Goal: Contribute content: Add original content to the website for others to see

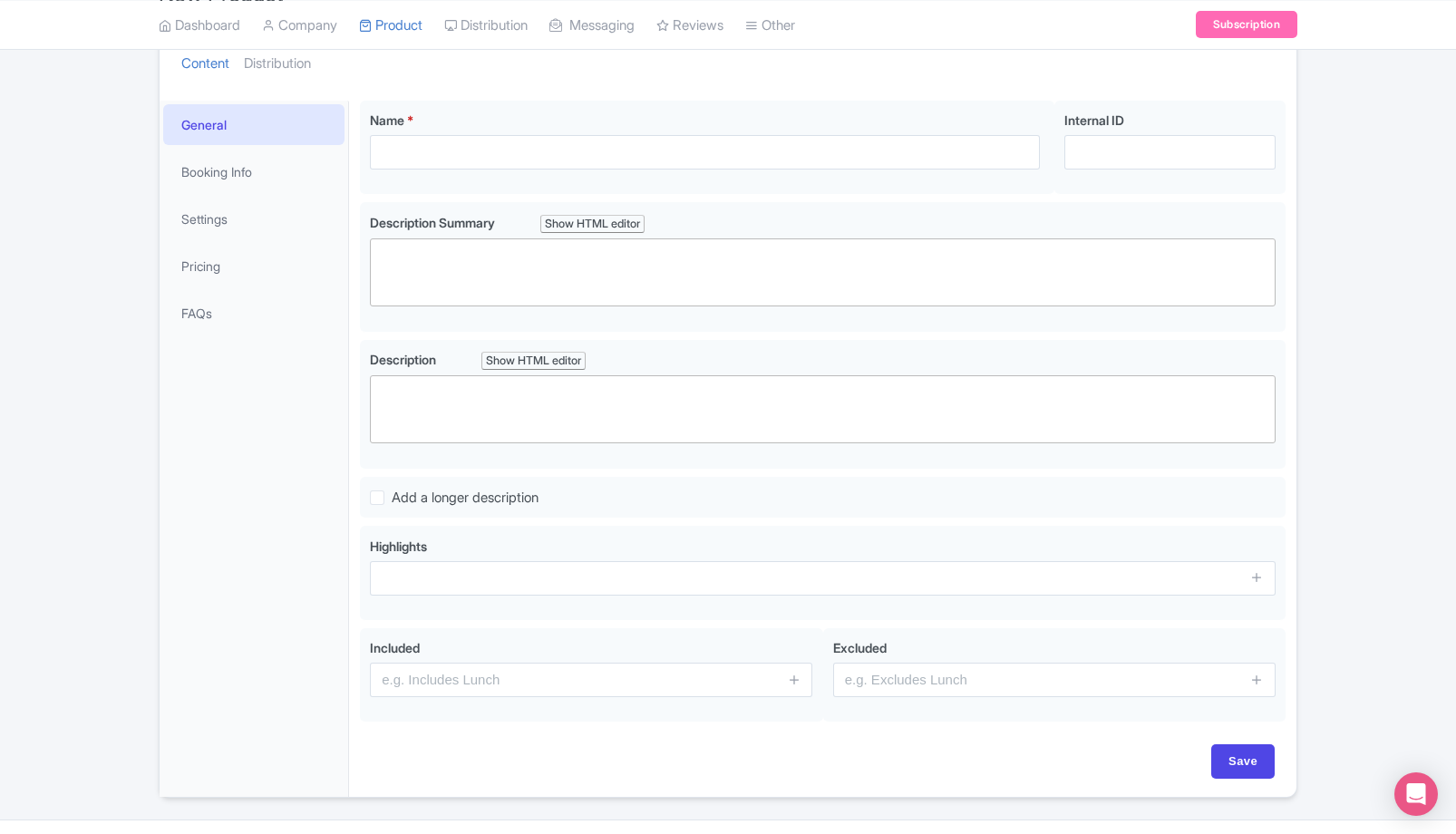
scroll to position [197, 0]
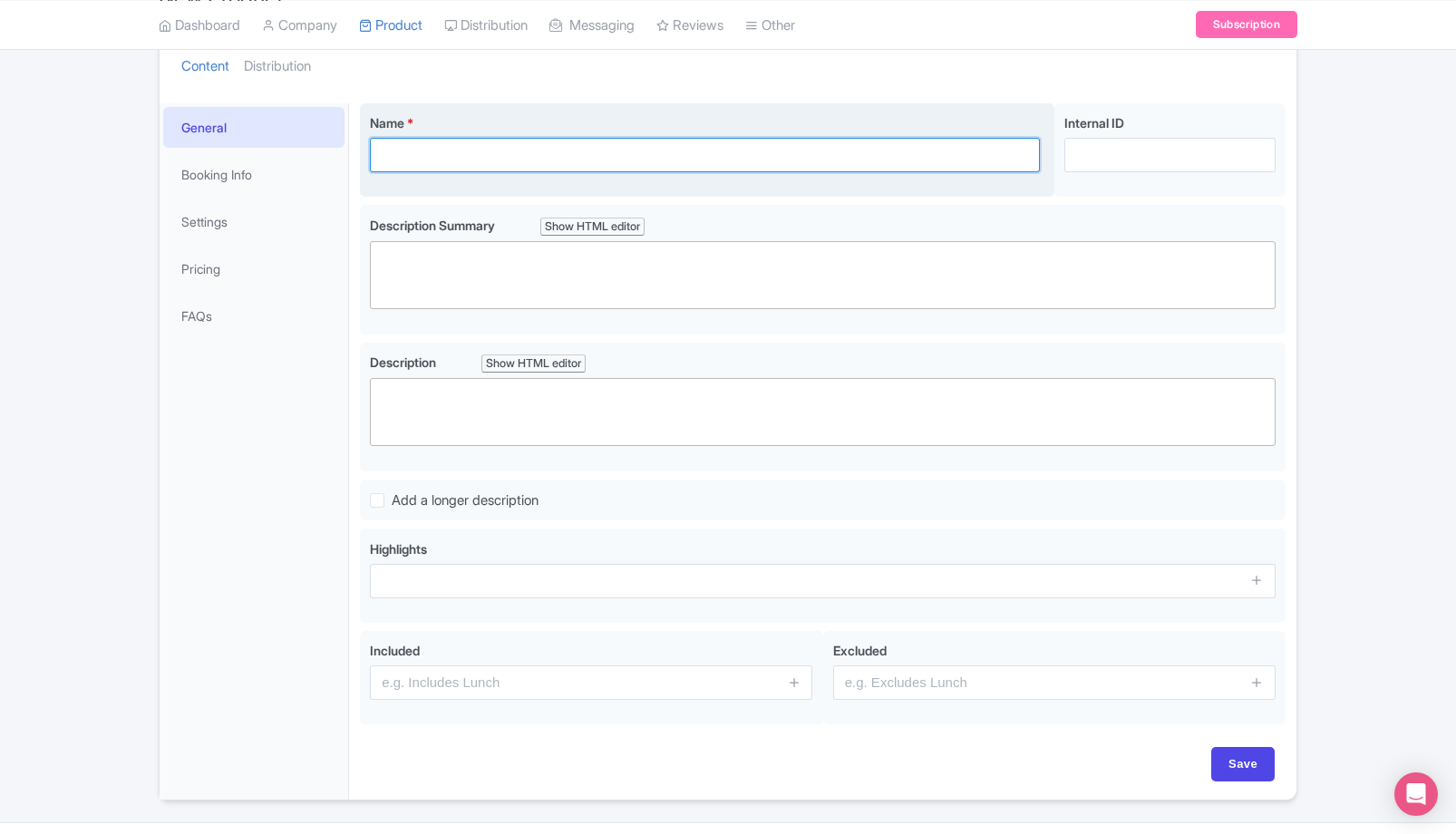
click at [592, 157] on input "Name *" at bounding box center [705, 155] width 670 height 34
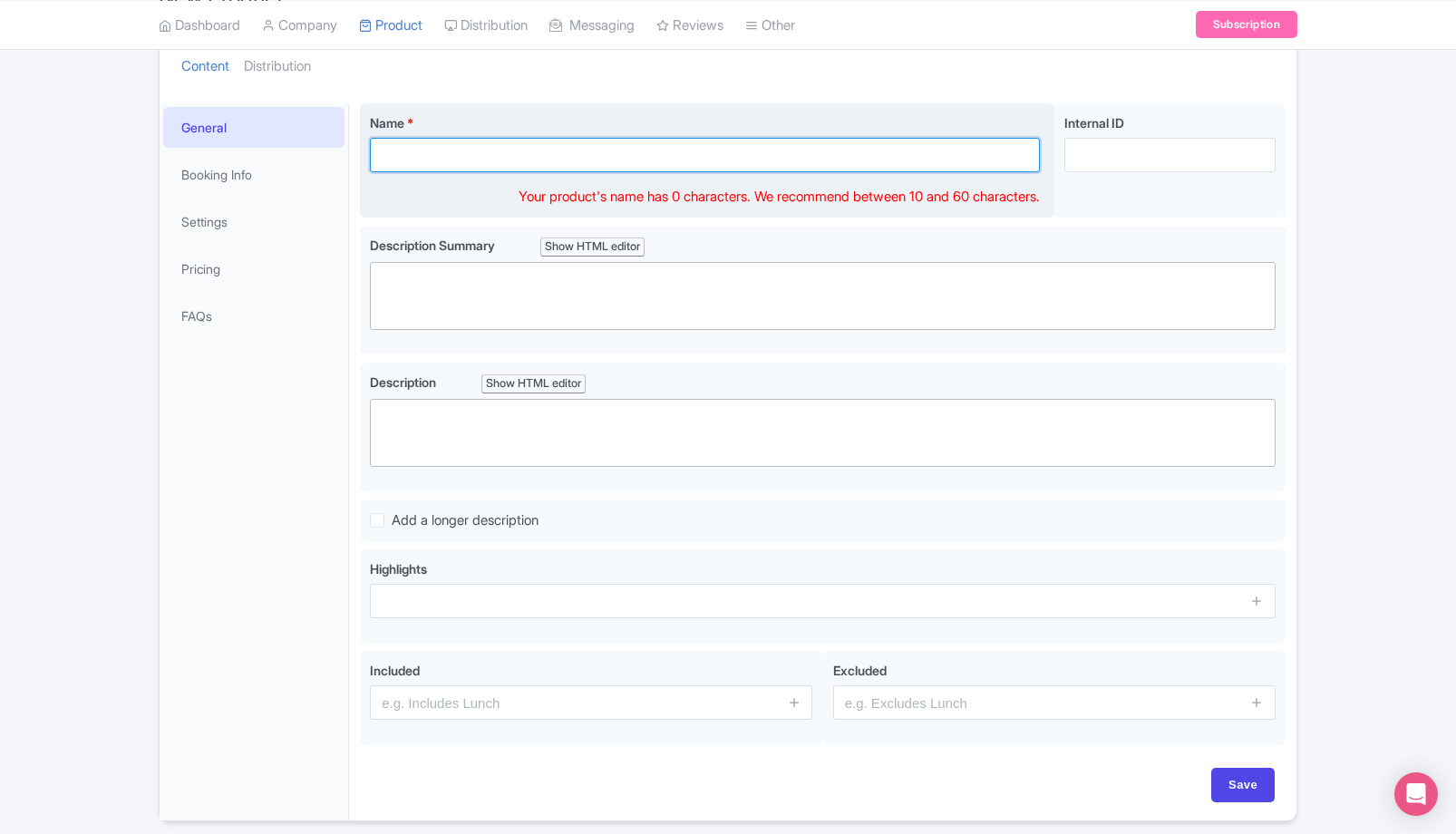
paste input "High-Performance Paragliding Flight – Costa Adeje (Tenerife)"
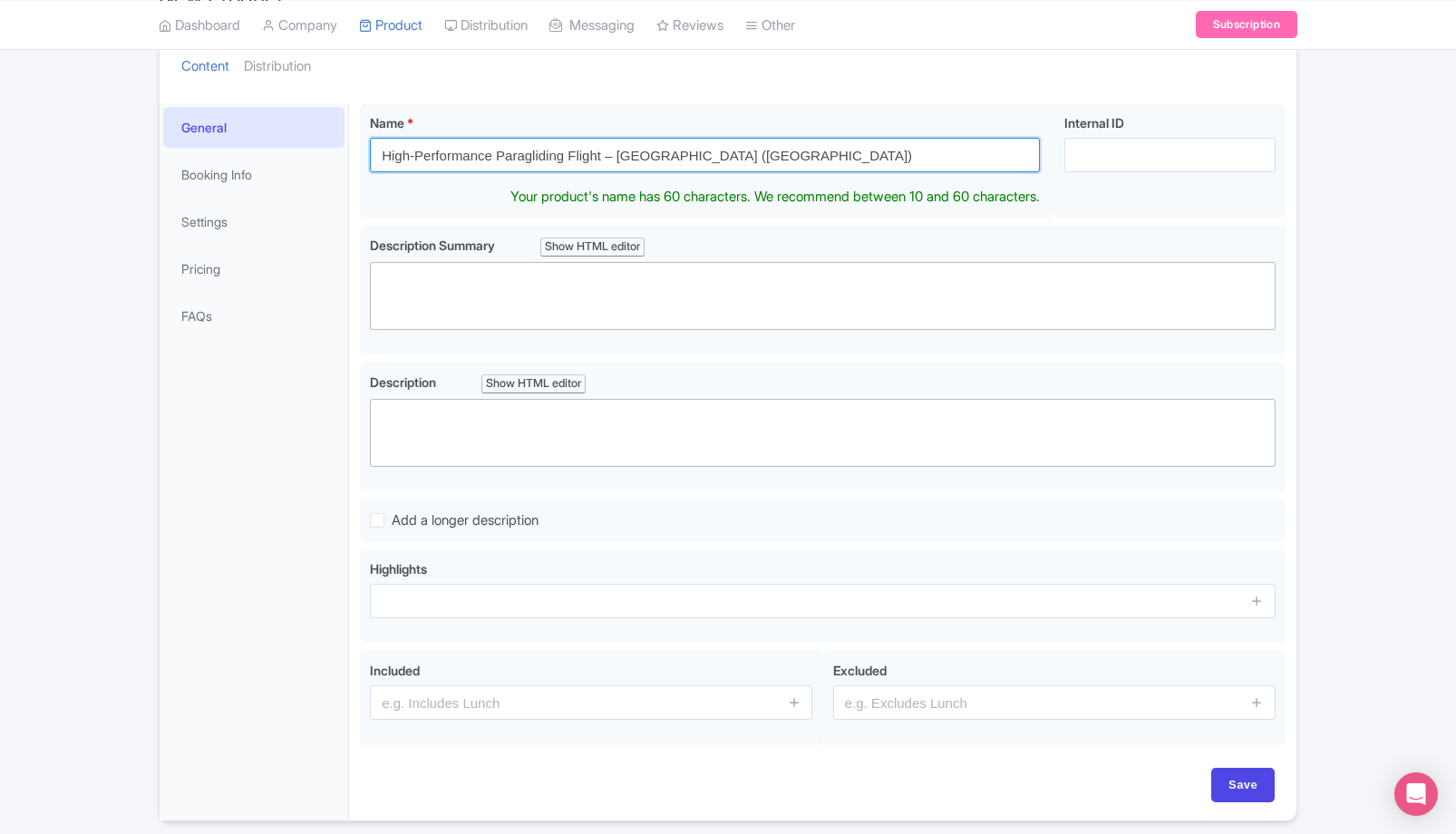
type input "High-Performance Paragliding Flight – Costa Adeje (Tenerife)"
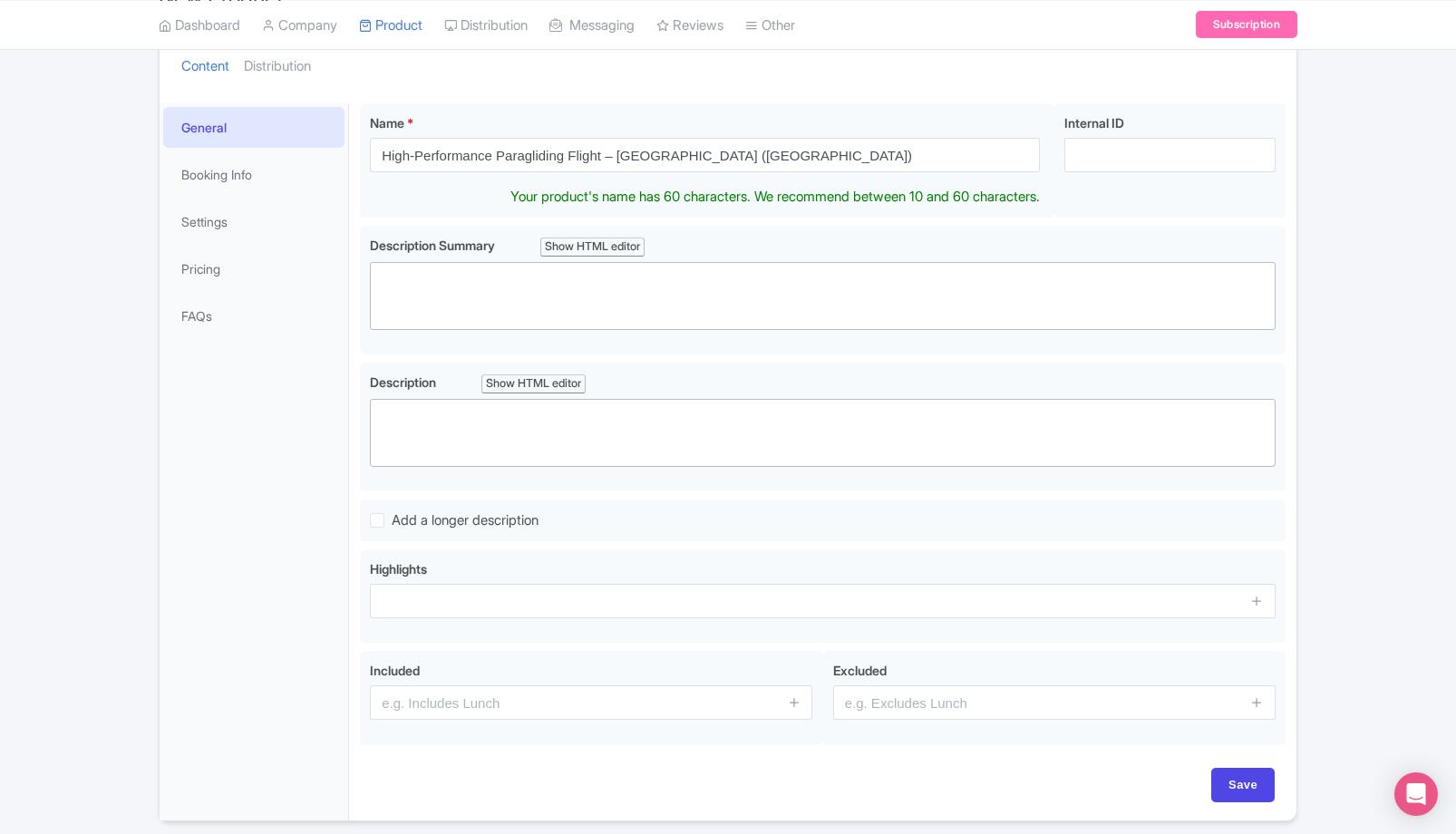
click at [300, 364] on div "General Booking Info Settings Pricing FAQs" at bounding box center [254, 461] width 189 height 717
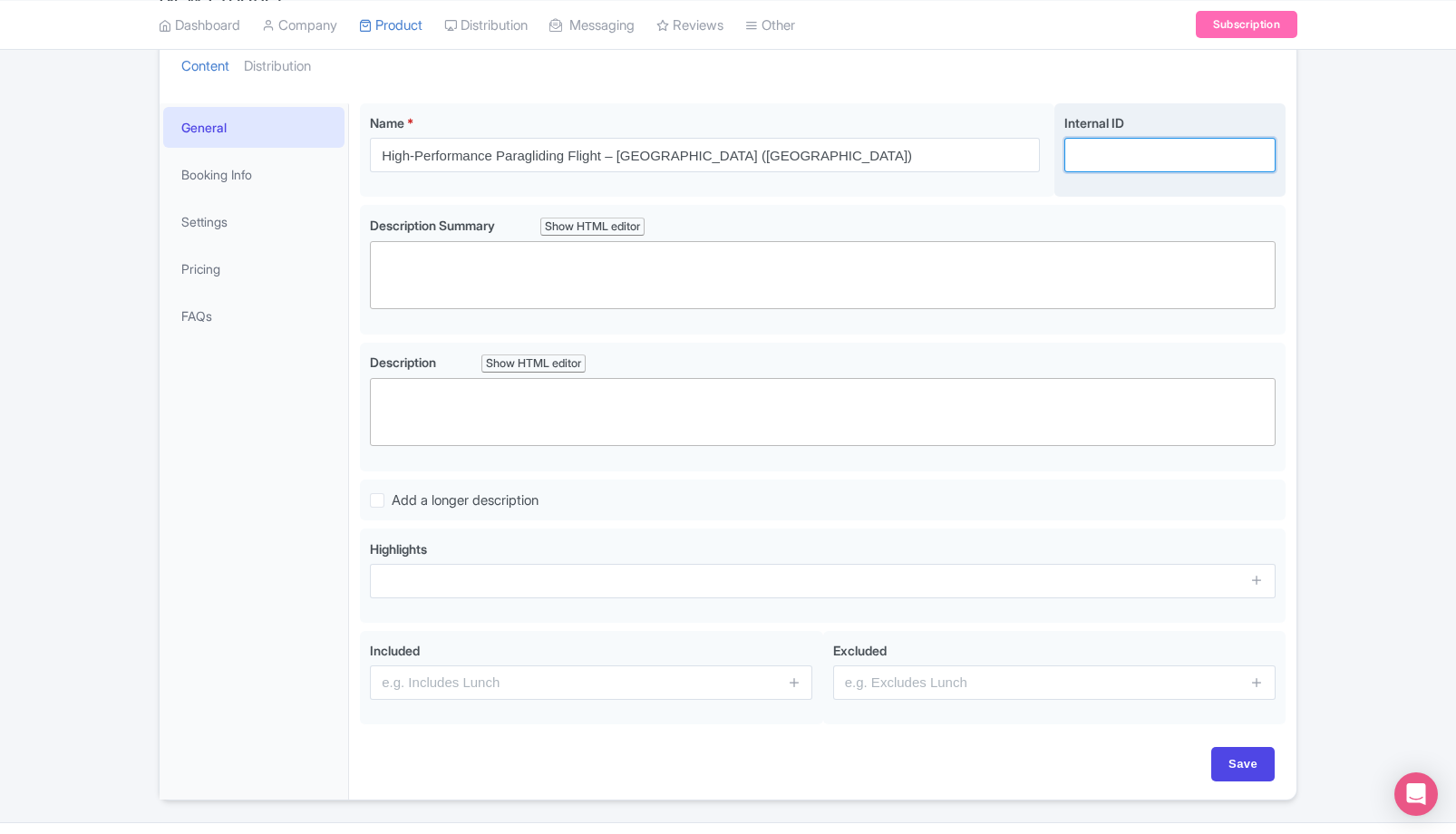
click at [1200, 149] on input "Internal ID" at bounding box center [1169, 155] width 211 height 34
paste input "OVERFLY-HPF-EN"
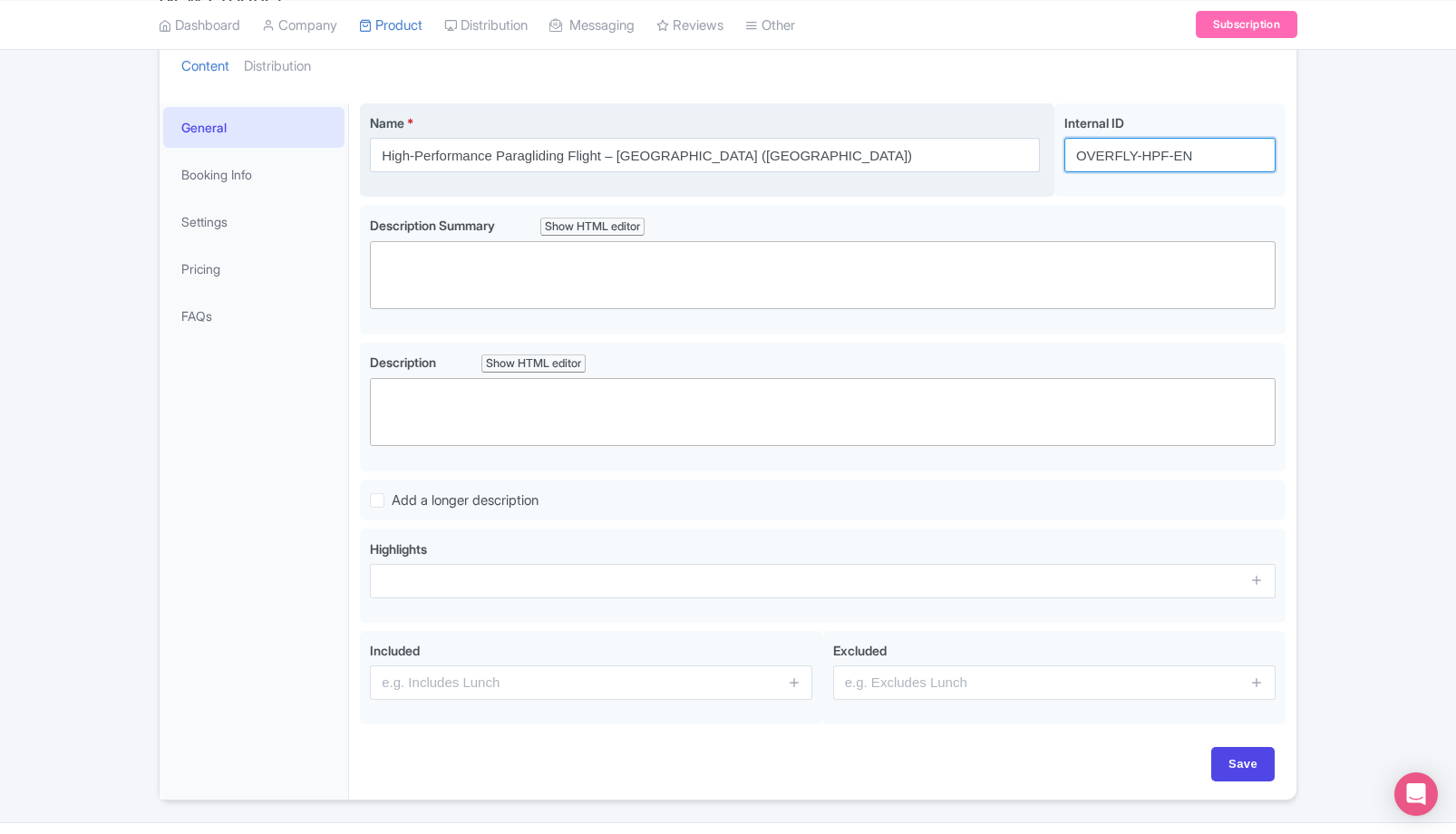
type input "OVERFLY-HPF-EN"
click at [1006, 186] on div "Name * High-Performance Paragliding Flight – Costa Adeje (Tenerife) Your produc…" at bounding box center [707, 150] width 695 height 94
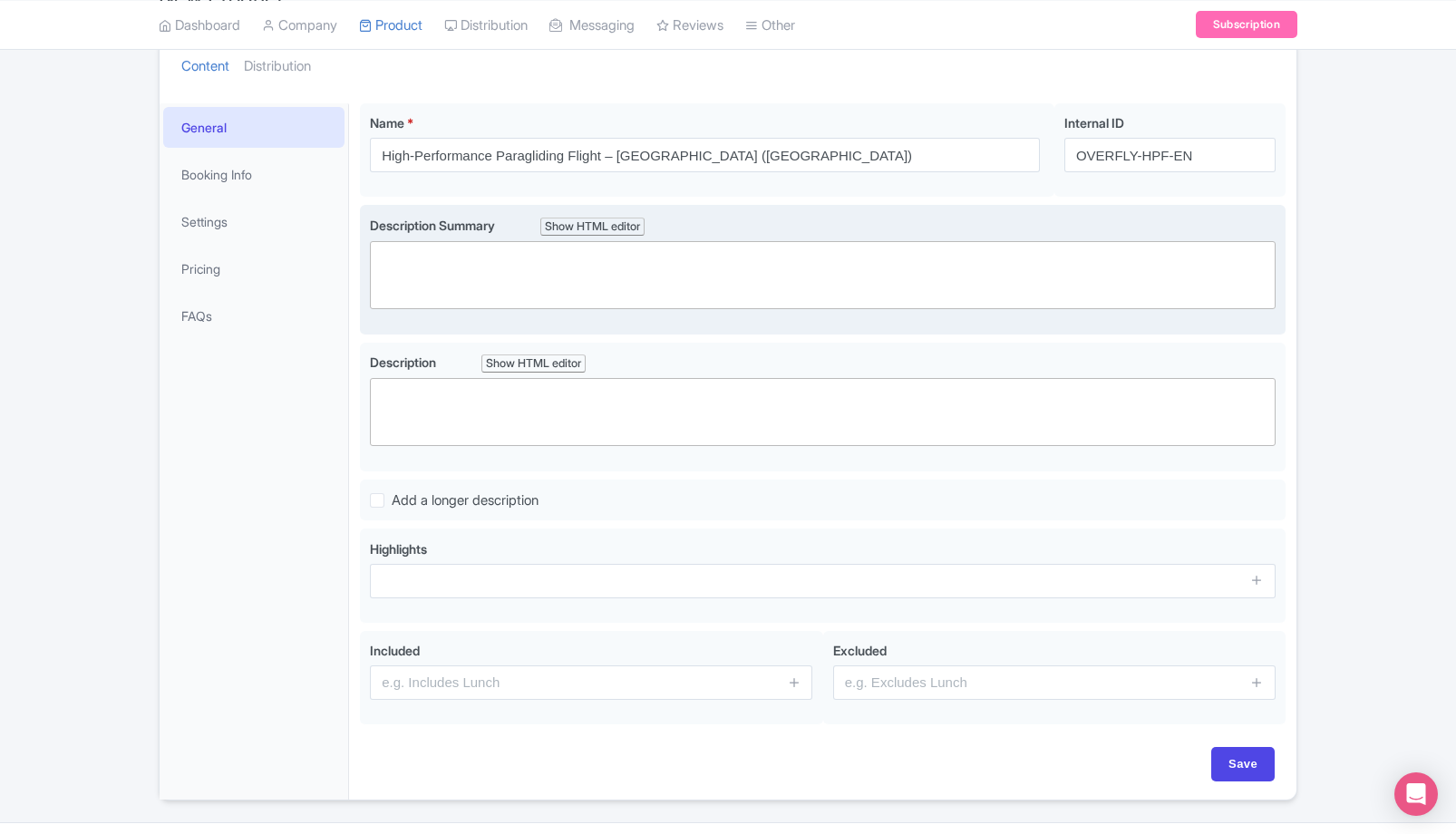
click at [597, 255] on trix-editor at bounding box center [823, 275] width 906 height 68
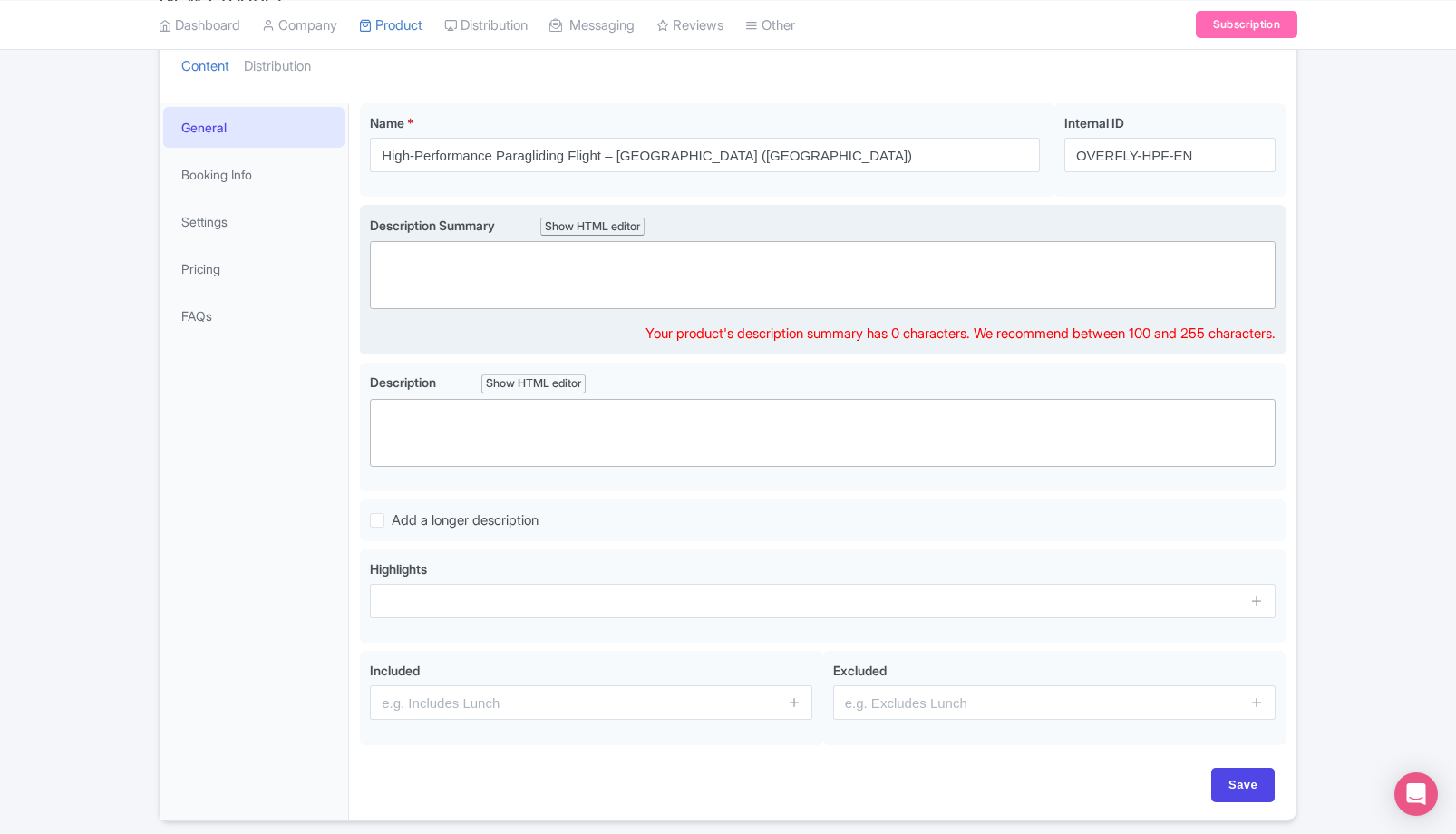
click at [597, 255] on trix-editor at bounding box center [823, 275] width 906 height 68
paste trix-editor "<div>For thrill-seekers only: soar over Costa Adeje on a high-performance tande…"
type trix-editor "<div>For thrill-seekers only: soar over Costa Adeje on a high-performance tande…"
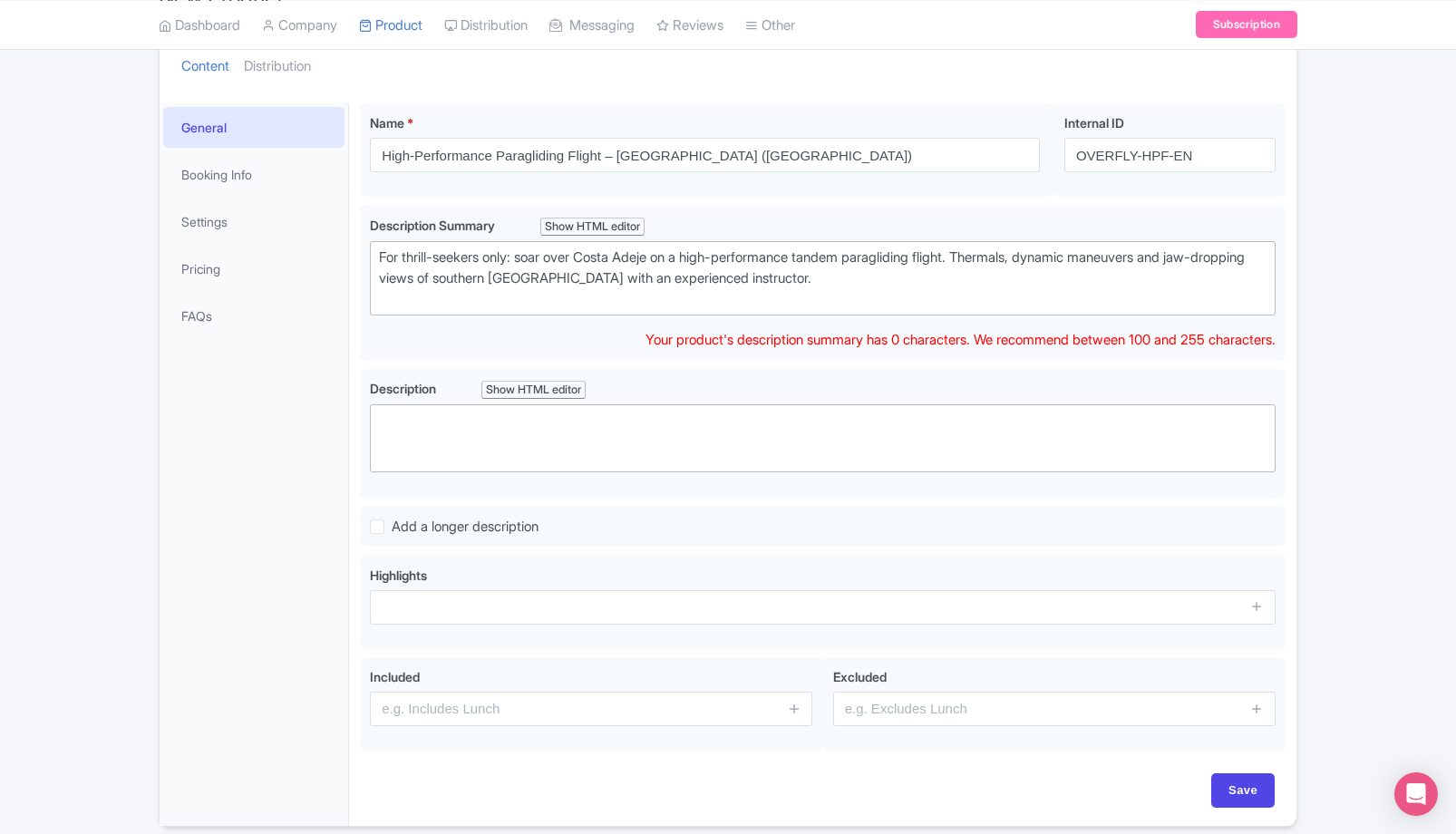
click at [299, 403] on div "General Booking Info Settings Pricing FAQs" at bounding box center [254, 464] width 189 height 723
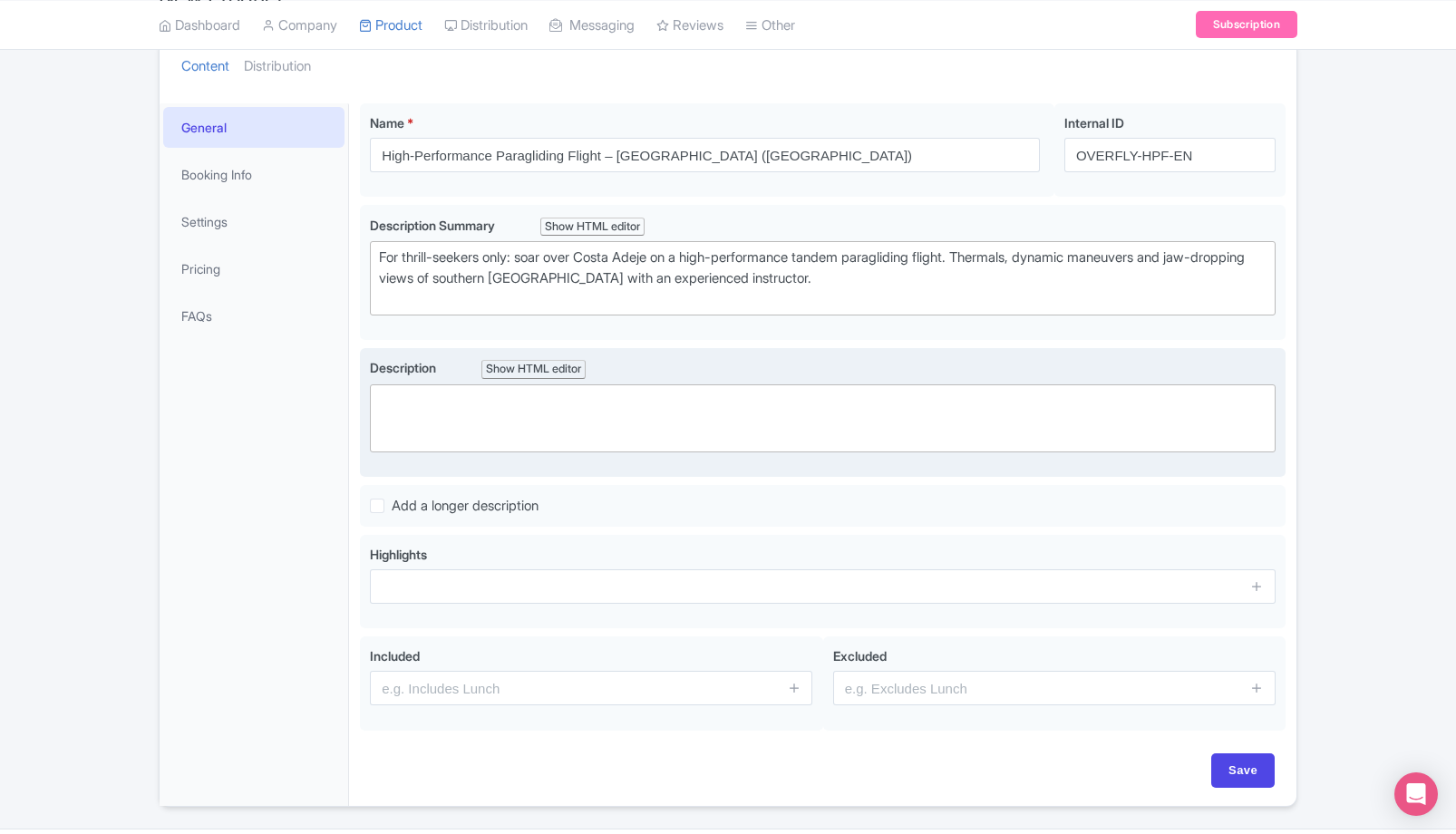
click at [671, 392] on trix-editor at bounding box center [823, 418] width 906 height 68
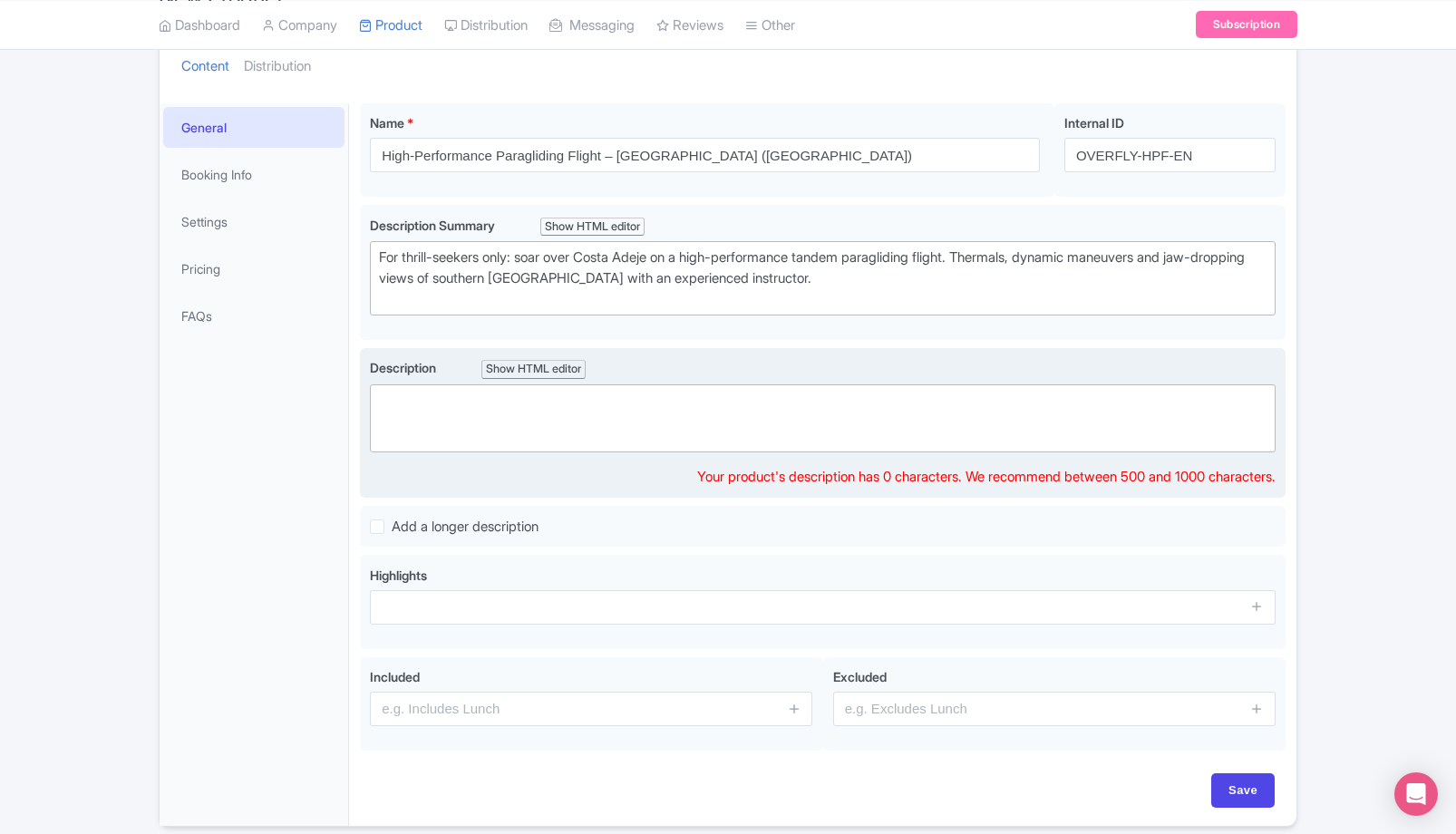
paste trix-editor "<div>This flight is suitable for beginners: you’ll fly with an experienced tand…"
type trix-editor "<div>This flight is suitable for beginners: you’ll fly with an experienced tand…"
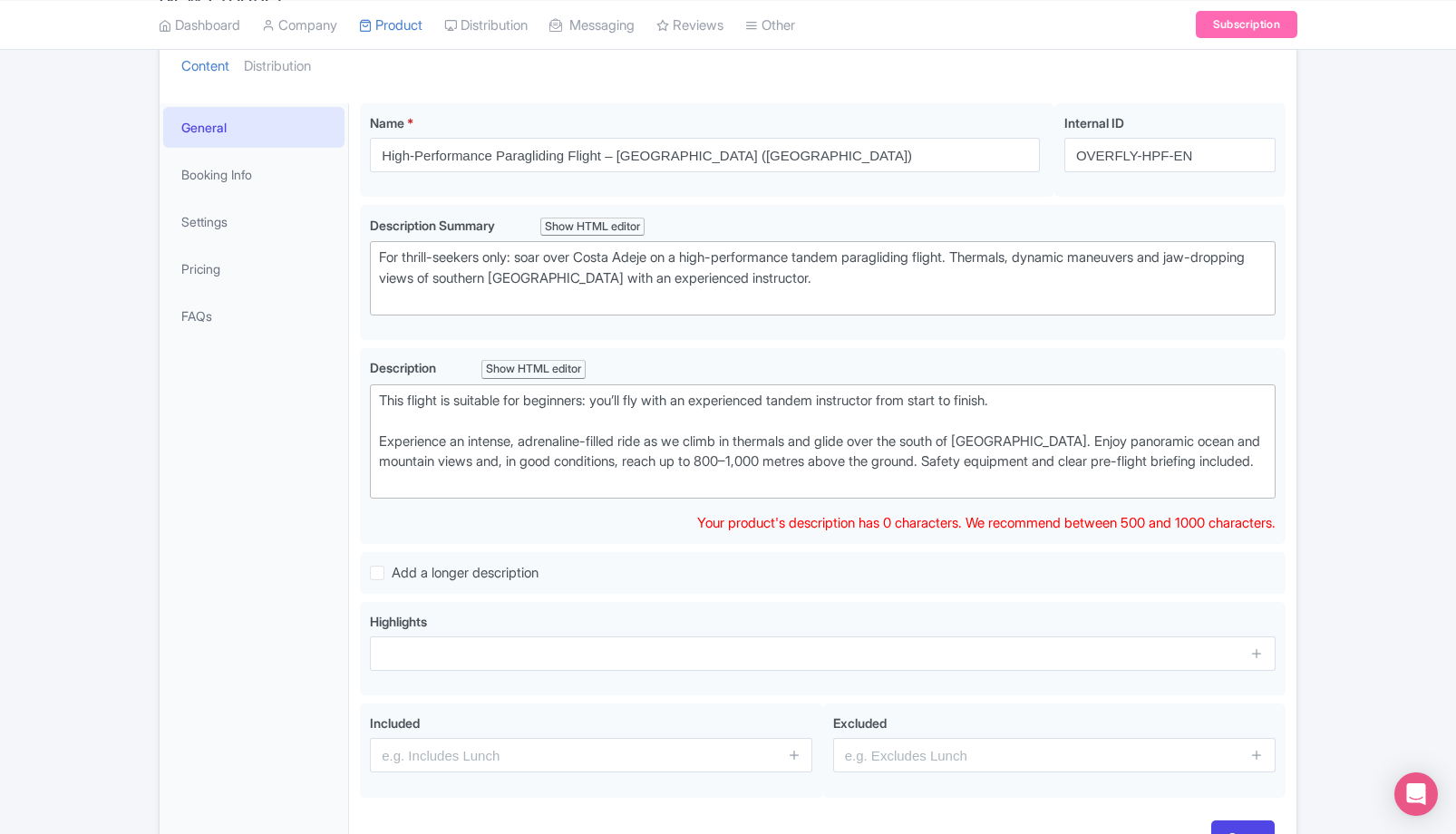
click at [294, 551] on div "General Booking Info Settings Pricing FAQs" at bounding box center [254, 488] width 189 height 770
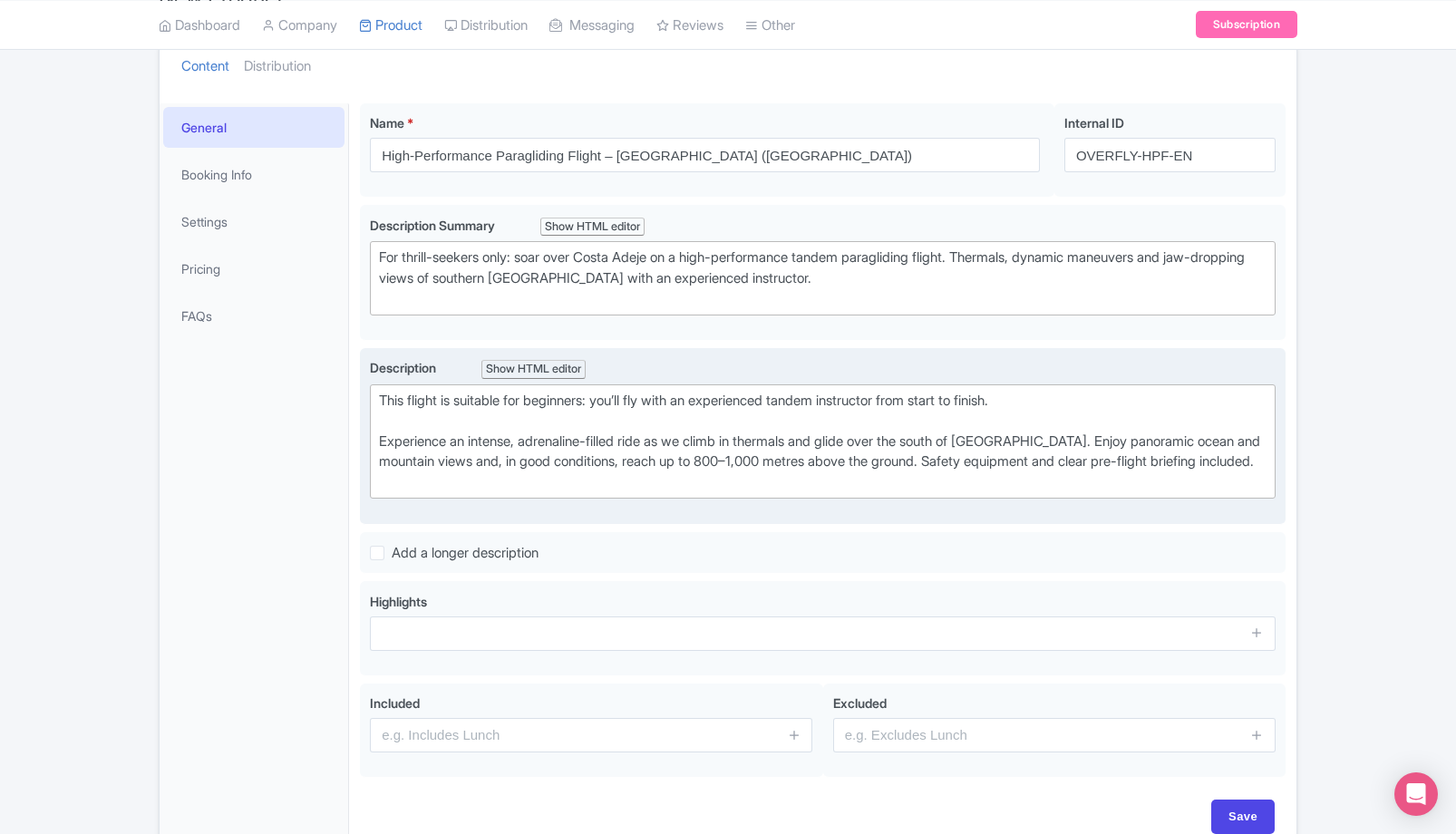
click at [497, 493] on div "This flight is suitable for beginners: you’ll fly with an experienced tandem in…" at bounding box center [823, 442] width 888 height 102
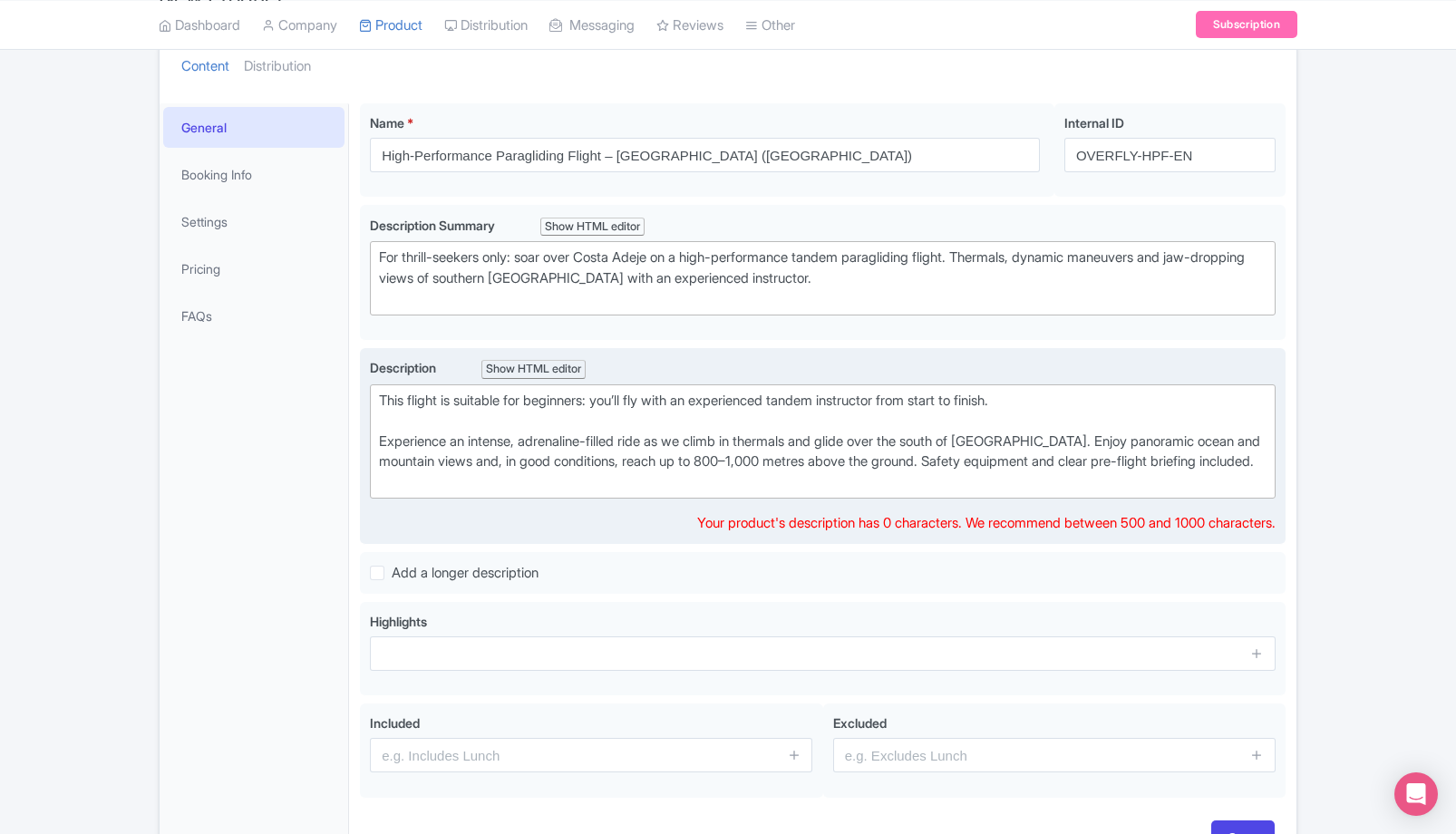
click at [497, 493] on div "This flight is suitable for beginners: you’ll fly with an experienced tandem in…" at bounding box center [823, 442] width 888 height 102
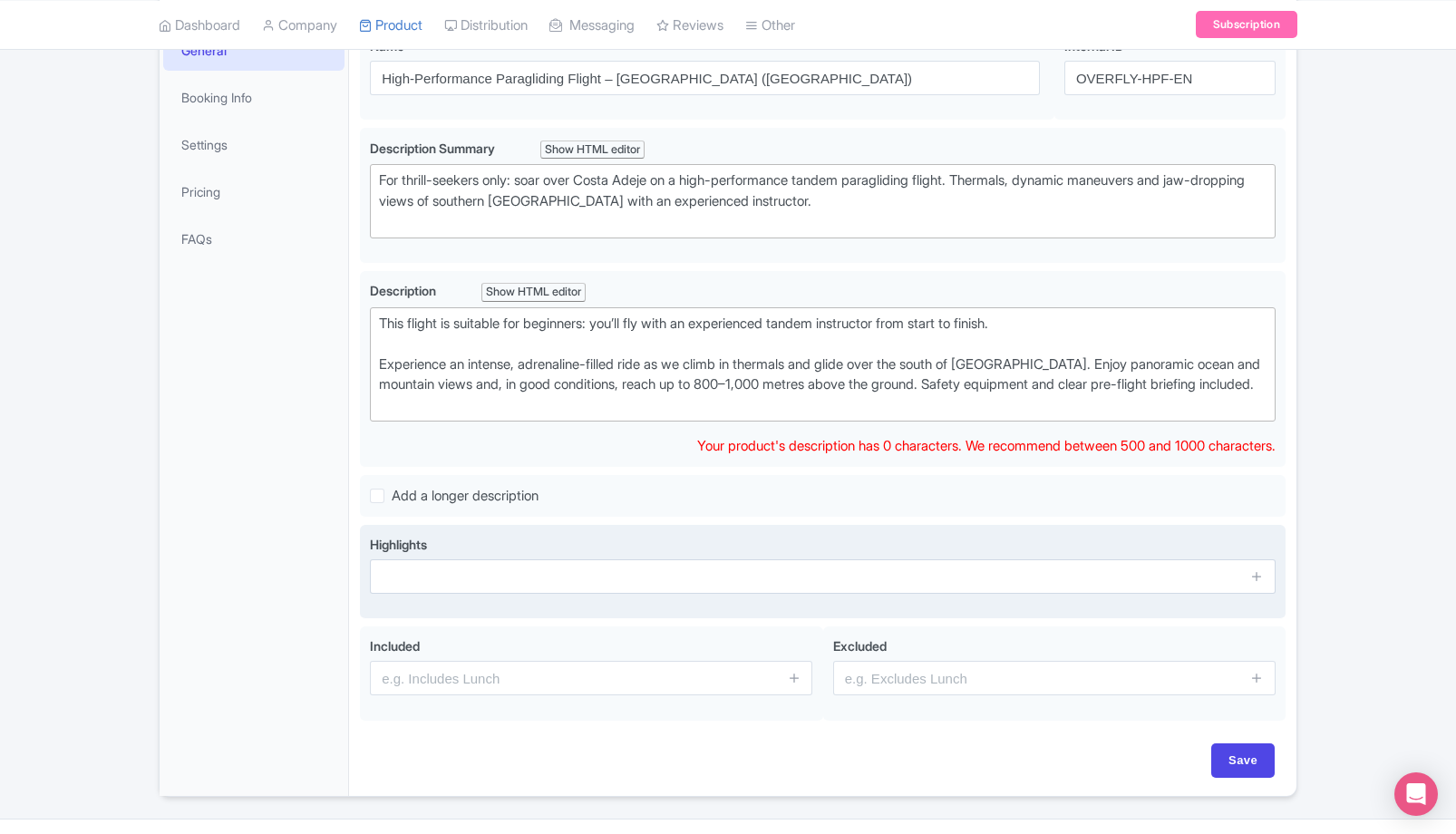
scroll to position [335, 0]
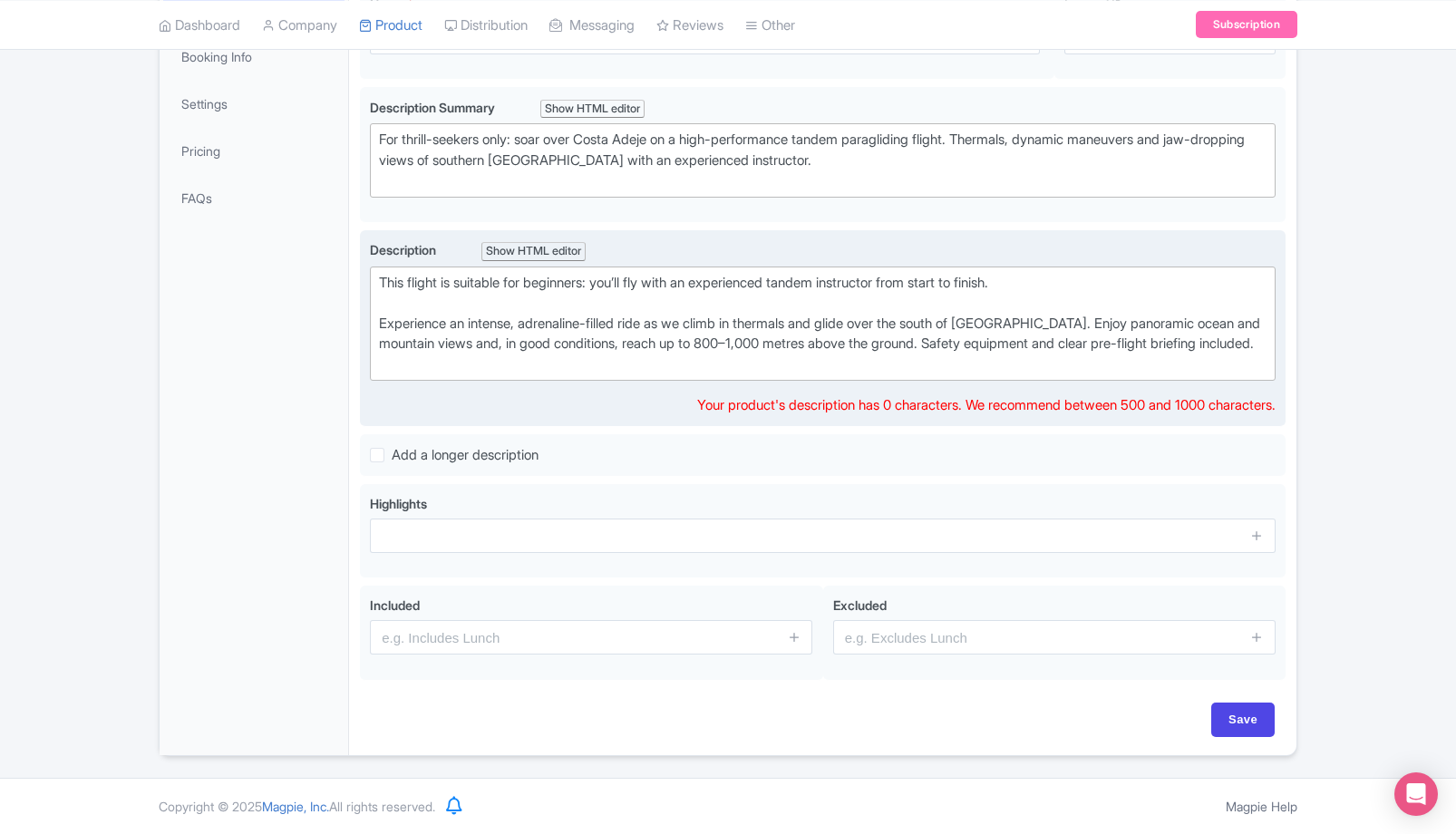
click at [551, 375] on trix-editor "This flight is suitable for beginners: you’ll fly with an experienced tandem in…" at bounding box center [823, 324] width 906 height 115
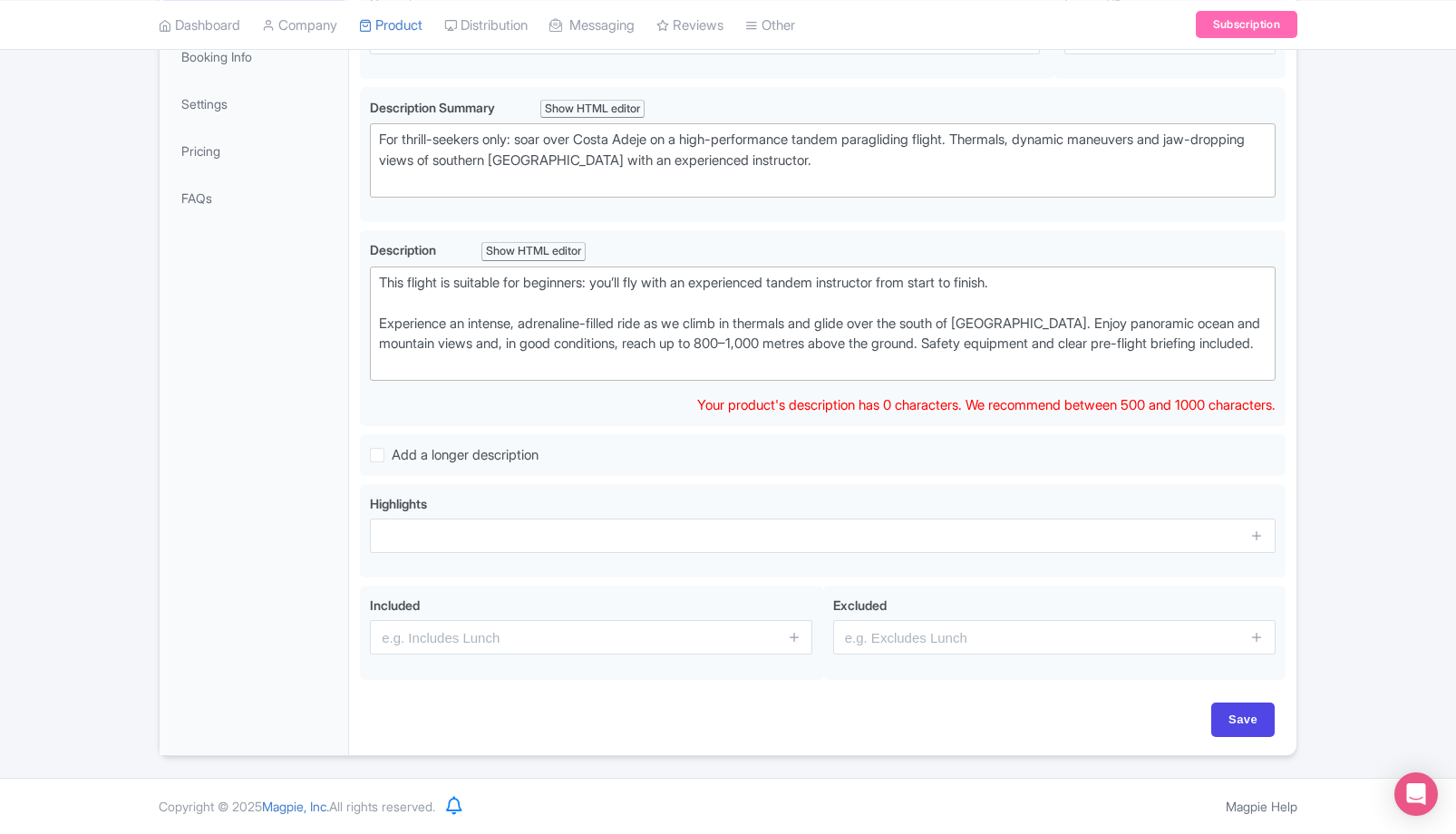
scroll to position [315, 0]
click at [339, 422] on div "General Booking Info Settings Pricing FAQs" at bounding box center [254, 370] width 189 height 770
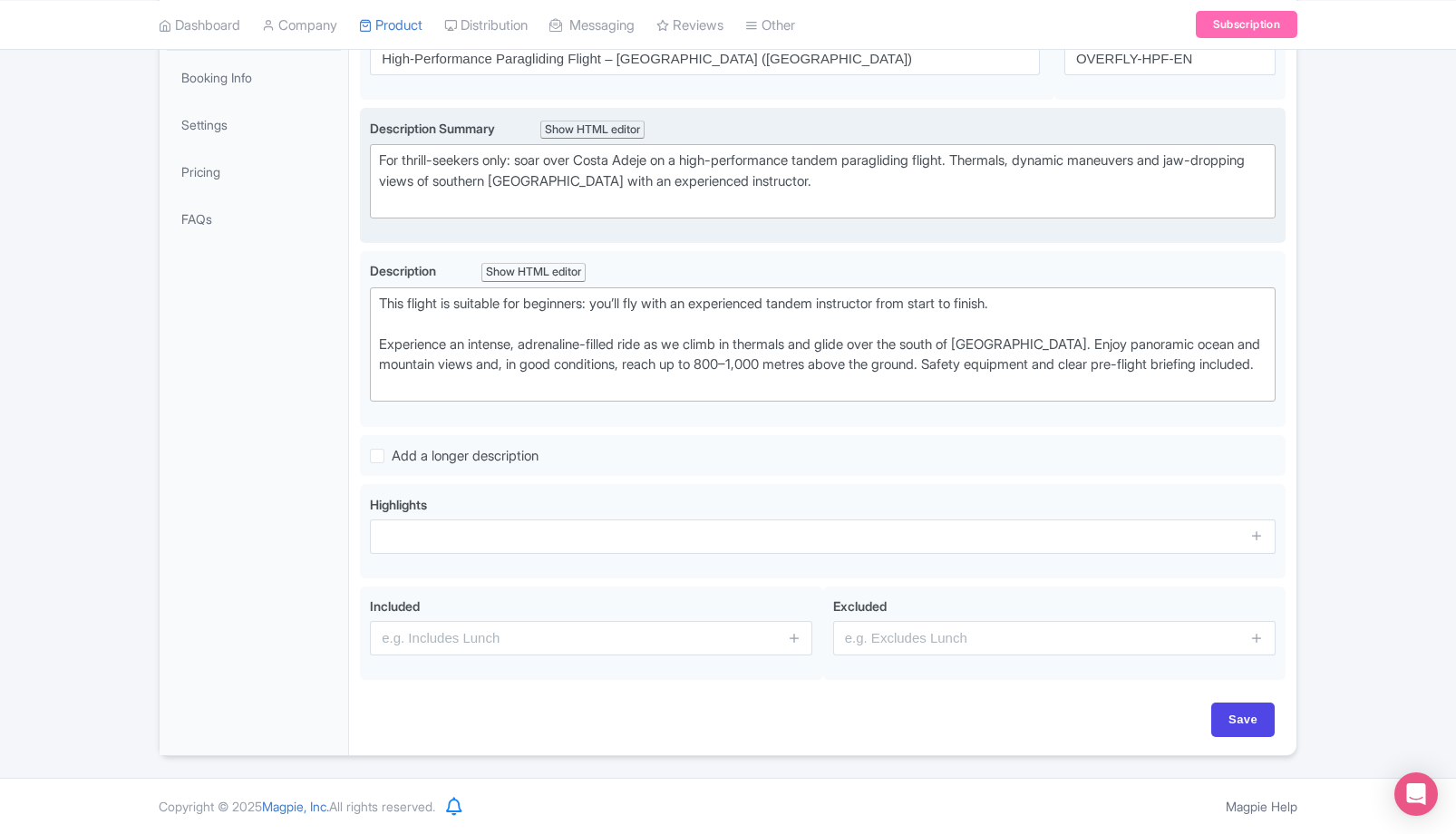
click at [733, 186] on div "Description Summary Show HTML editor Bold Italic Strikethrough Link Heading Quo…" at bounding box center [823, 176] width 906 height 114
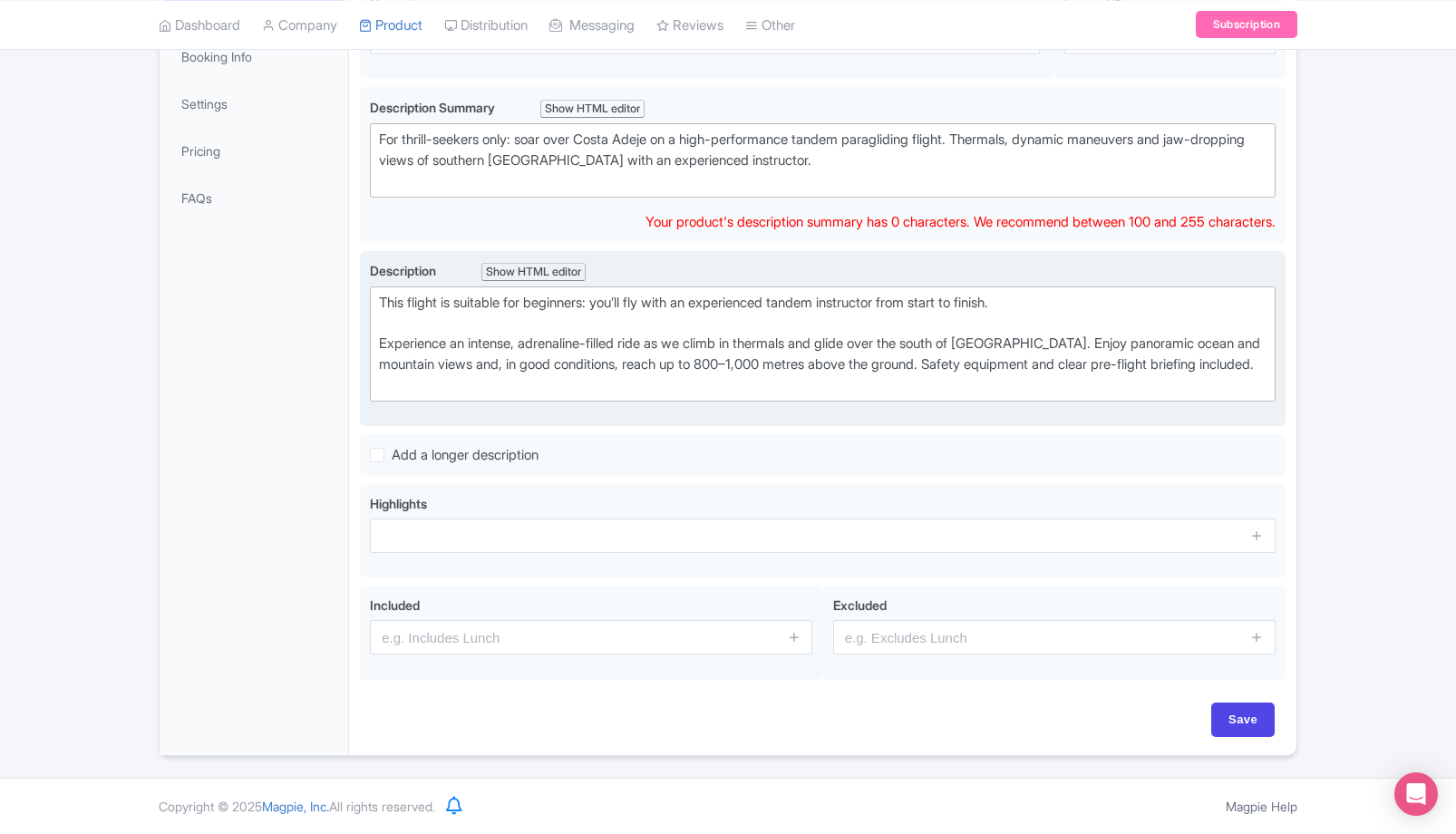
click at [704, 347] on div "This flight is suitable for beginners: you’ll fly with an experienced tandem in…" at bounding box center [823, 344] width 888 height 102
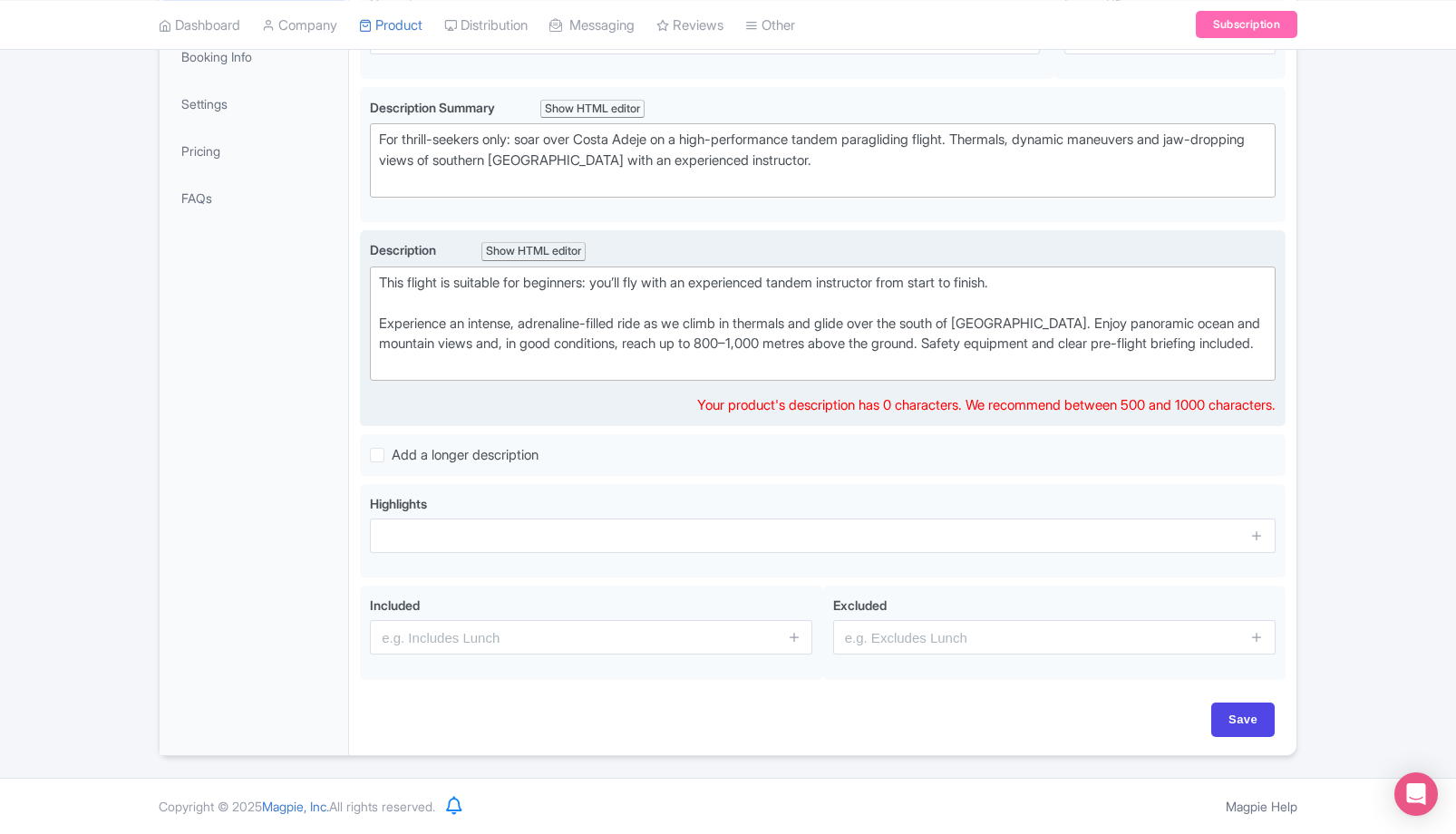
click at [663, 431] on div "Name * High-Performance Paragliding Flight – Costa Adeje (Tenerife) Your produc…" at bounding box center [823, 336] width 926 height 703
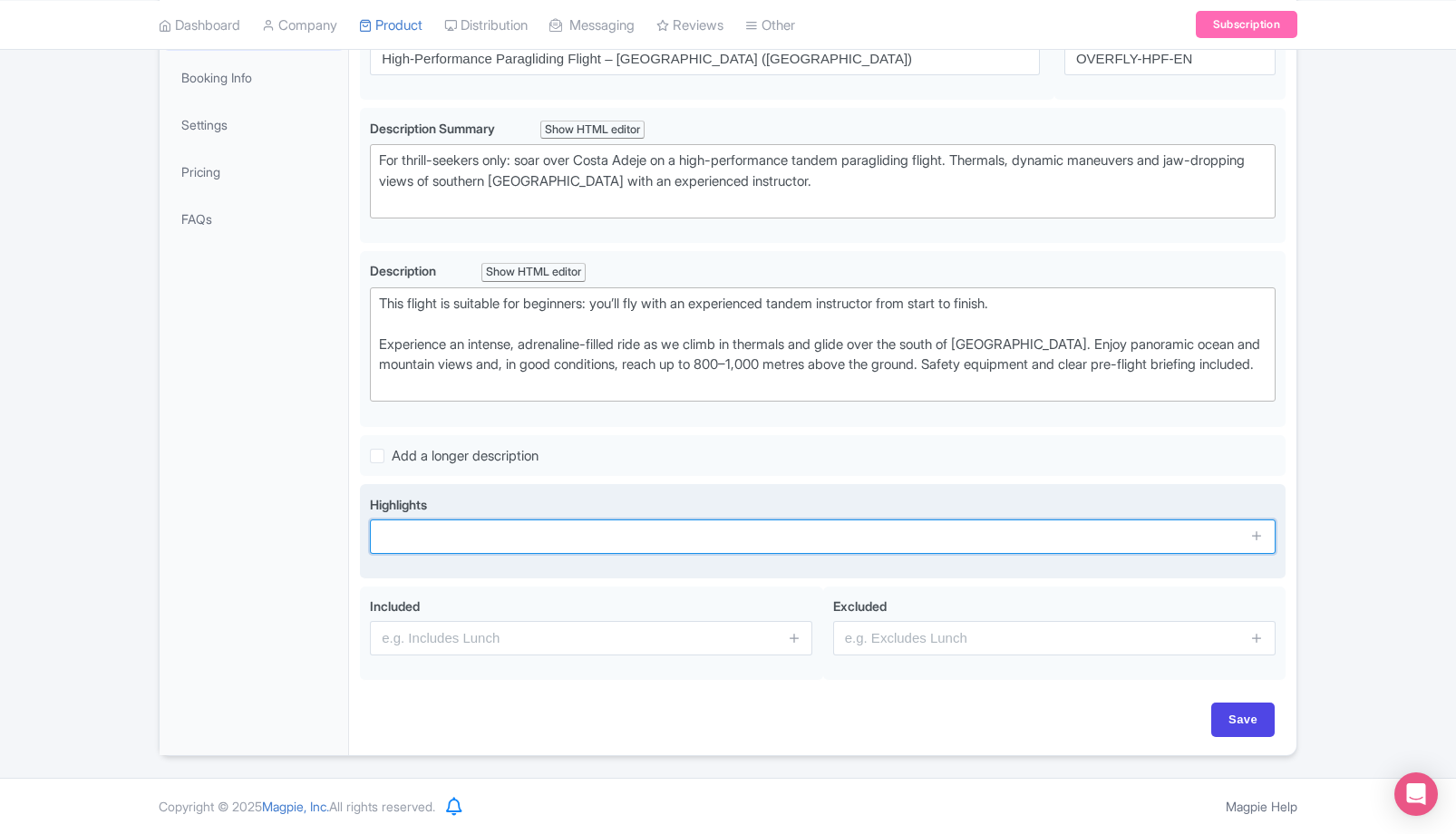
click at [539, 540] on input "text" at bounding box center [823, 537] width 906 height 34
paste input "Adrenaline-filled high-performance tandem flight"
type input "Adrenaline-filled high-performance tandem flight"
click at [1211, 703] on input "Save" at bounding box center [1242, 720] width 63 height 34
type input "Saving..."
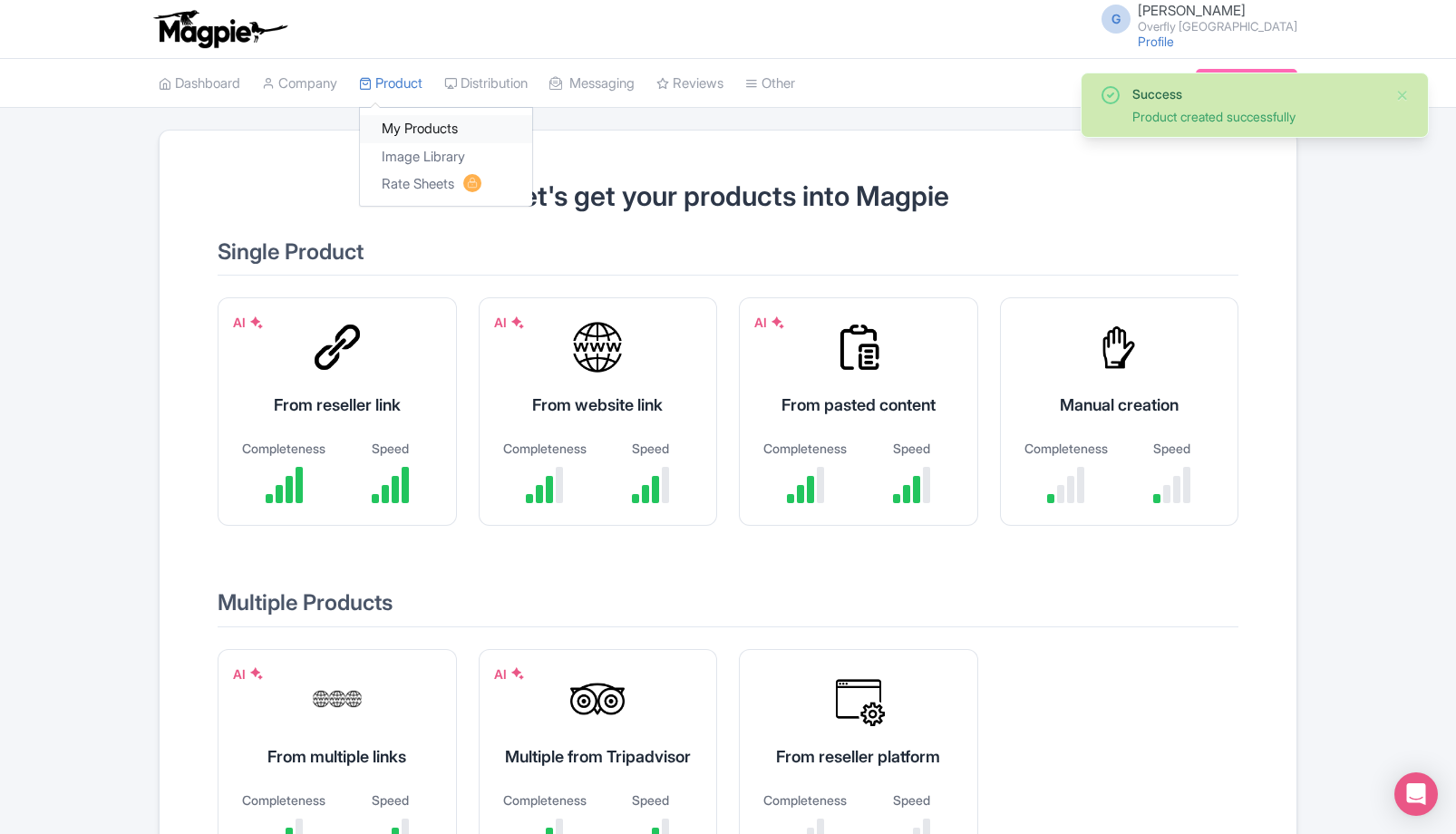
click at [424, 131] on link "My Products" at bounding box center [446, 129] width 172 height 28
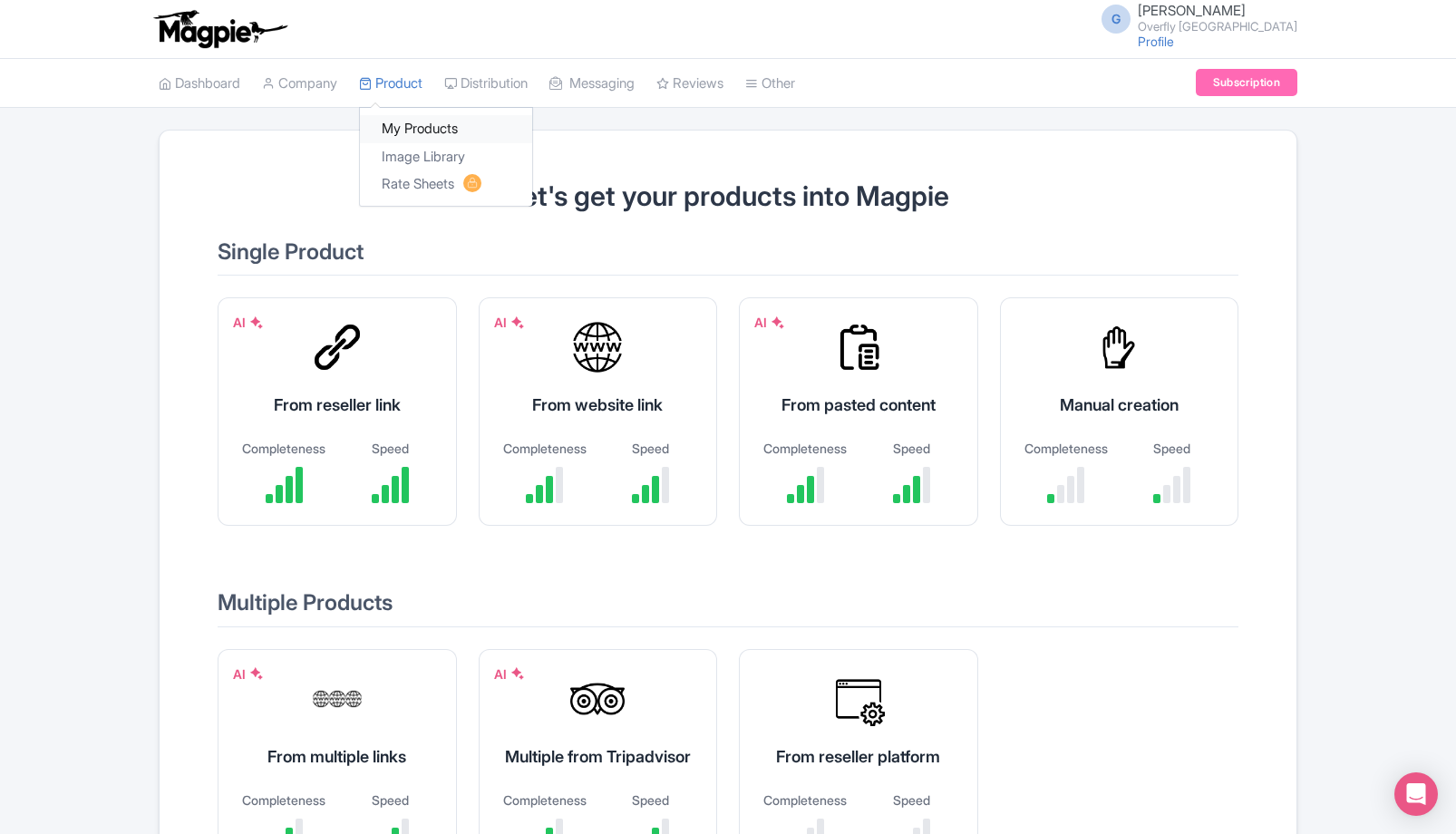
click at [428, 131] on link "My Products" at bounding box center [446, 129] width 172 height 28
click at [1131, 396] on div "Manual creation" at bounding box center [1120, 405] width 194 height 24
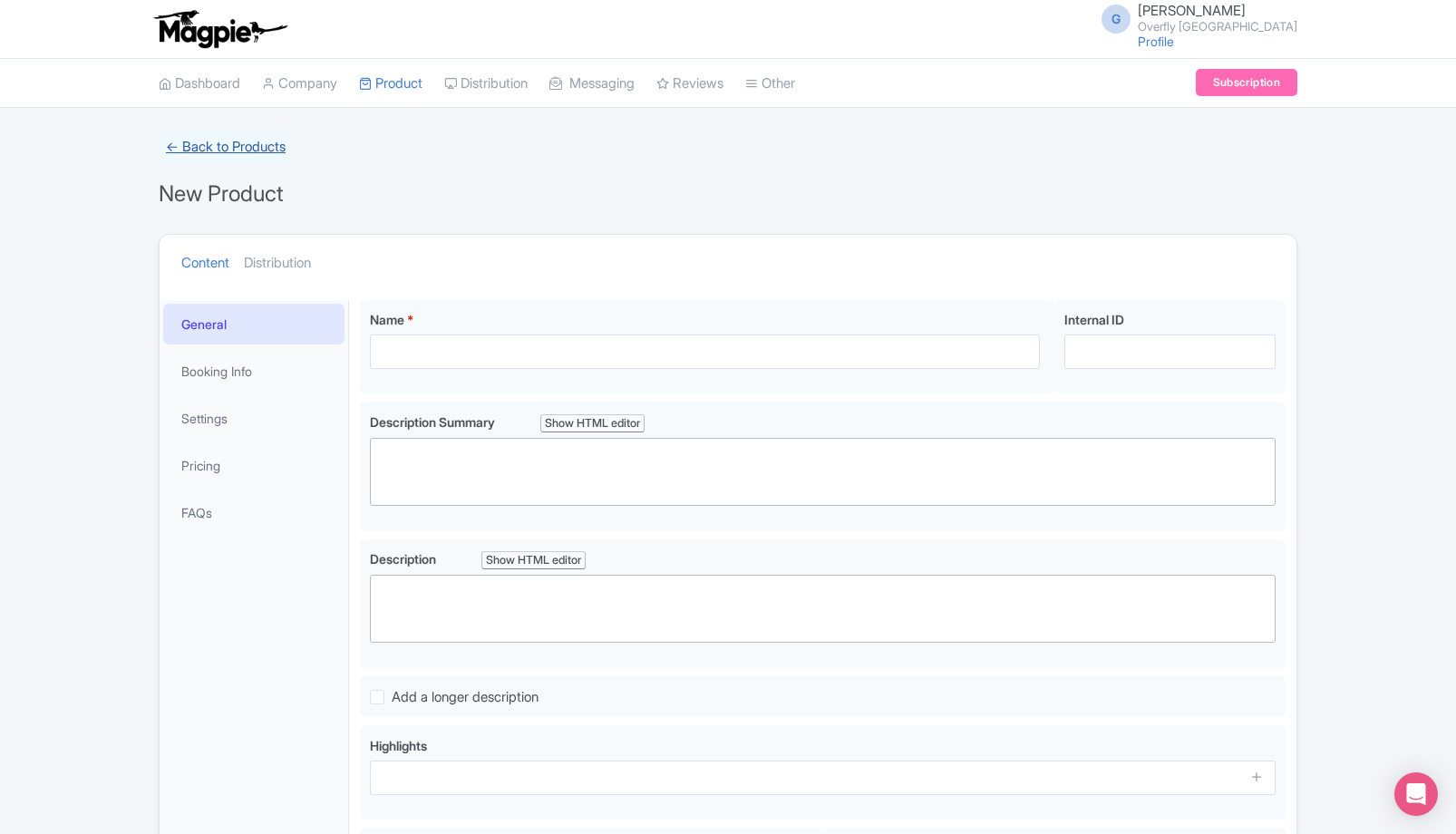
click at [246, 153] on link "← Back to Products" at bounding box center [226, 147] width 134 height 35
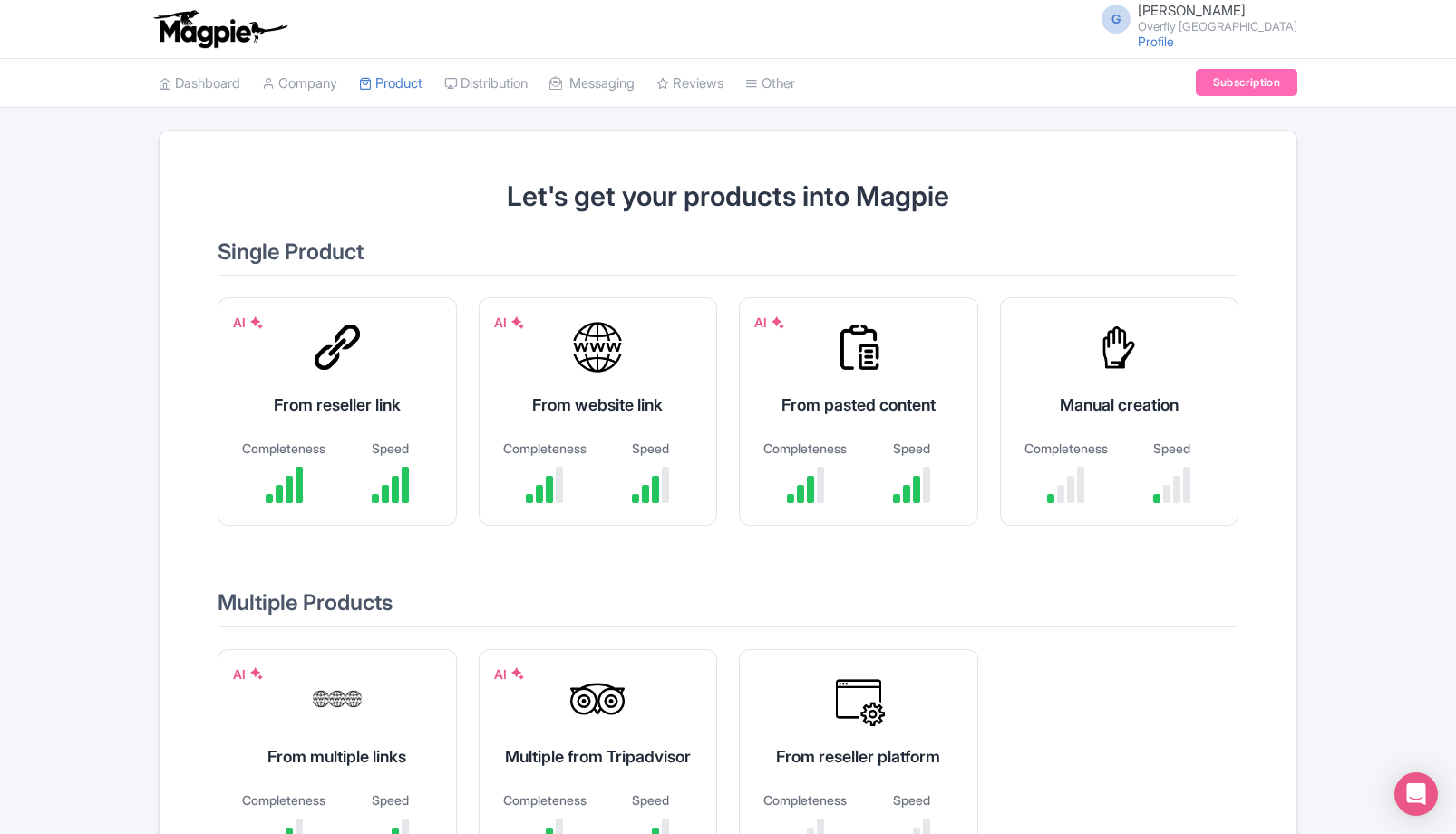
click at [433, 84] on li "Product My Products Image Library Rate Sheets" at bounding box center [390, 83] width 85 height 49
click at [420, 84] on link "Product" at bounding box center [390, 84] width 63 height 50
click at [412, 131] on link "My Products" at bounding box center [446, 129] width 172 height 28
click at [1115, 379] on div "Manual creation Completeness Speed" at bounding box center [1119, 411] width 239 height 228
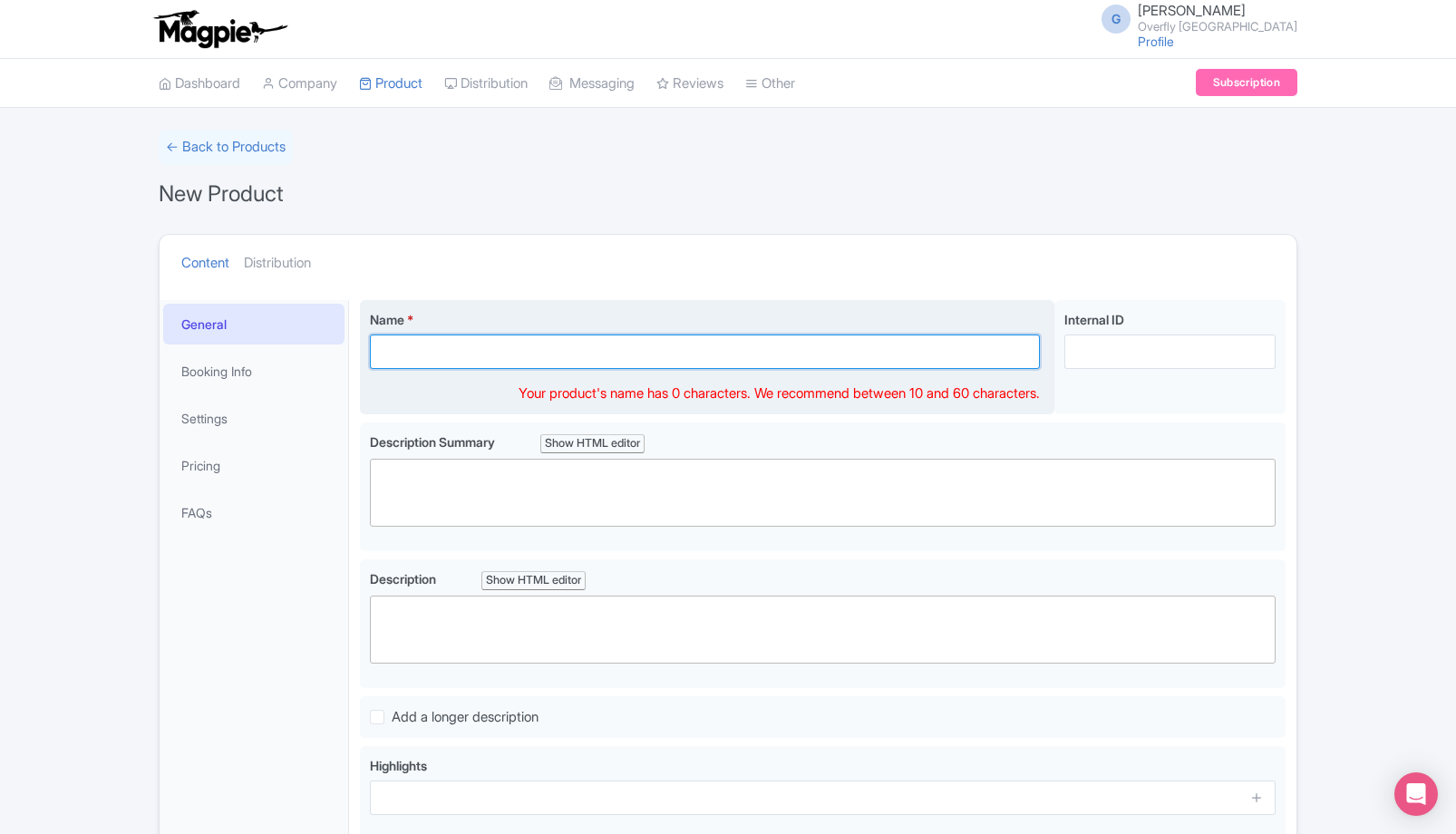
drag, startPoint x: 734, startPoint y: 356, endPoint x: 744, endPoint y: 369, distance: 16.7
click at [734, 356] on input "Name *" at bounding box center [705, 352] width 670 height 34
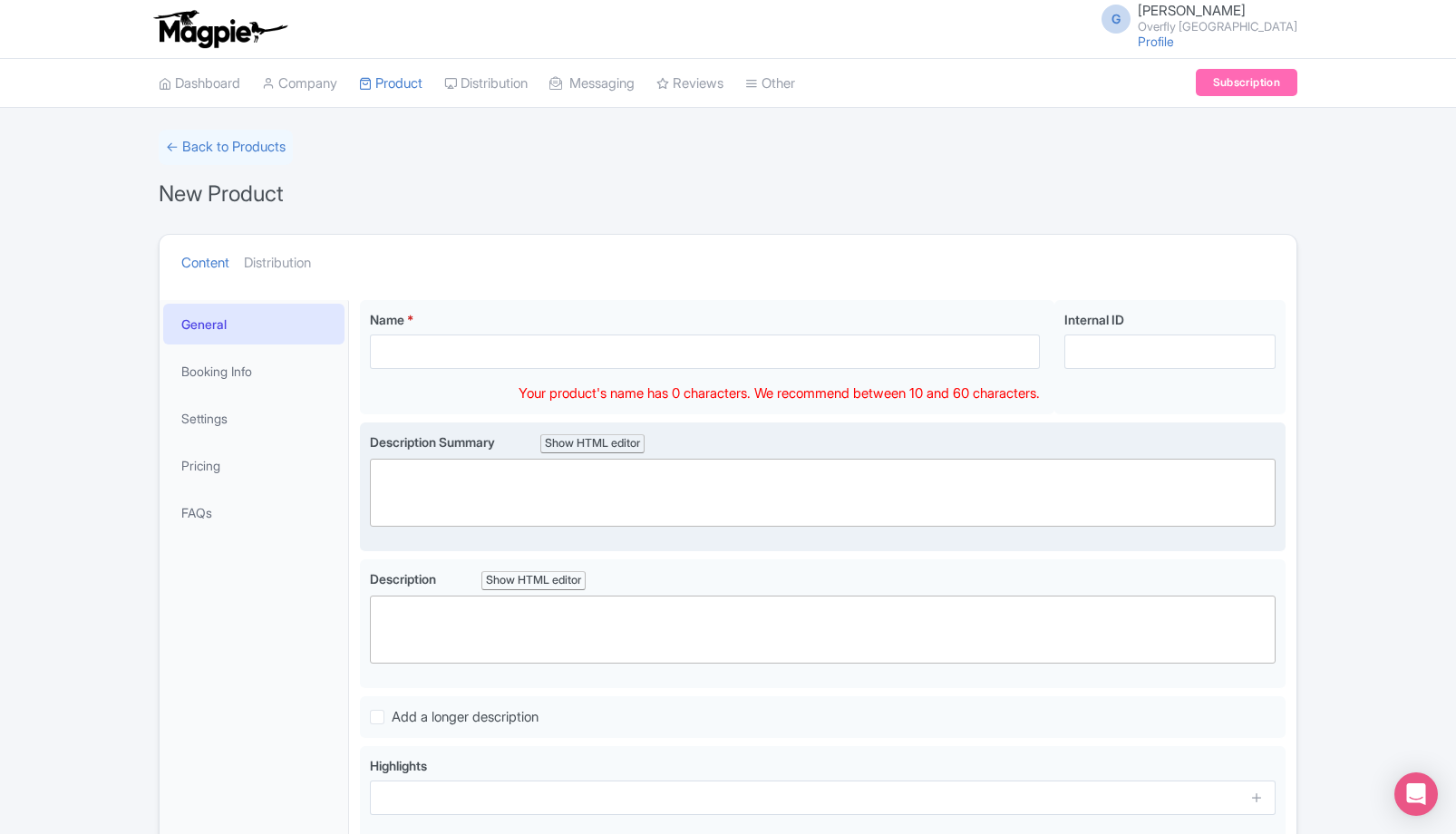
click at [1104, 440] on div "Description Summary Show HTML editor Bold Italic Strikethrough Link Heading Quo…" at bounding box center [823, 479] width 906 height 94
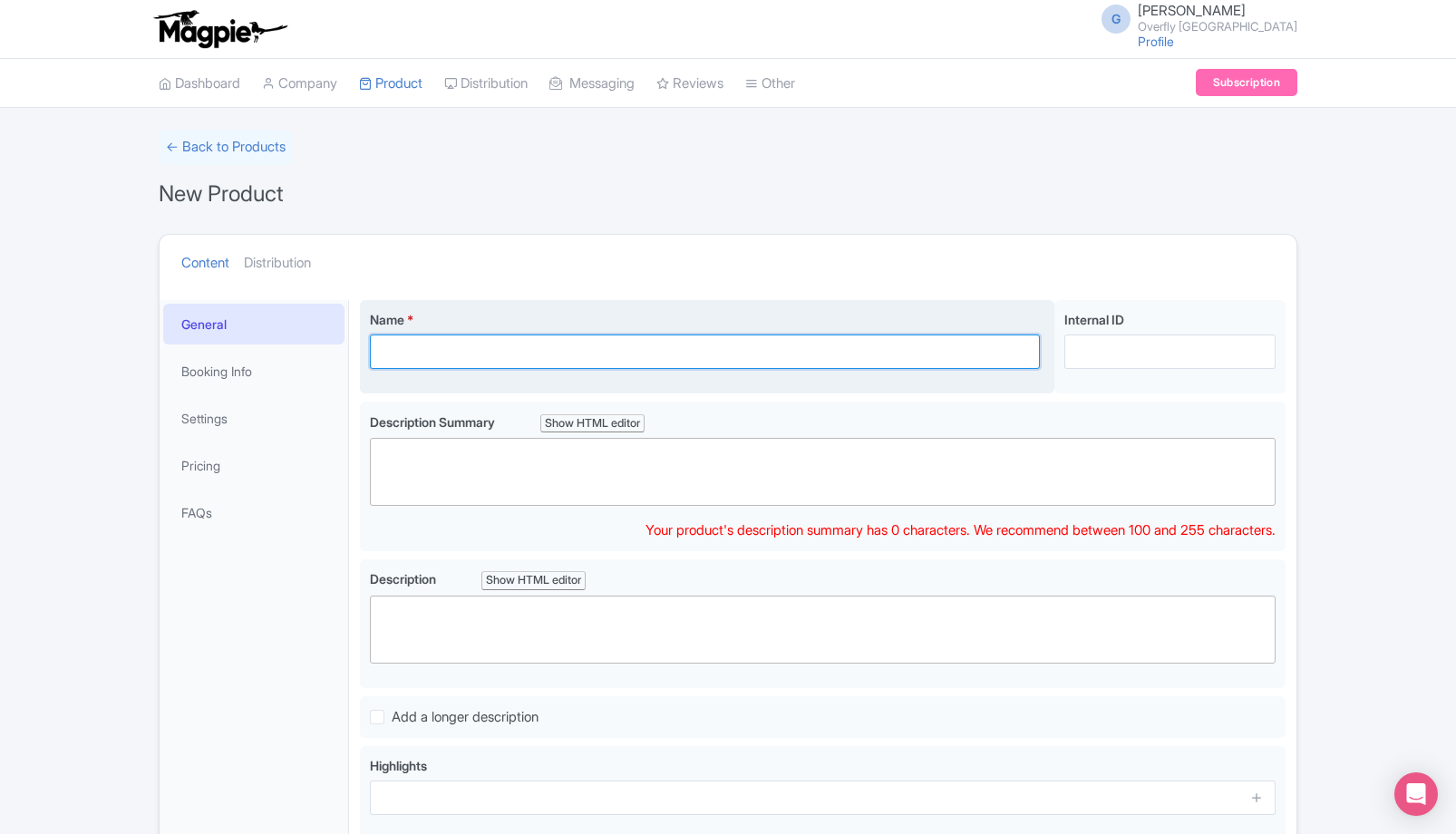
click at [692, 354] on input "Name *" at bounding box center [705, 352] width 670 height 34
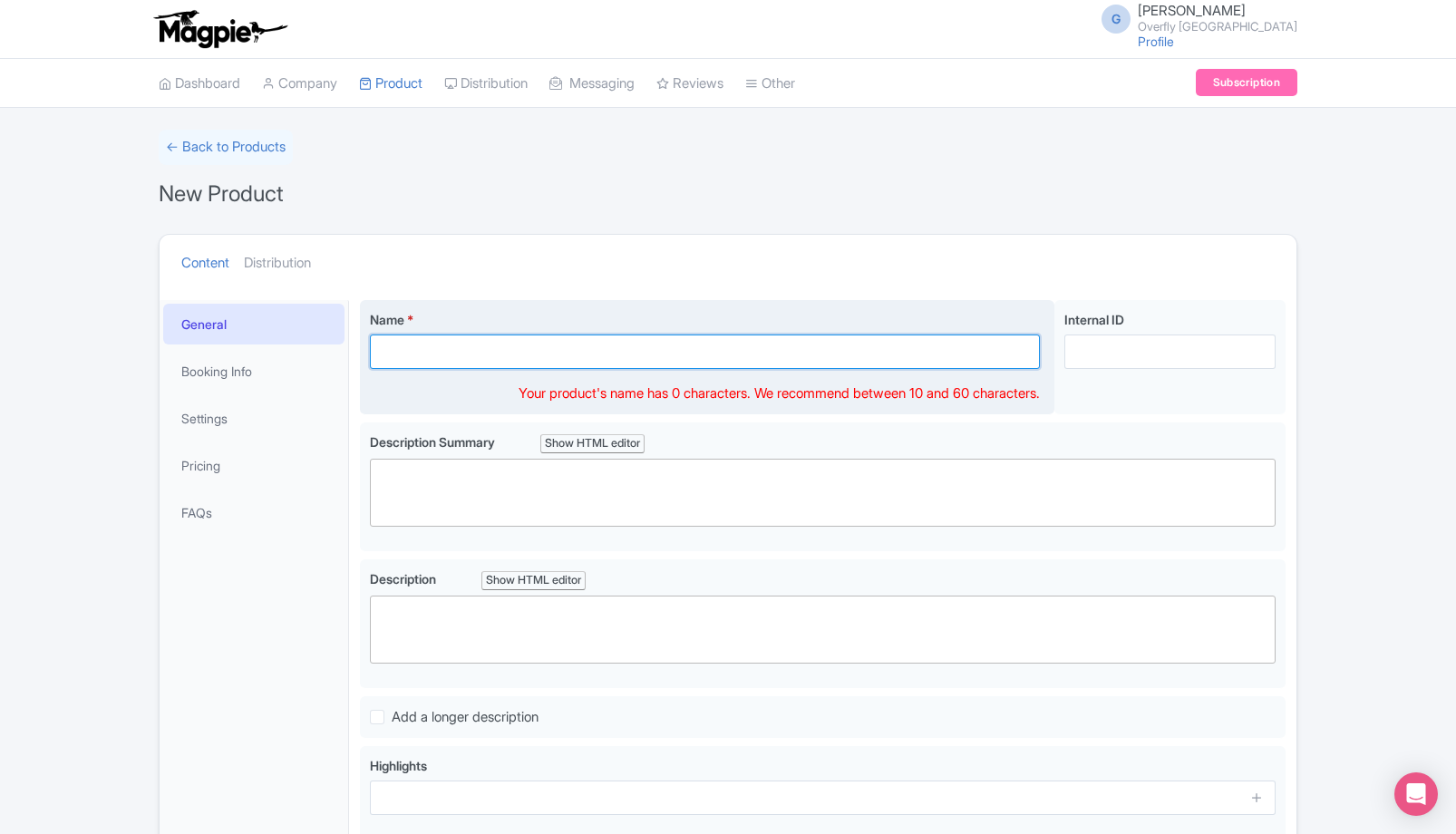
paste input "High-Performance Paragliding Flight – [GEOGRAPHIC_DATA] ([GEOGRAPHIC_DATA])"
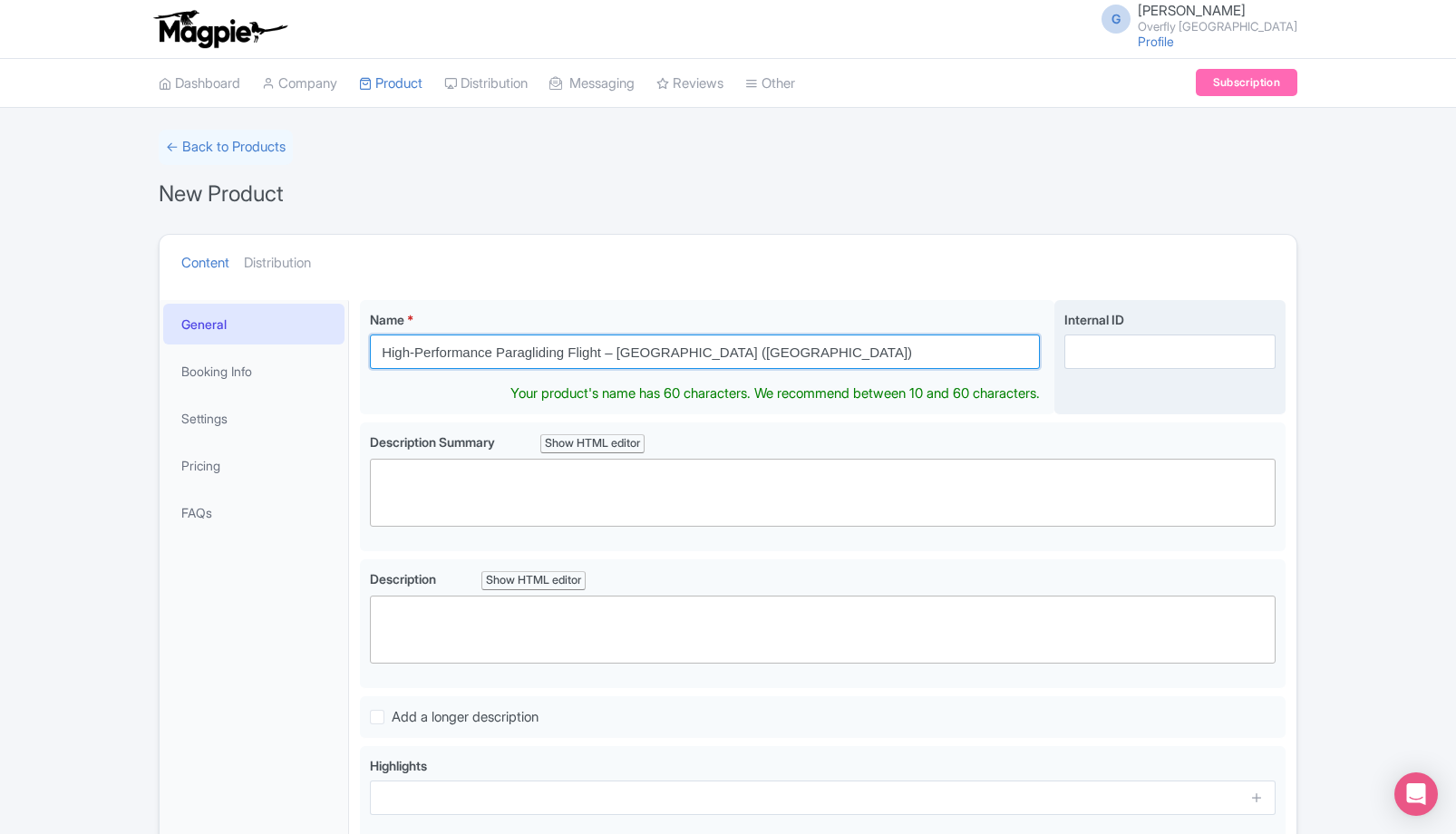
type input "High-Performance Paragliding Flight – [GEOGRAPHIC_DATA] ([GEOGRAPHIC_DATA])"
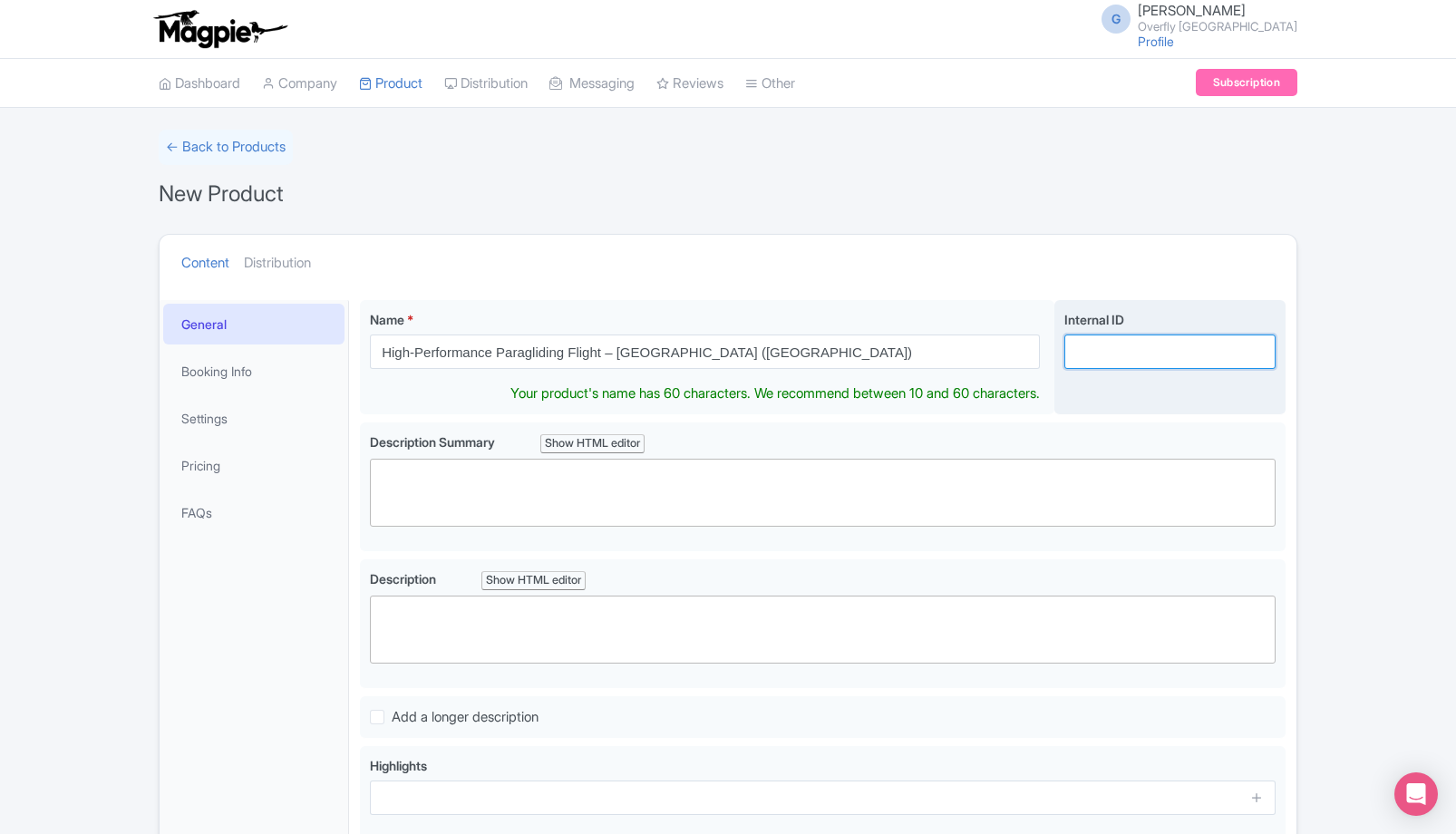
click at [1095, 351] on input "Internal ID" at bounding box center [1169, 352] width 211 height 34
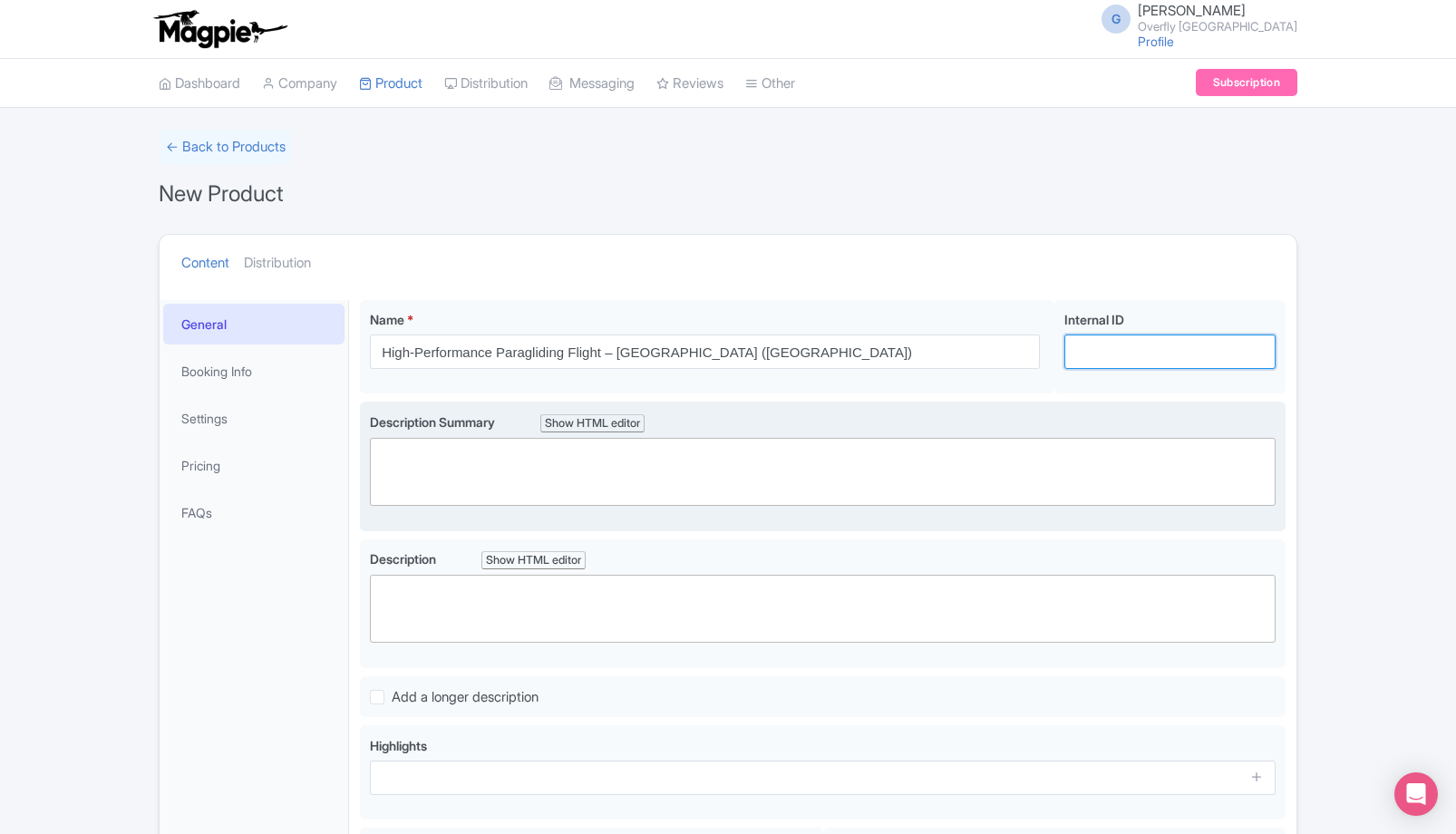
type input "OVERFLY-HPF-EN"
click at [1000, 469] on trix-editor at bounding box center [823, 472] width 906 height 68
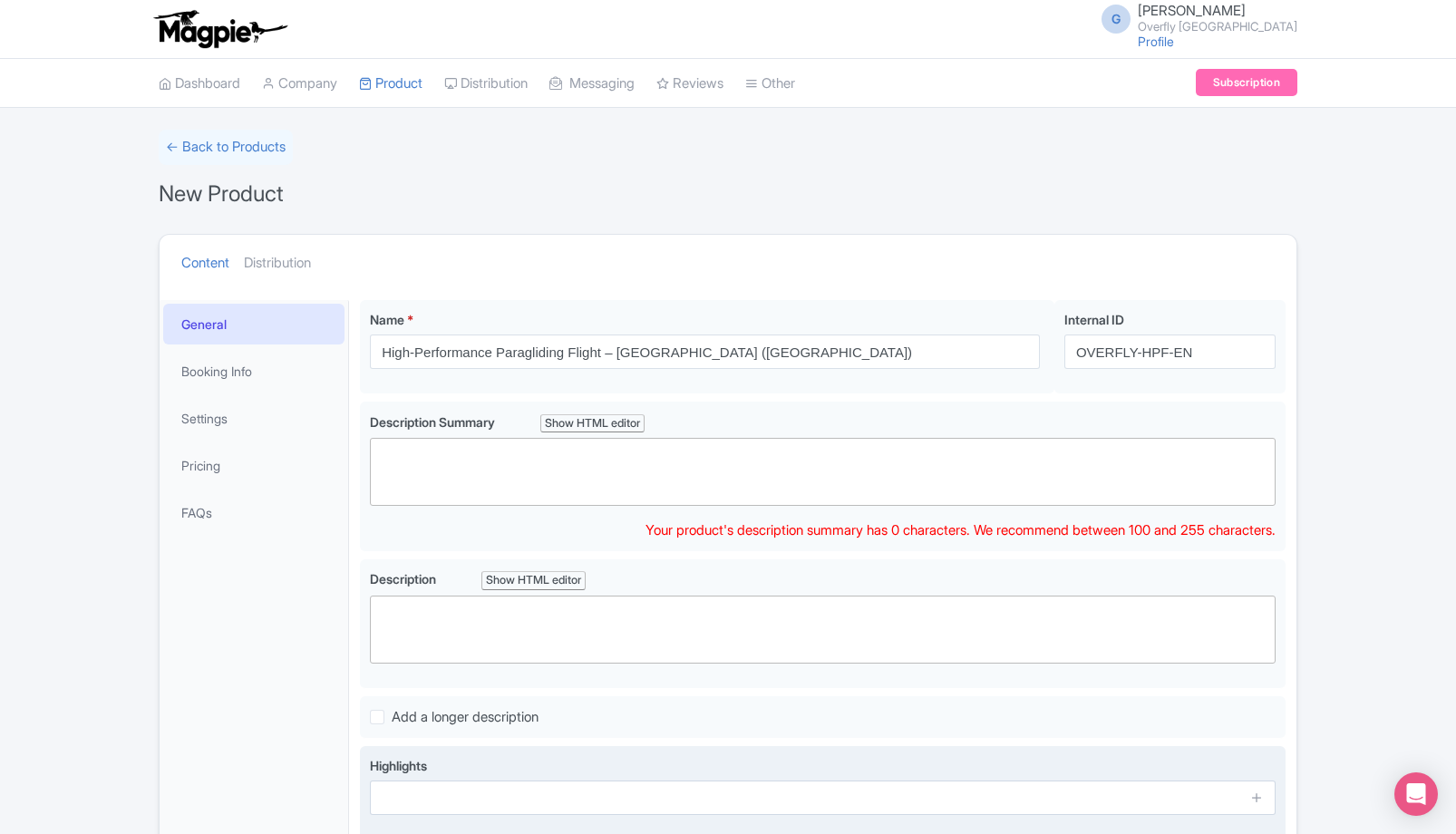
paste trix-editor "<div>For thrill-seekers only: soar over Costa Adeje on a high-performance tande…"
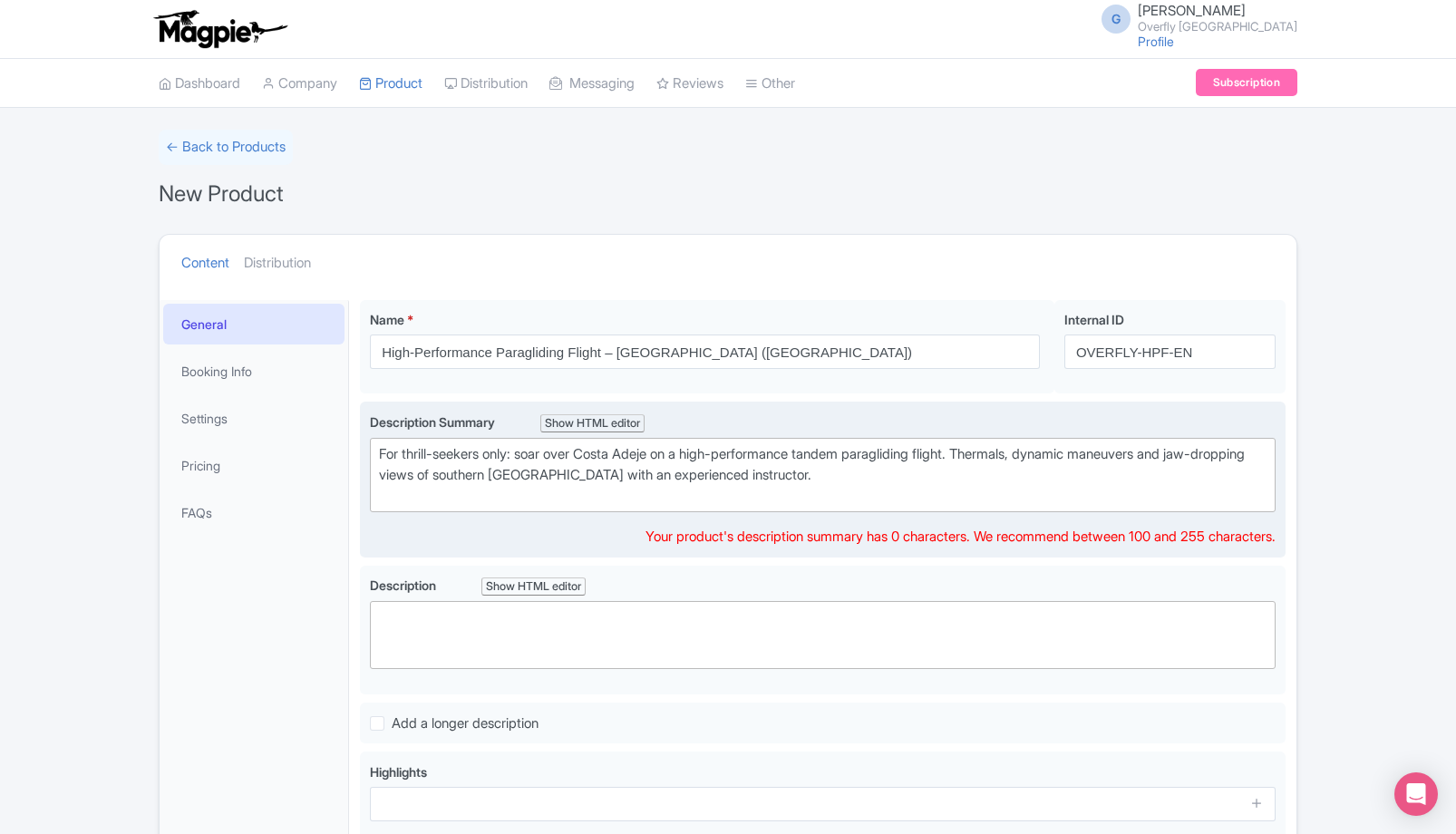
click at [857, 486] on div "For thrill-seekers only: soar over Costa Adeje on a high-performance tandem par…" at bounding box center [823, 475] width 888 height 62
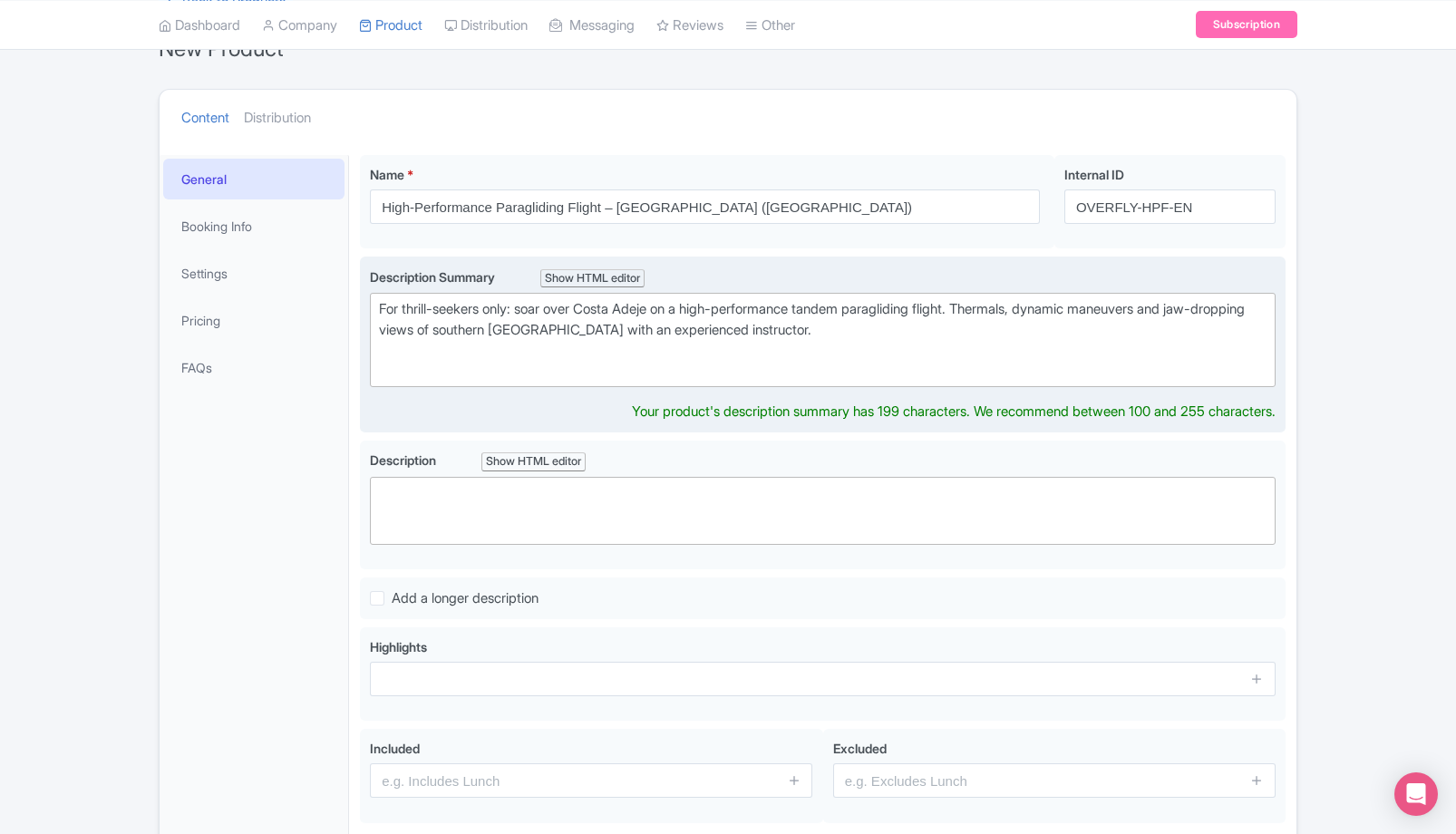
type trix-editor "<div>For thrill-seekers only: soar over Costa Adeje on a high-performance tande…"
click at [505, 406] on div "Description Summary Show HTML editor Bold Italic Strikethrough Link Heading Quo…" at bounding box center [823, 345] width 926 height 177
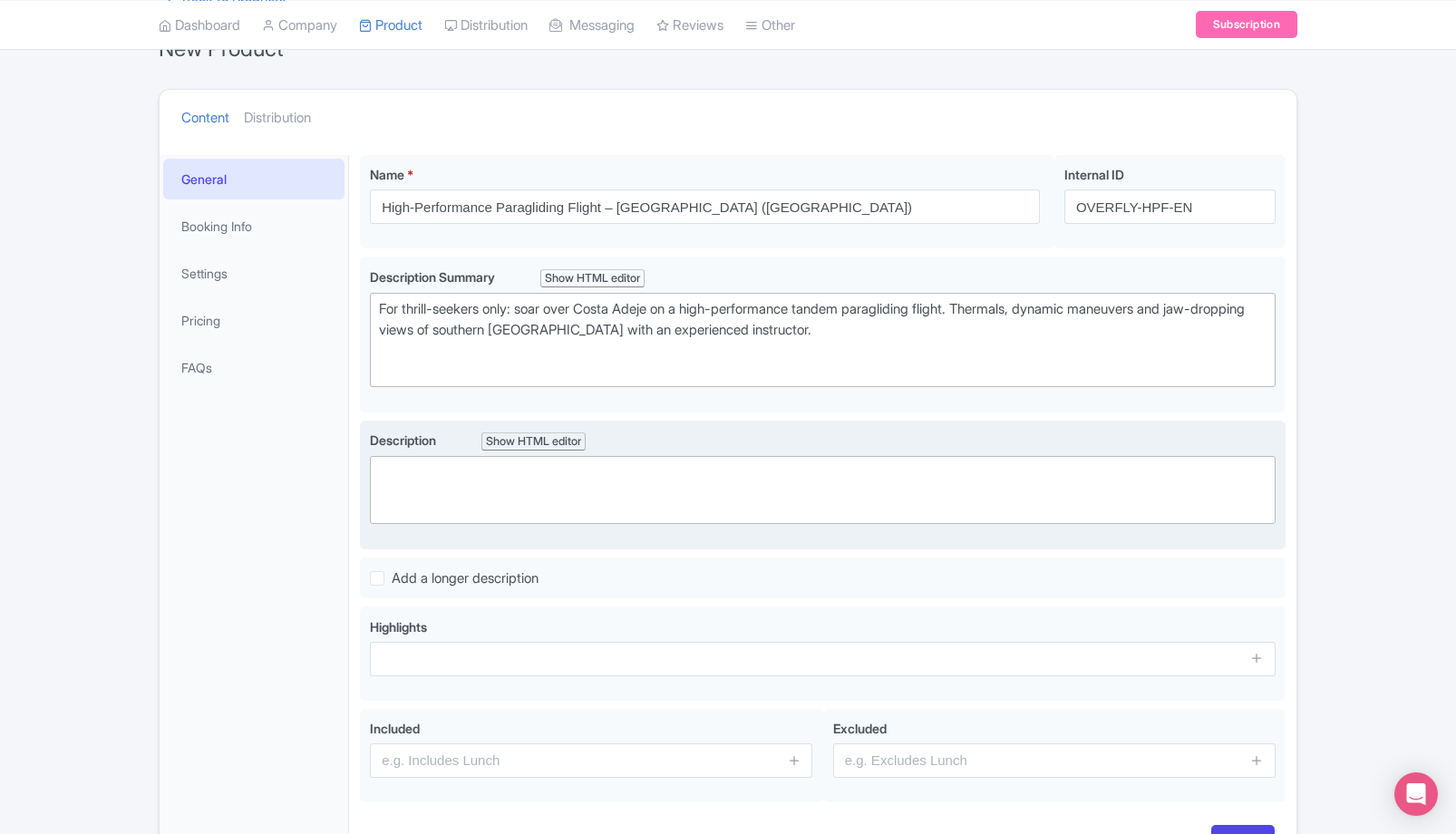
click at [734, 477] on trix-editor at bounding box center [823, 490] width 906 height 68
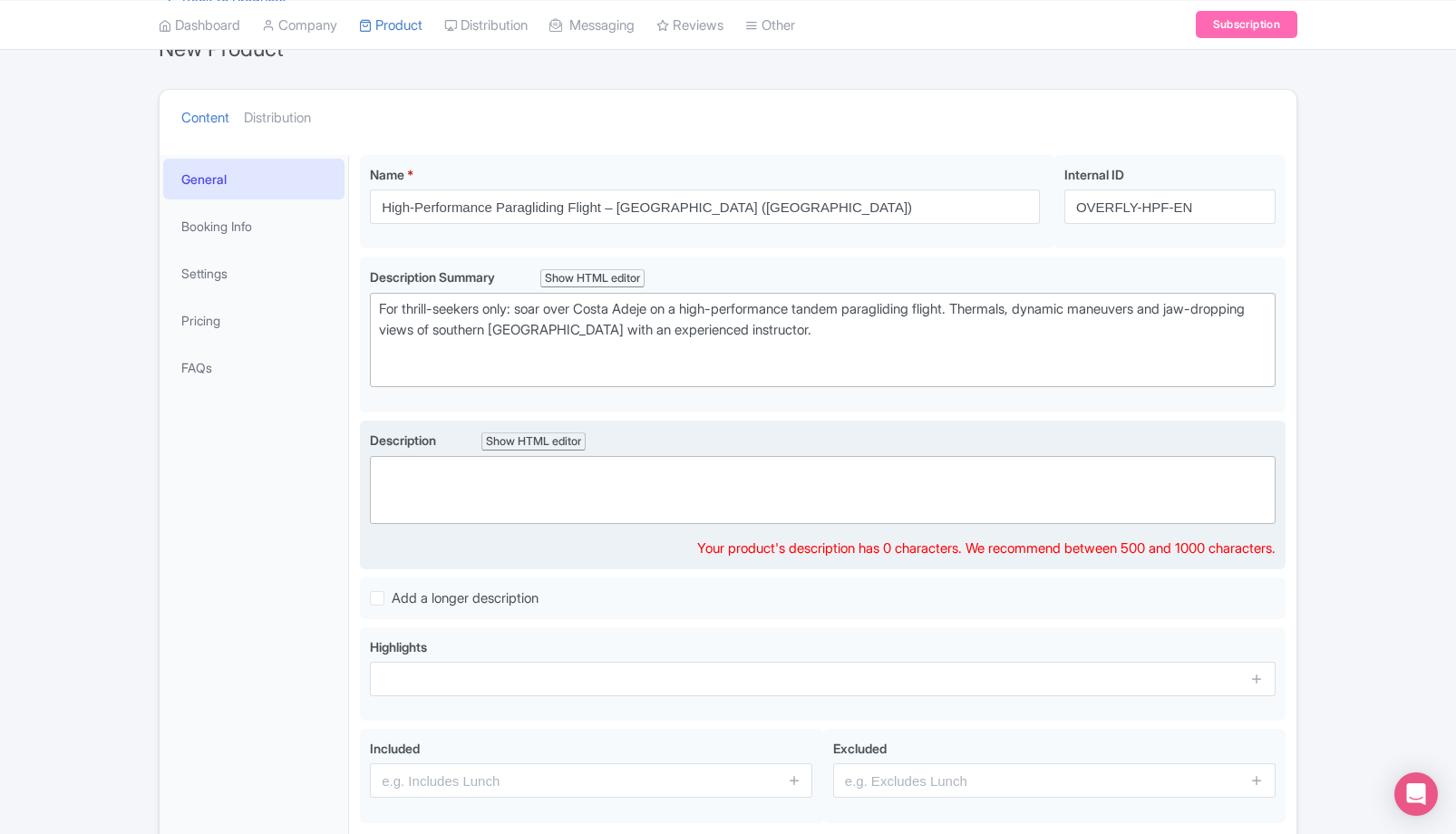
paste trix-editor "<div>This flight is suitable for beginners: you’ll fly with an experienced tand…"
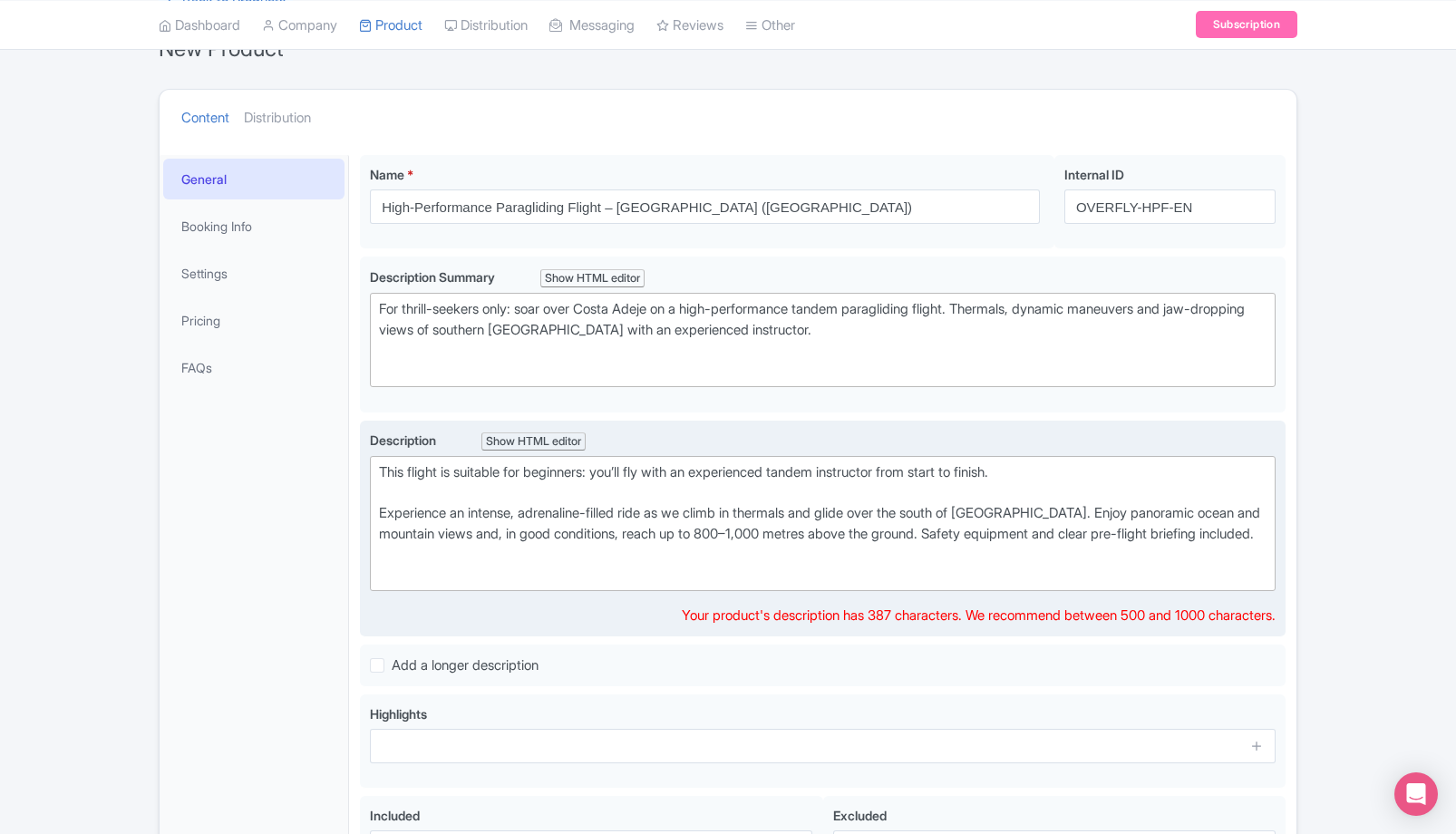
type trix-editor "<div>This flight is suitable for beginners: you’ll fly with an experienced tand…"
click at [743, 529] on div "This flight is suitable for beginners: you’ll fly with an experienced tandem in…" at bounding box center [823, 523] width 888 height 122
click at [734, 559] on div "This flight is suitable for beginners: you’ll fly with an experienced tandem in…" at bounding box center [823, 523] width 888 height 122
click at [662, 550] on div "This flight is suitable for beginners: you’ll fly with an experienced tandem in…" at bounding box center [823, 523] width 888 height 122
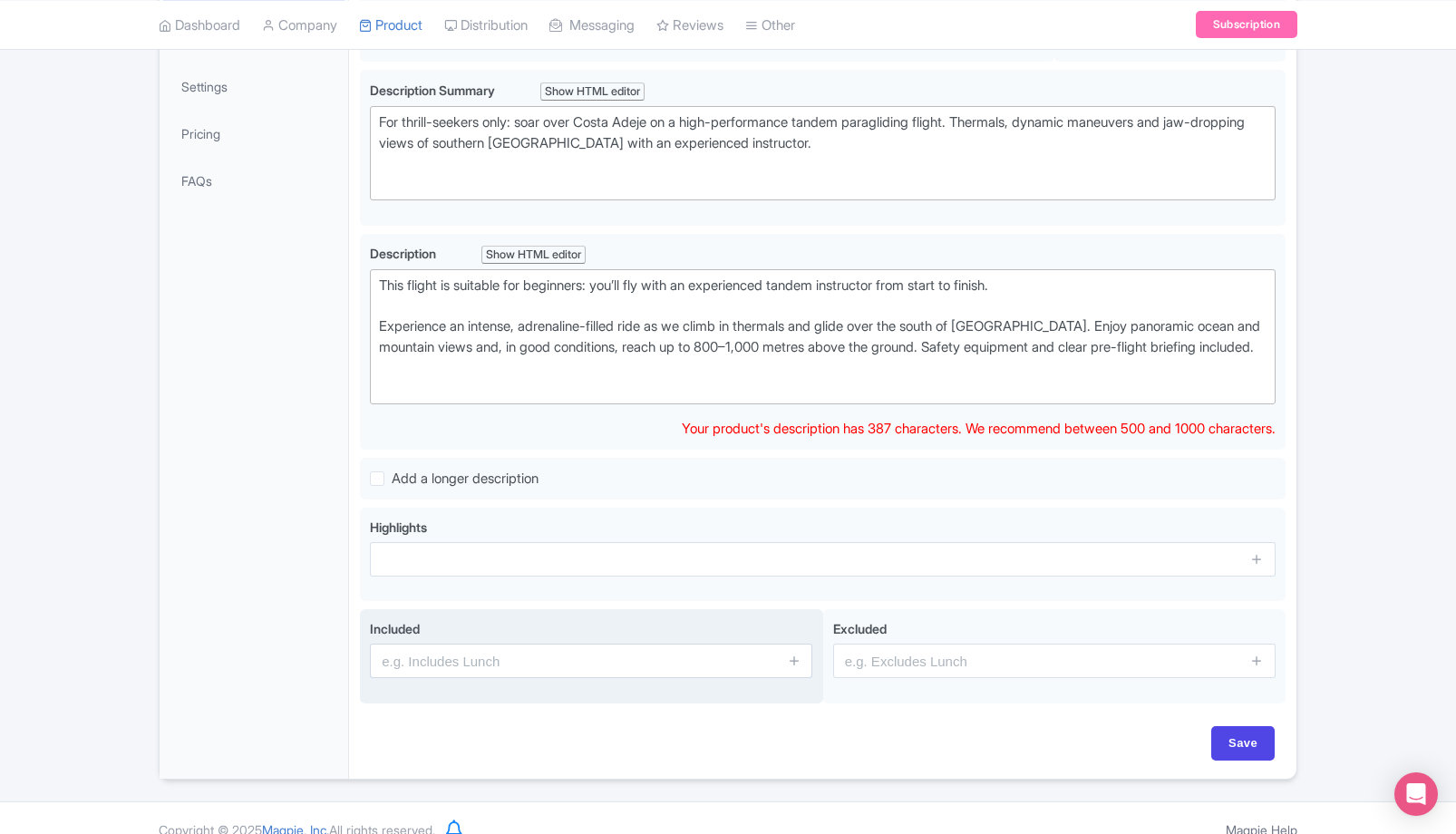
scroll to position [375, 0]
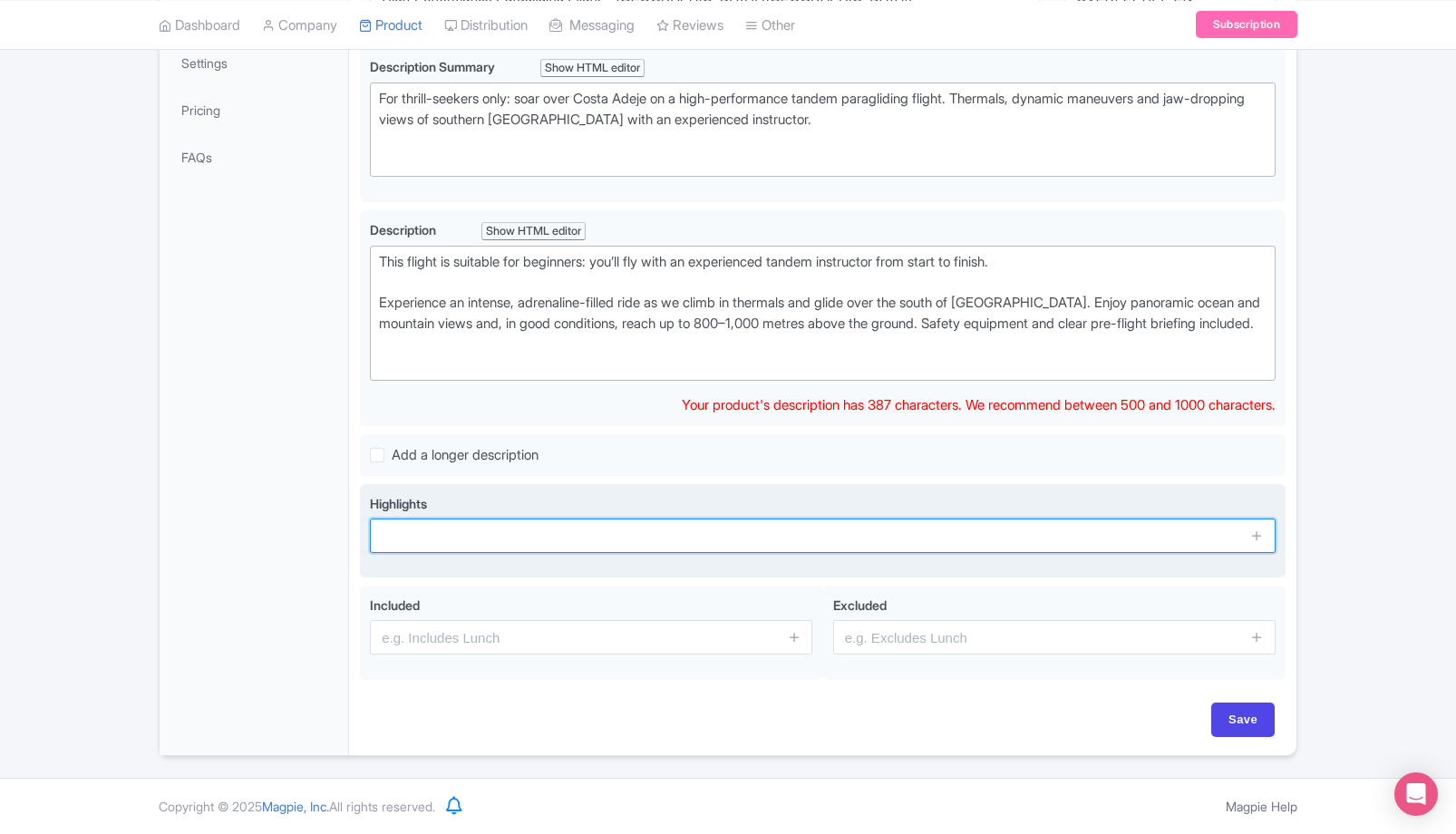
click at [636, 529] on input "text" at bounding box center [823, 536] width 906 height 34
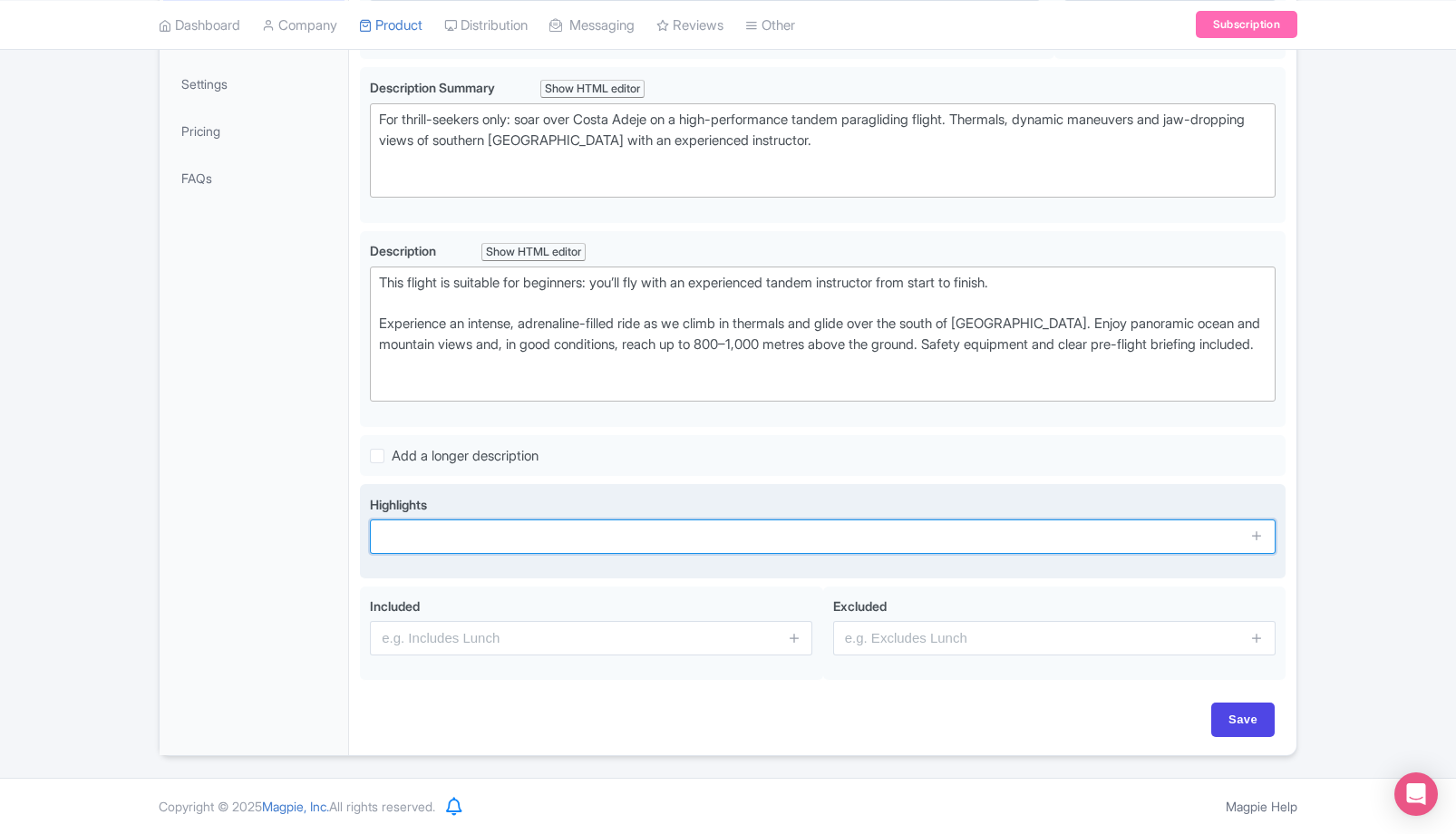
scroll to position [355, 0]
paste input "Adrenaline-filled high-performance tandem flight"
click at [675, 539] on input "Adrenaline-filled high-performance tandem flight" at bounding box center [823, 537] width 906 height 34
drag, startPoint x: 683, startPoint y: 535, endPoint x: 393, endPoint y: 506, distance: 291.6
click at [393, 506] on div "Highlights Adrenaline-filled high-performance tandem flight" at bounding box center [823, 524] width 906 height 59
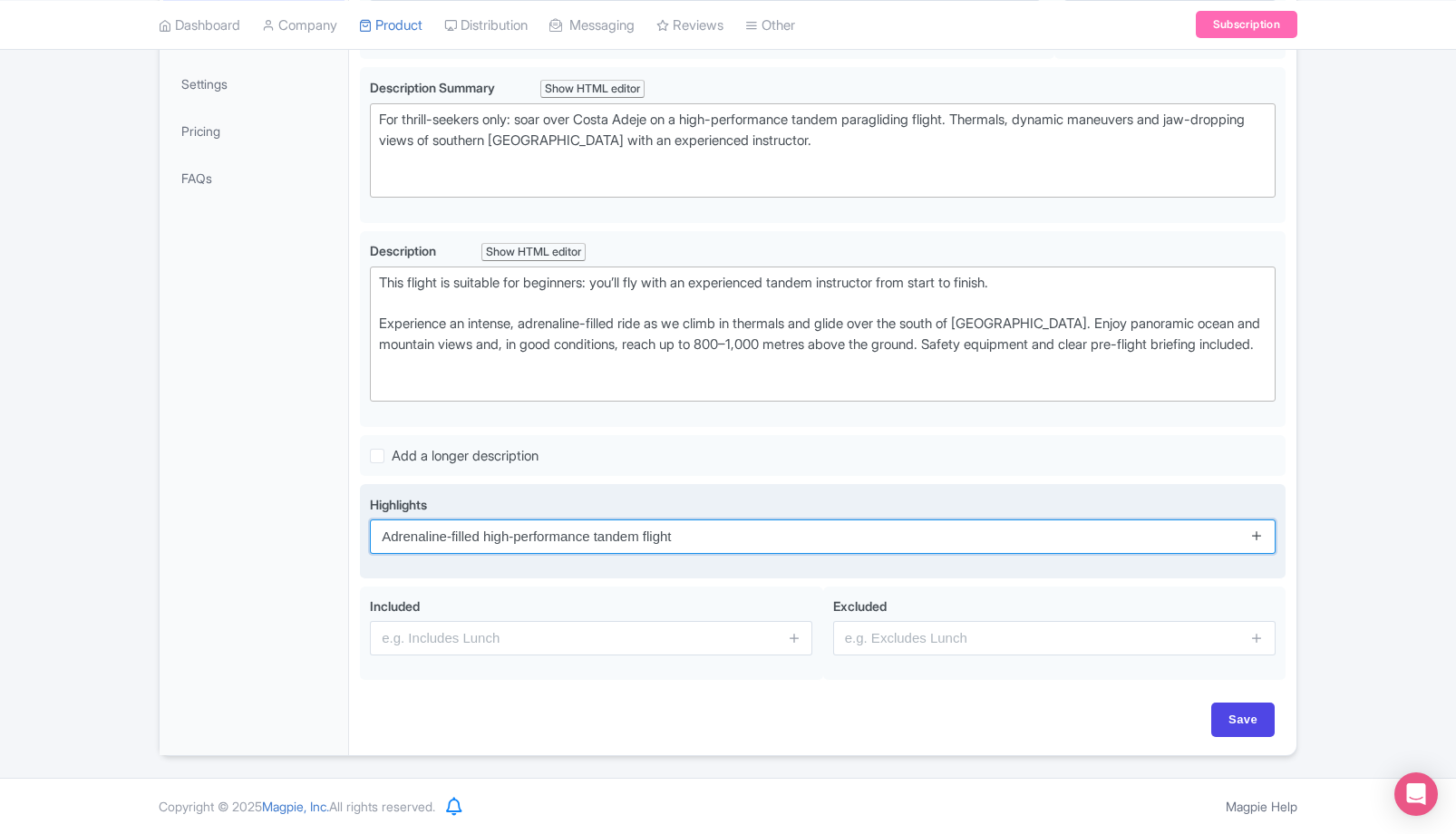
type input "Adrenaline-filled high-performance tandem flight"
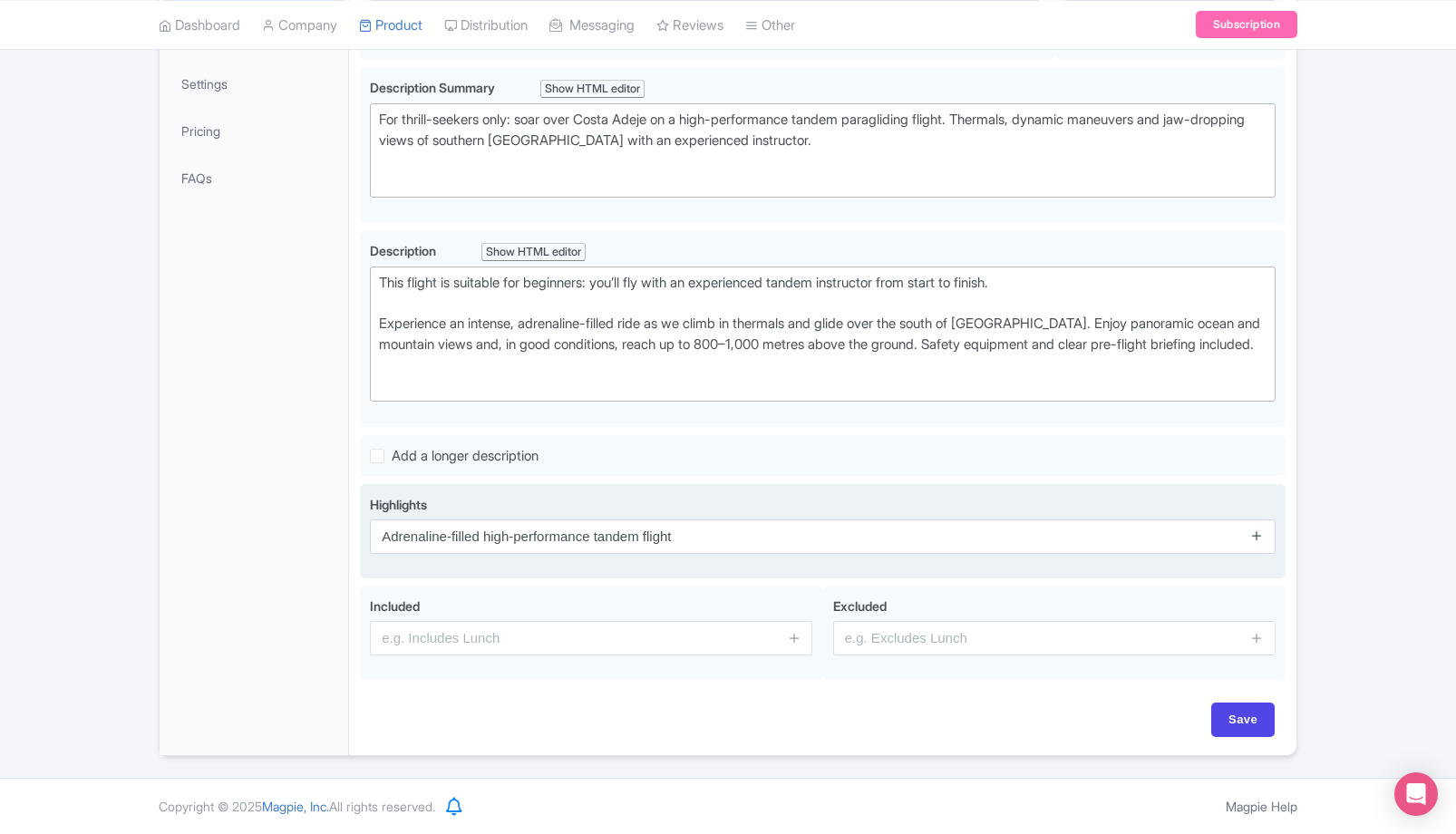
click at [1262, 539] on icon at bounding box center [1257, 536] width 14 height 14
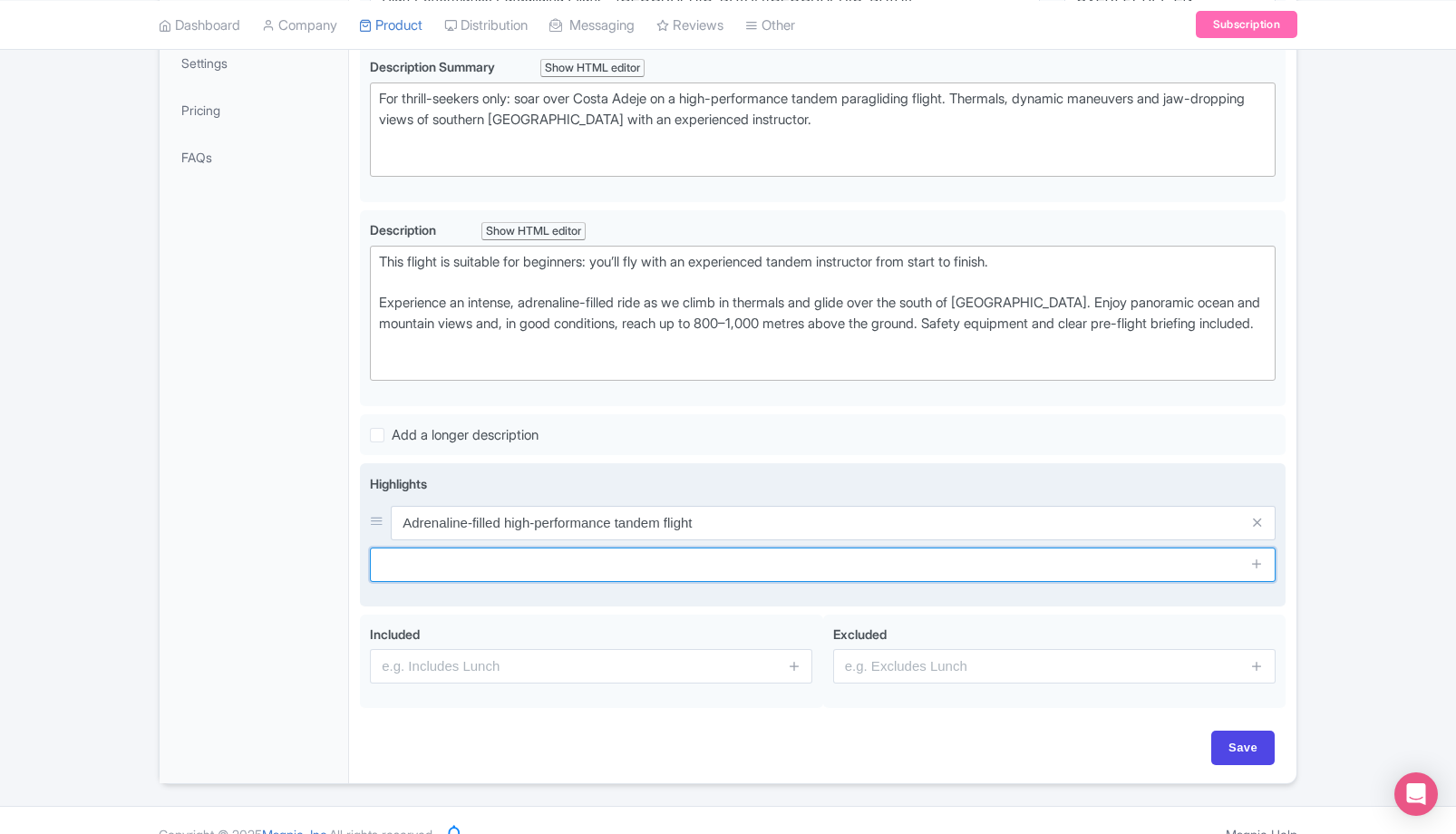
click at [593, 582] on input "text" at bounding box center [823, 565] width 906 height 34
paste input "Panoramic views over Costa Adeje and Barranco del Infierno"
type input "Panoramic views over Costa Adeje and Barranco del Infierno"
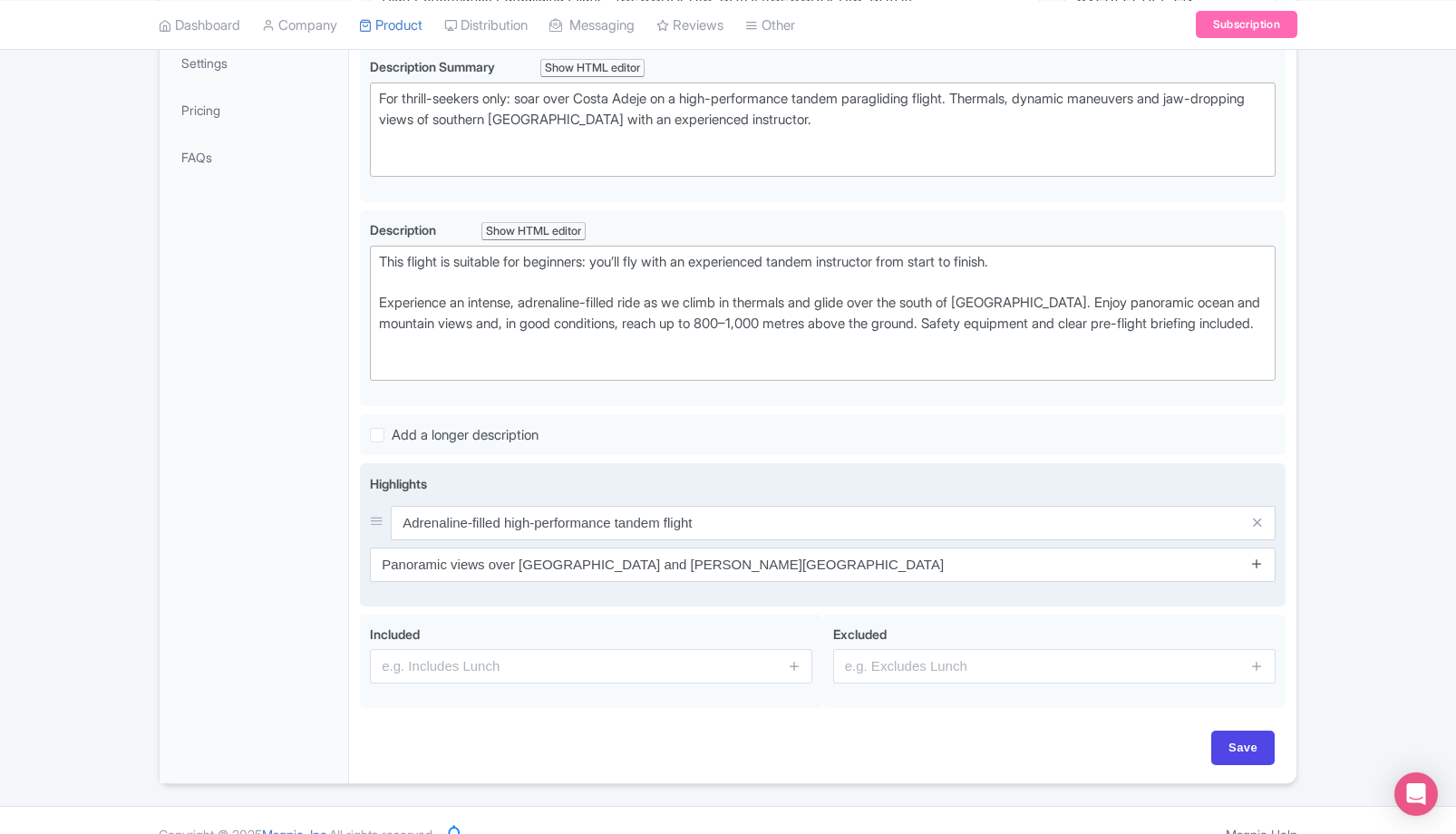
click at [1256, 570] on icon at bounding box center [1257, 564] width 14 height 14
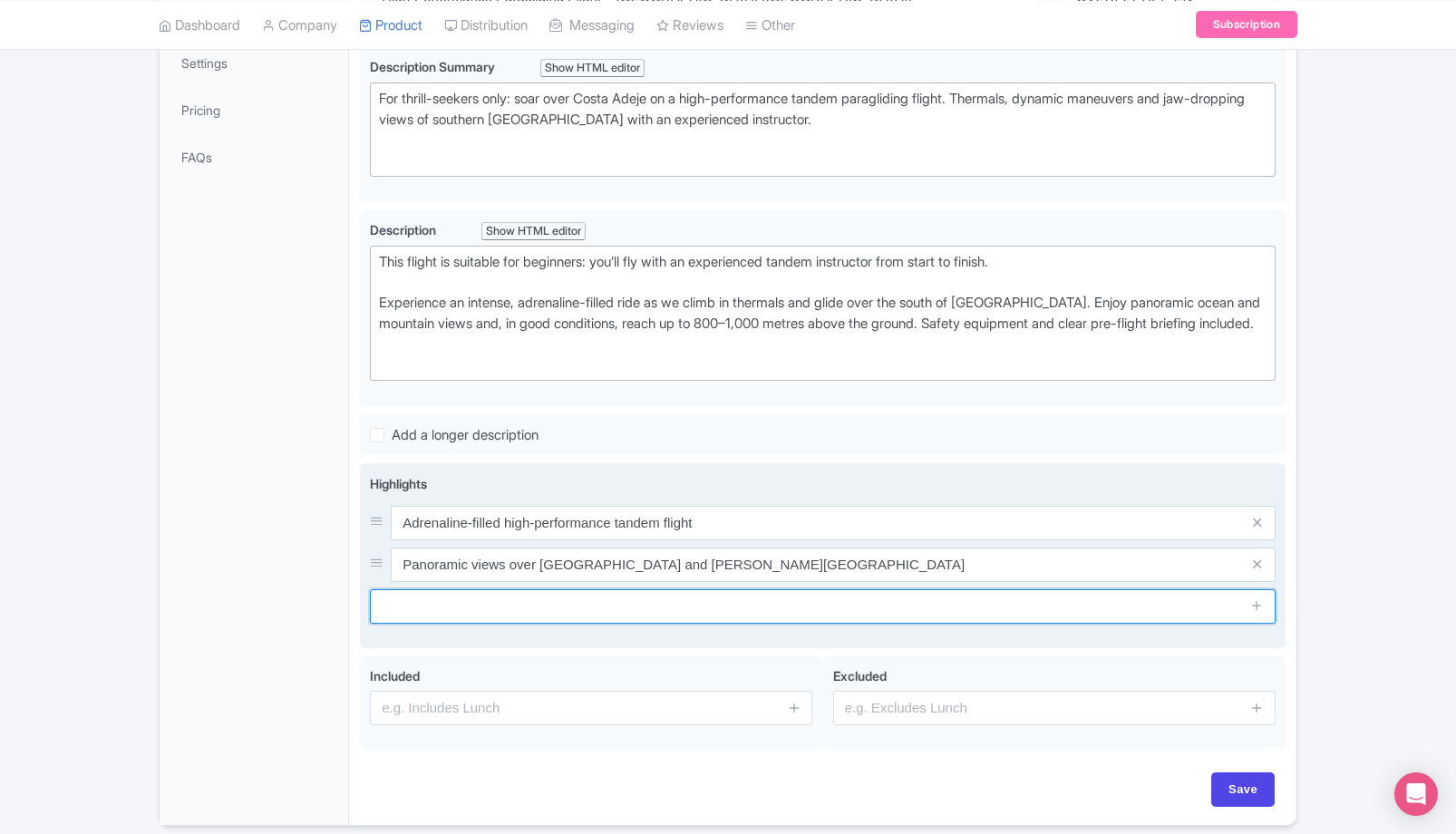
click at [607, 615] on input "text" at bounding box center [823, 606] width 906 height 34
paste input "Climb in thermals and reach 800–1,000 m (weather-dependent)"
type input "Climb in thermals and reach 800–1,000 m (weather-dependent)"
click at [1262, 612] on icon at bounding box center [1257, 605] width 14 height 14
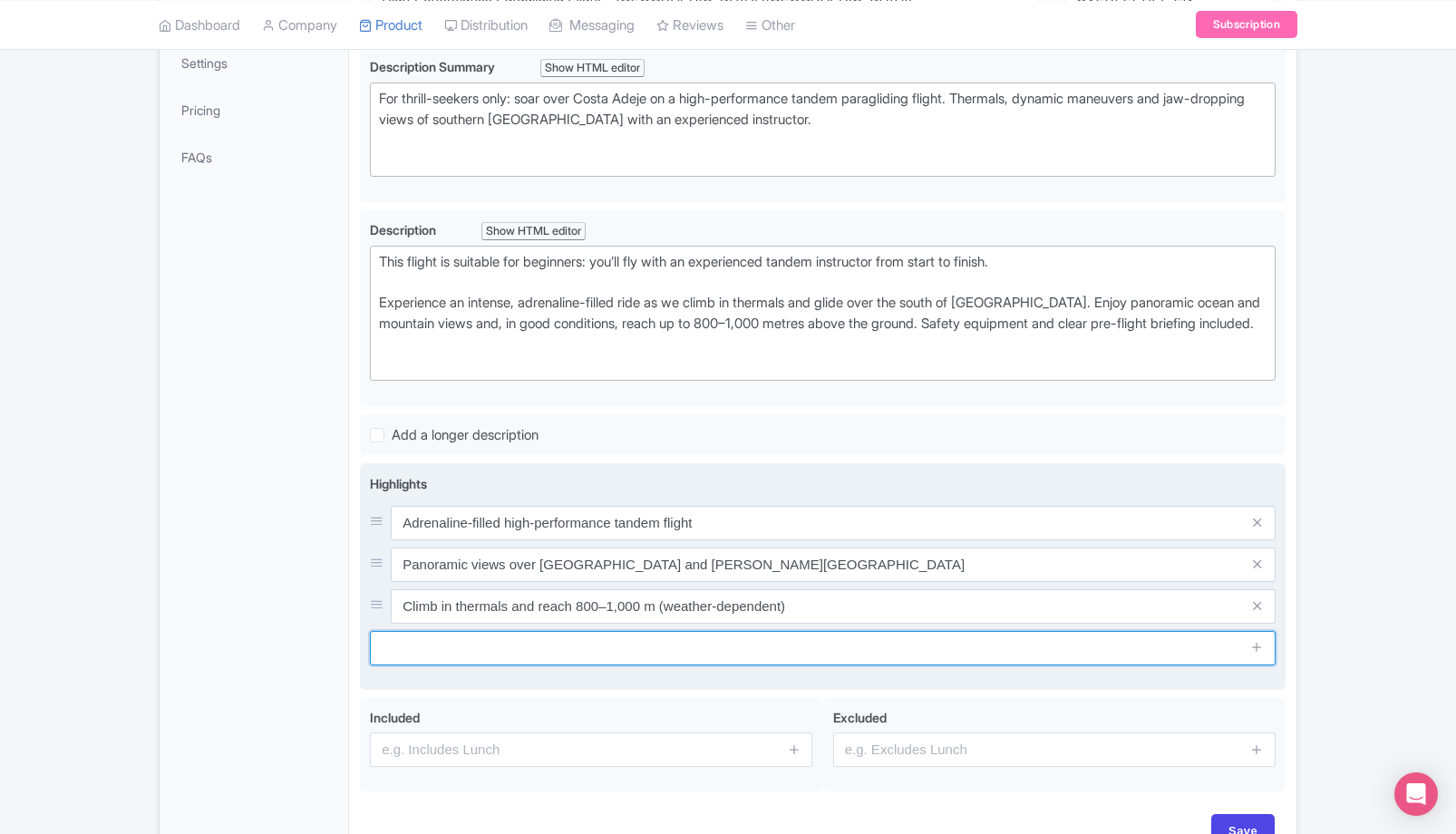
click at [512, 666] on input "text" at bounding box center [823, 648] width 906 height 34
paste input "Expert, friendly instructors and safety briefing"
type input "Expert, friendly instructors and safety briefing"
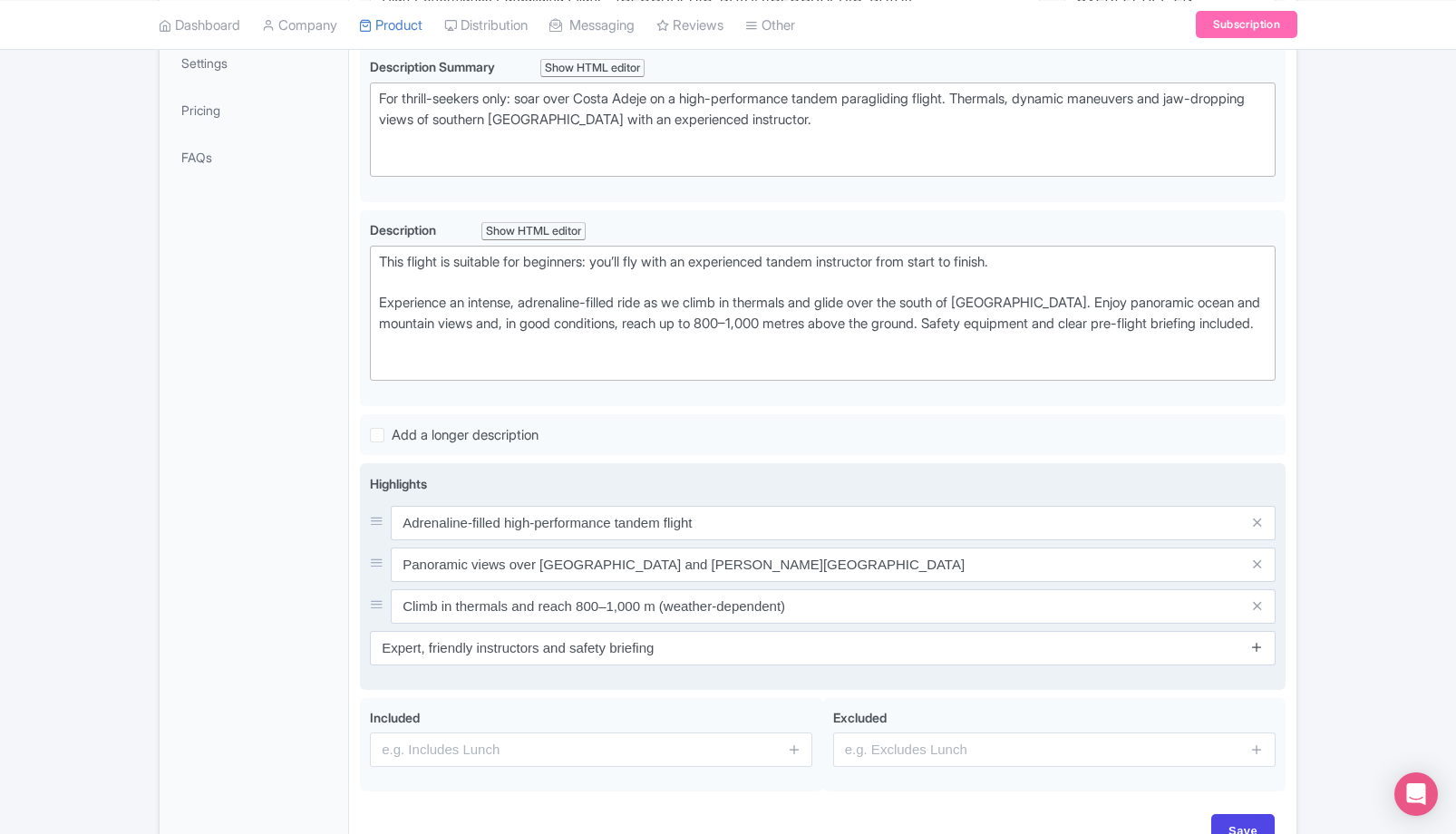
click at [1254, 654] on icon at bounding box center [1257, 647] width 14 height 14
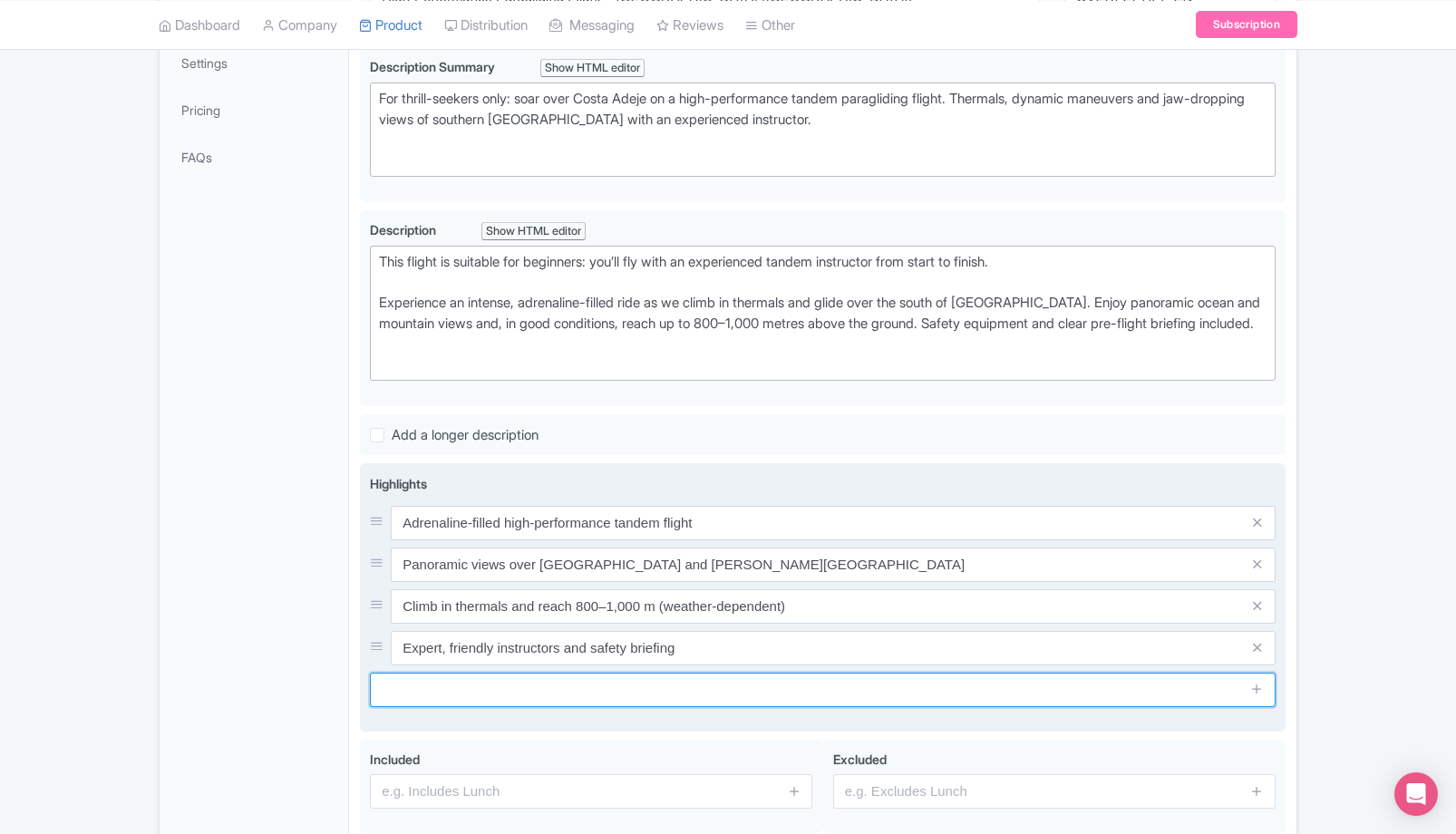
click at [621, 703] on input "text" at bounding box center [823, 690] width 906 height 34
paste input "Optional photos & videos available after the flight"
type input "Optional photos & videos available after the flight"
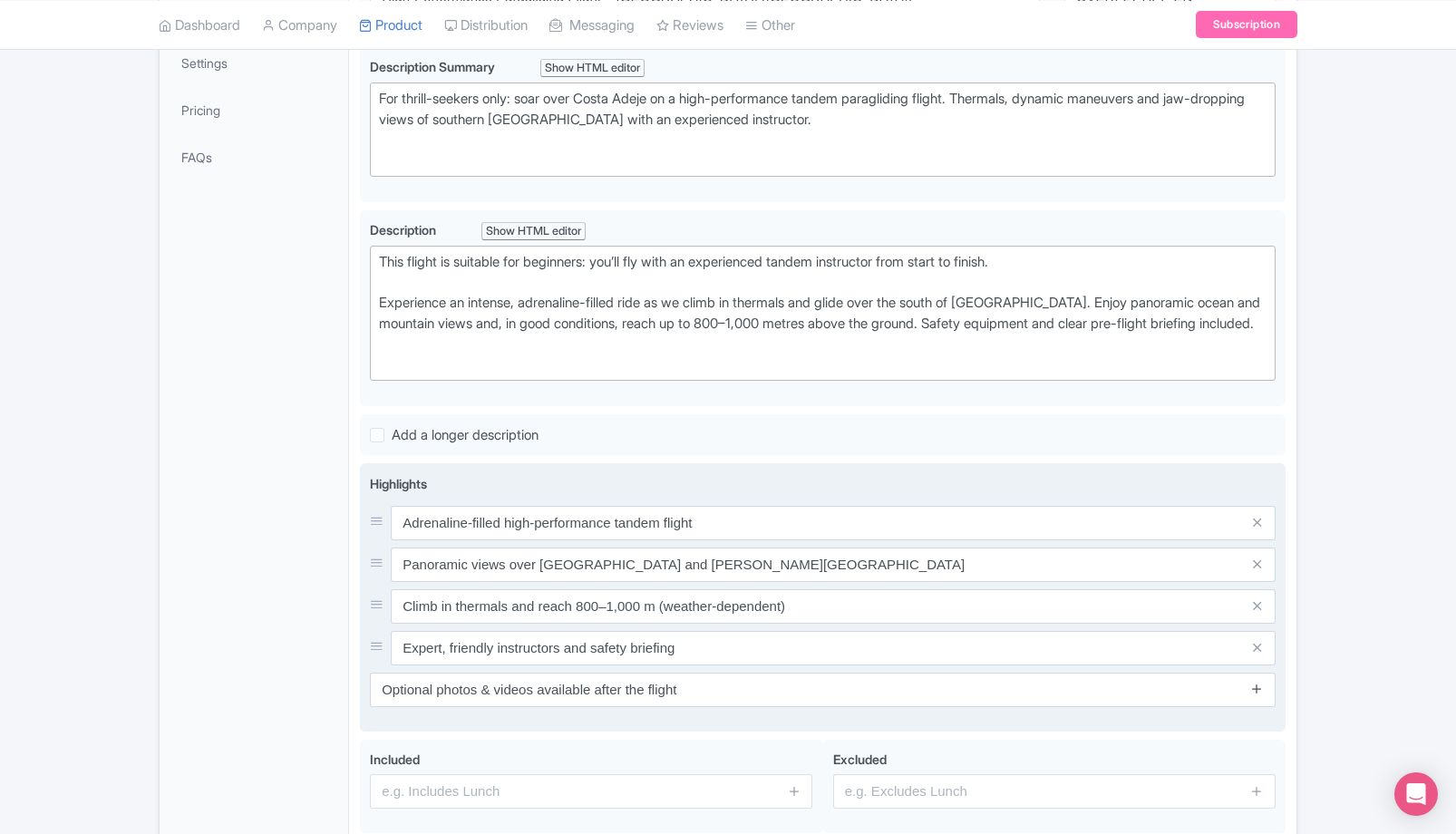
click at [1252, 695] on icon at bounding box center [1257, 689] width 14 height 14
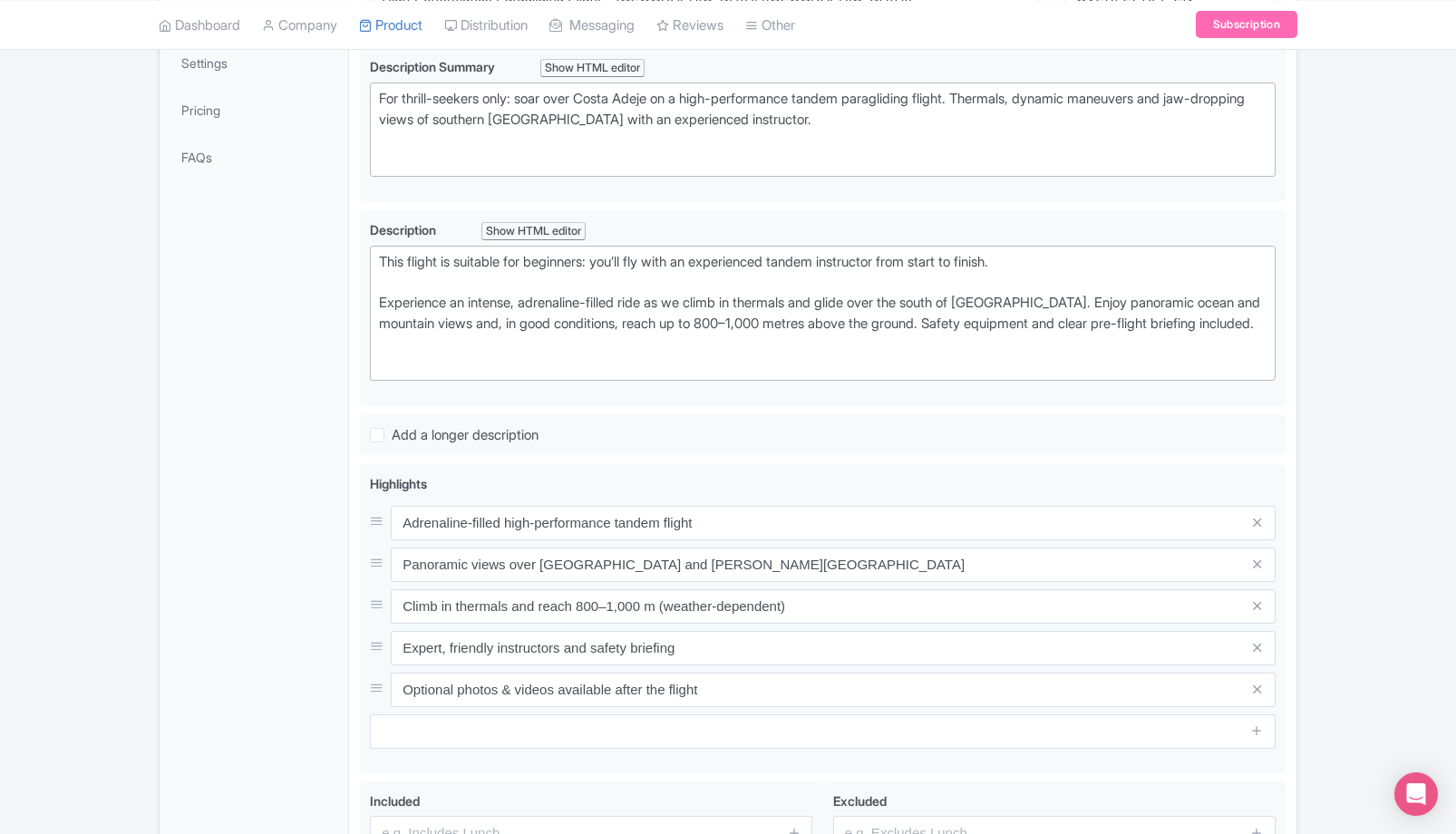
click at [294, 673] on div "General Booking Info Settings Pricing FAQs" at bounding box center [254, 448] width 189 height 1006
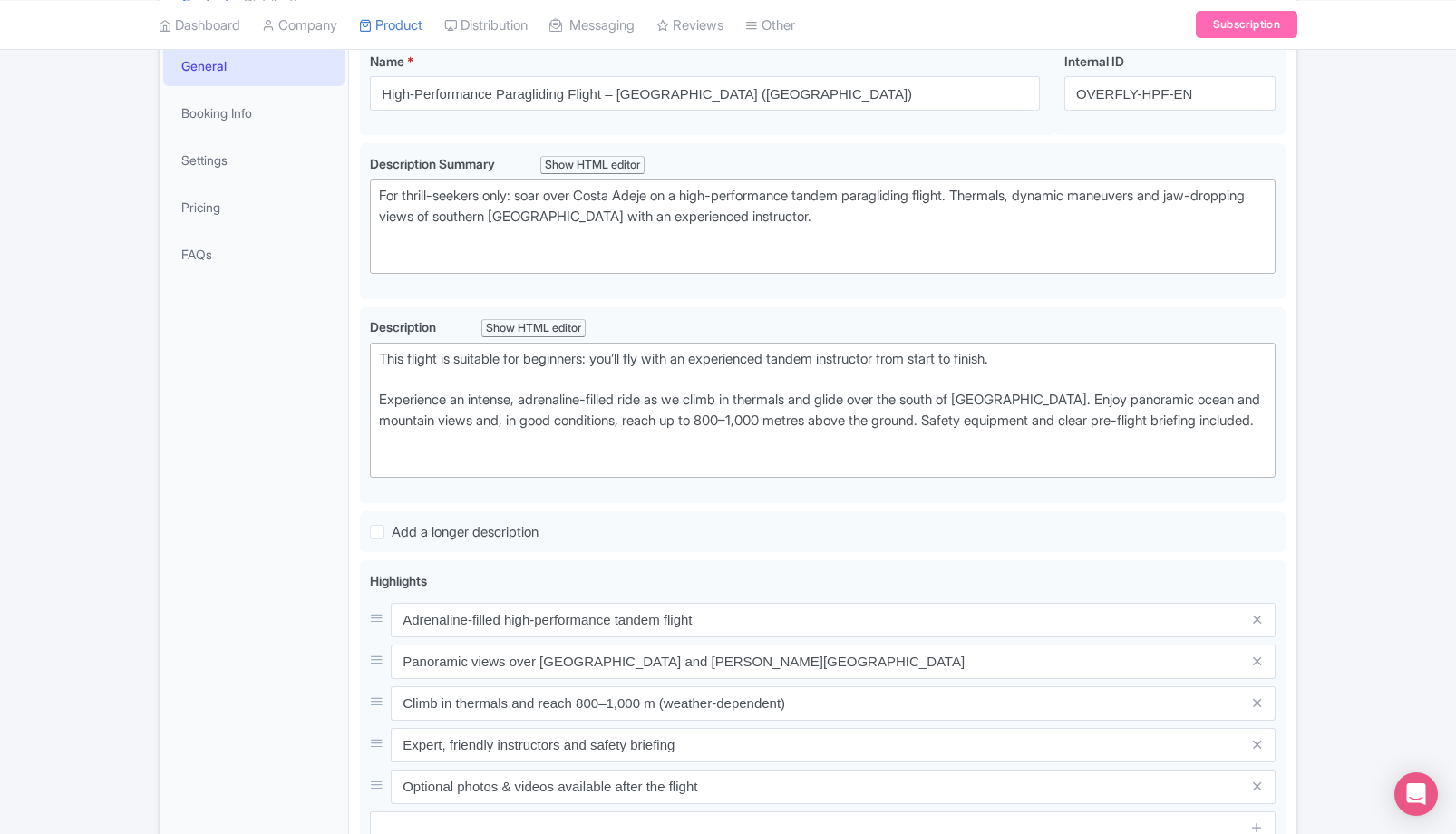
scroll to position [257, 0]
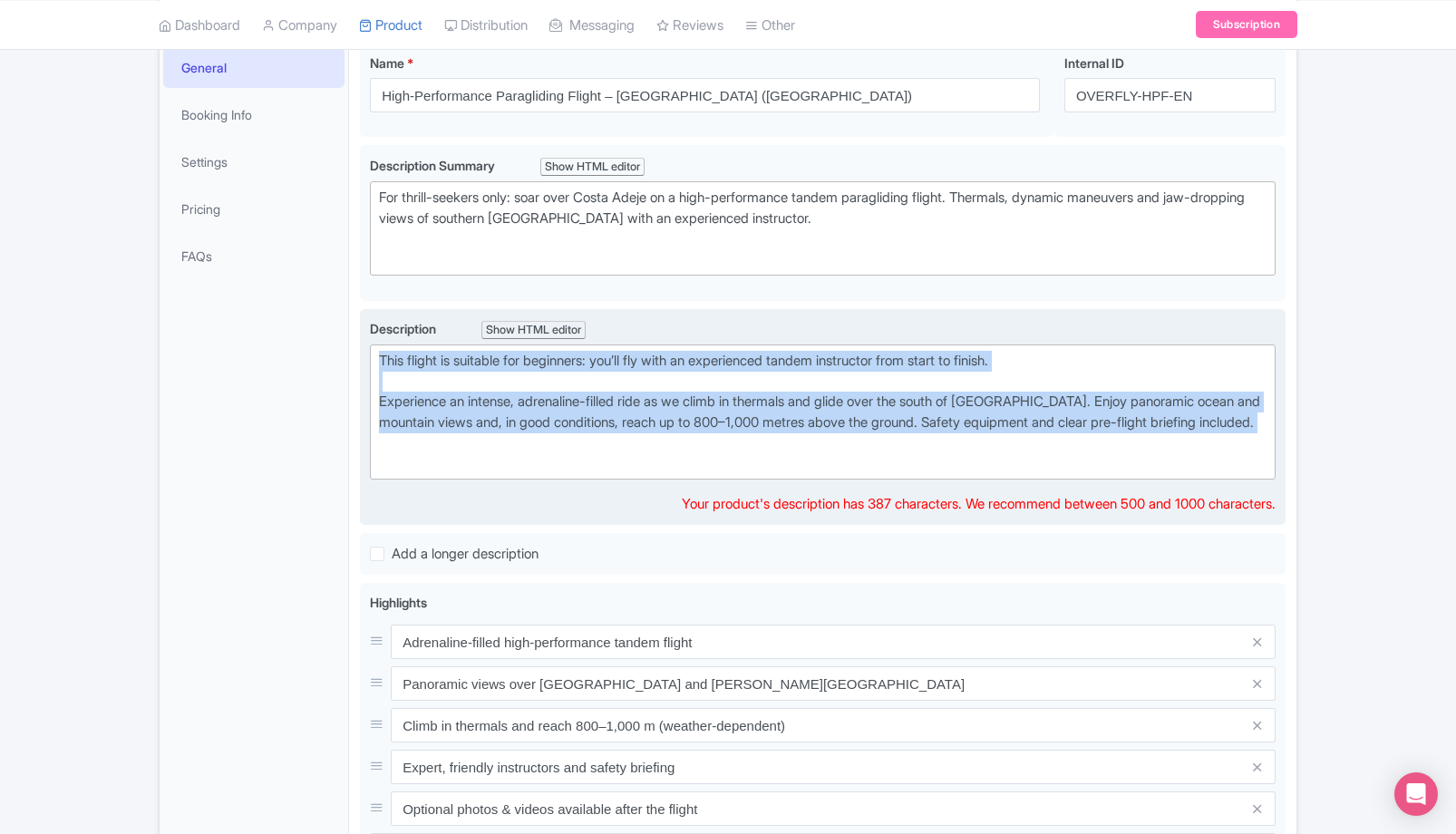
drag, startPoint x: 380, startPoint y: 356, endPoint x: 592, endPoint y: 467, distance: 239.3
click at [592, 467] on div "This flight is suitable for beginners: you’ll fly with an experienced tandem in…" at bounding box center [823, 412] width 888 height 122
paste trix-editor "<div>Experience our most adrenaline-filled tandem flight over Costa Adeje. Afte…"
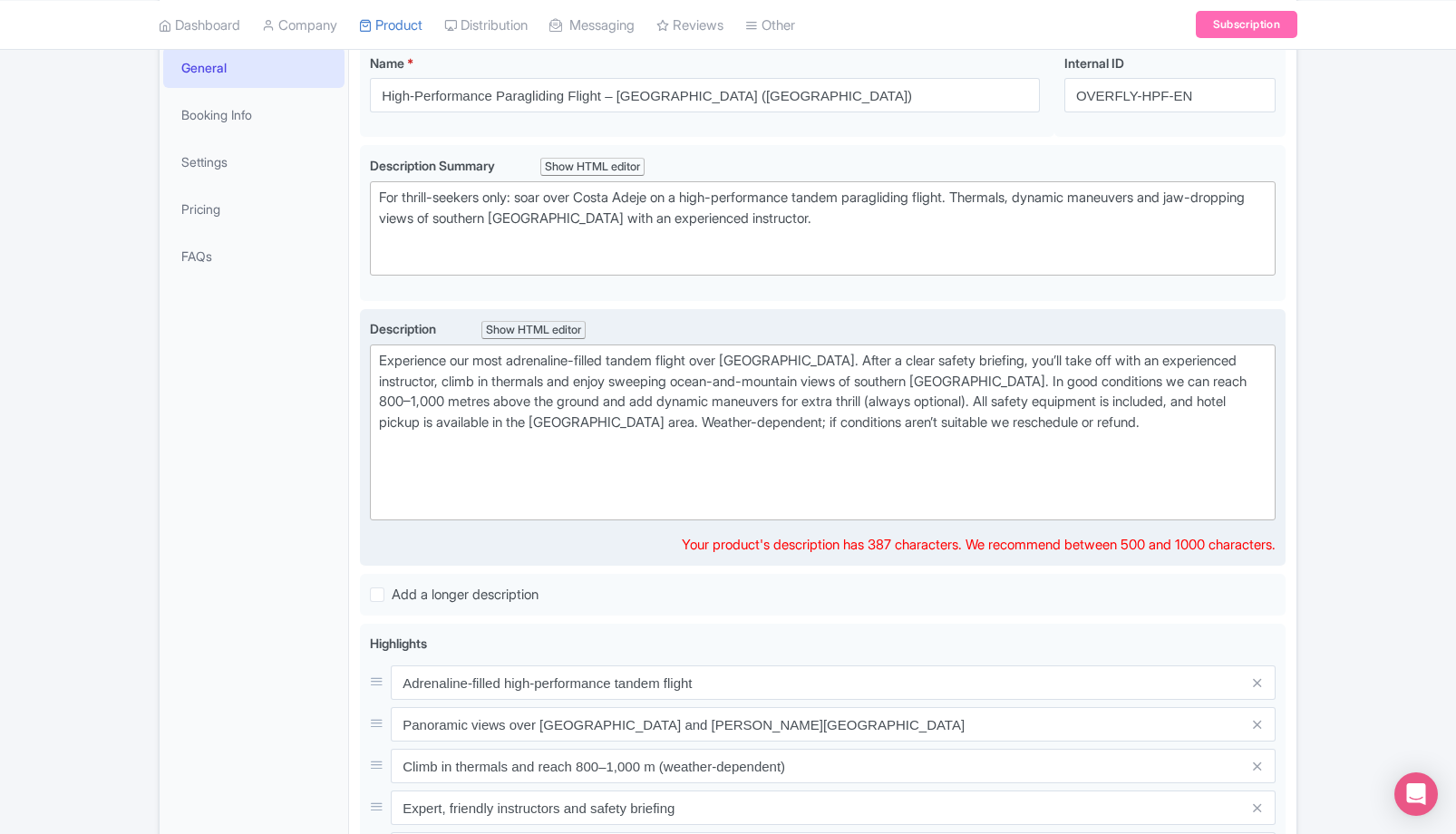
type trix-editor "<div>Experience our most adrenaline-filled tandem flight over Costa Adeje. Afte…"
click at [592, 469] on div at bounding box center [823, 463] width 888 height 21
click at [586, 450] on div "Experience our most adrenaline-filled tandem flight over Costa Adeje. After a c…" at bounding box center [823, 402] width 888 height 102
click at [646, 475] on div at bounding box center [823, 493] width 888 height 41
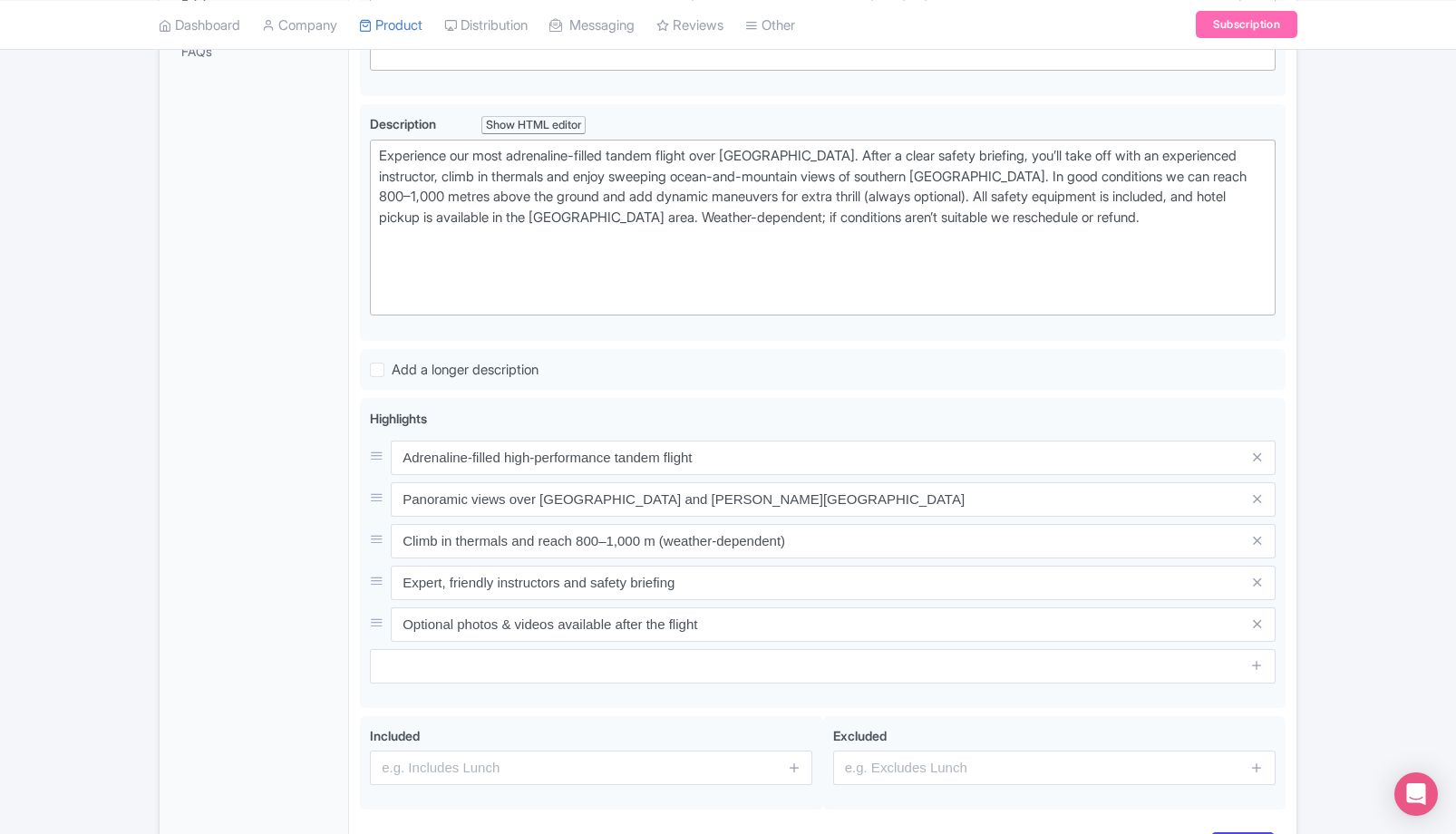
scroll to position [591, 0]
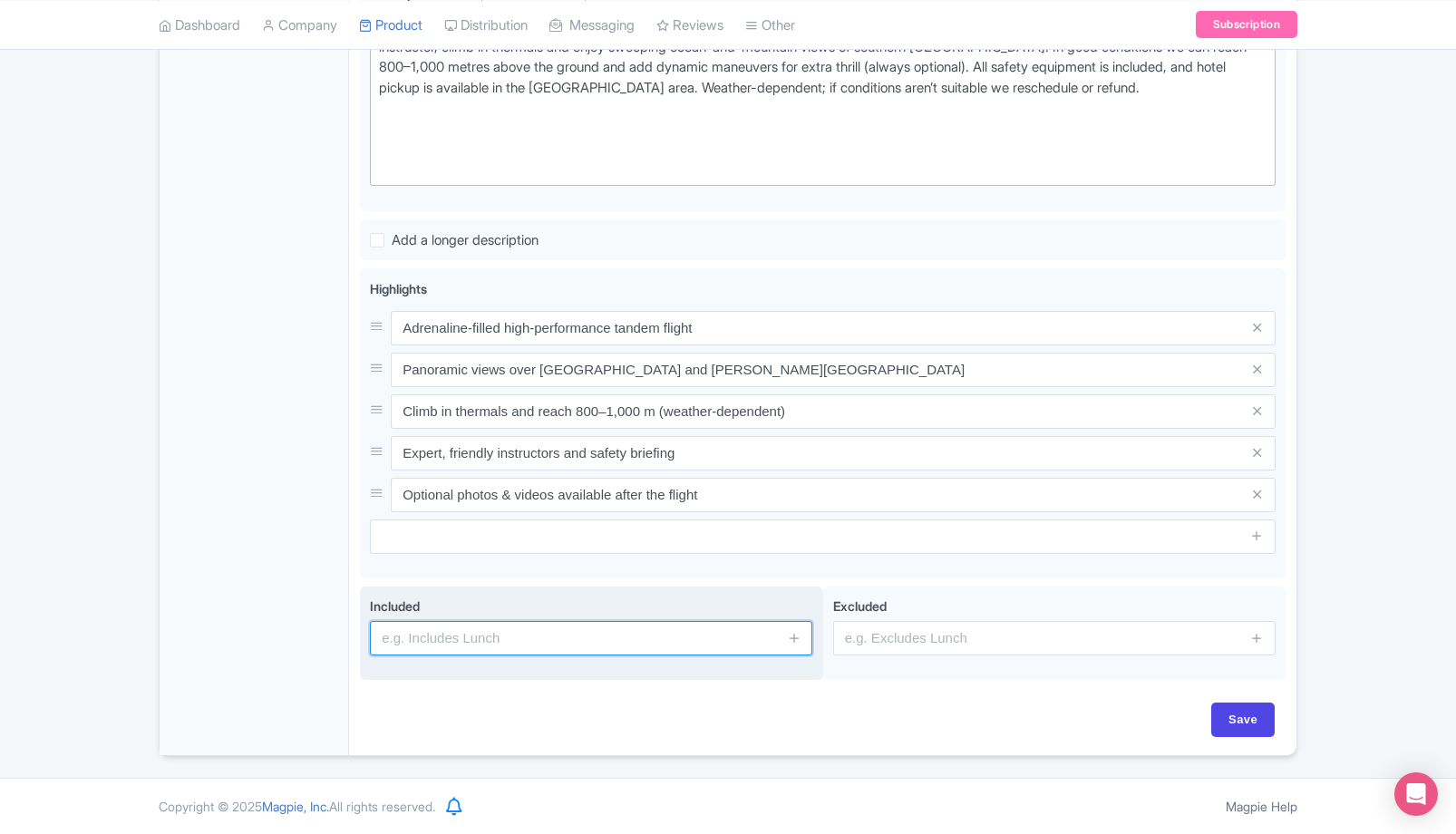
click at [488, 656] on div "Included" at bounding box center [591, 634] width 463 height 94
paste input "Hotel pickup in Costa Adeje, Playa de las Américas, Playa Paraíso and Callao Sa…"
type input "Hotel pickup in Costa Adeje, Playa de las Américas, Playa Paraíso and Callao Sa…"
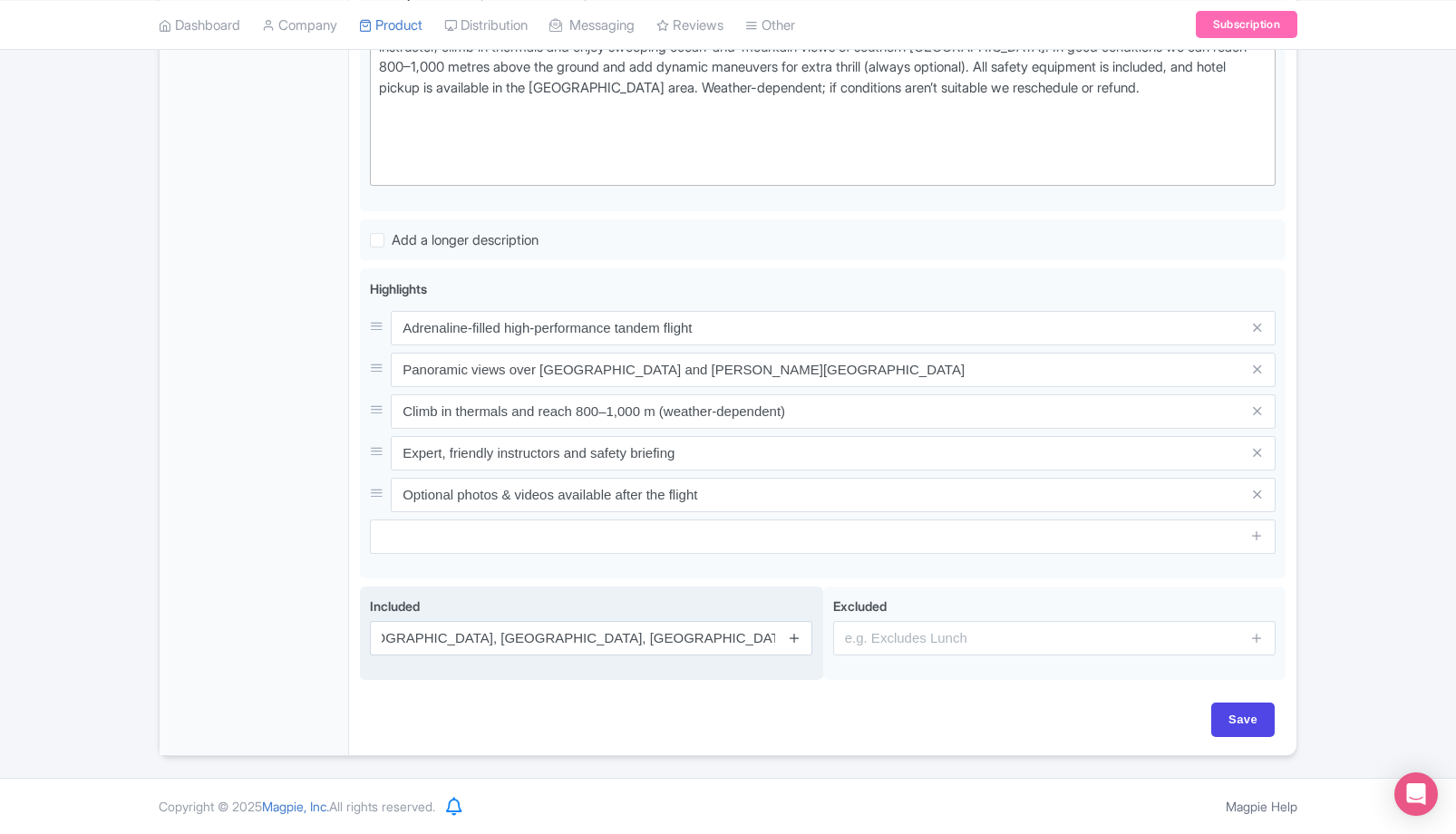
click at [800, 637] on icon at bounding box center [795, 638] width 14 height 14
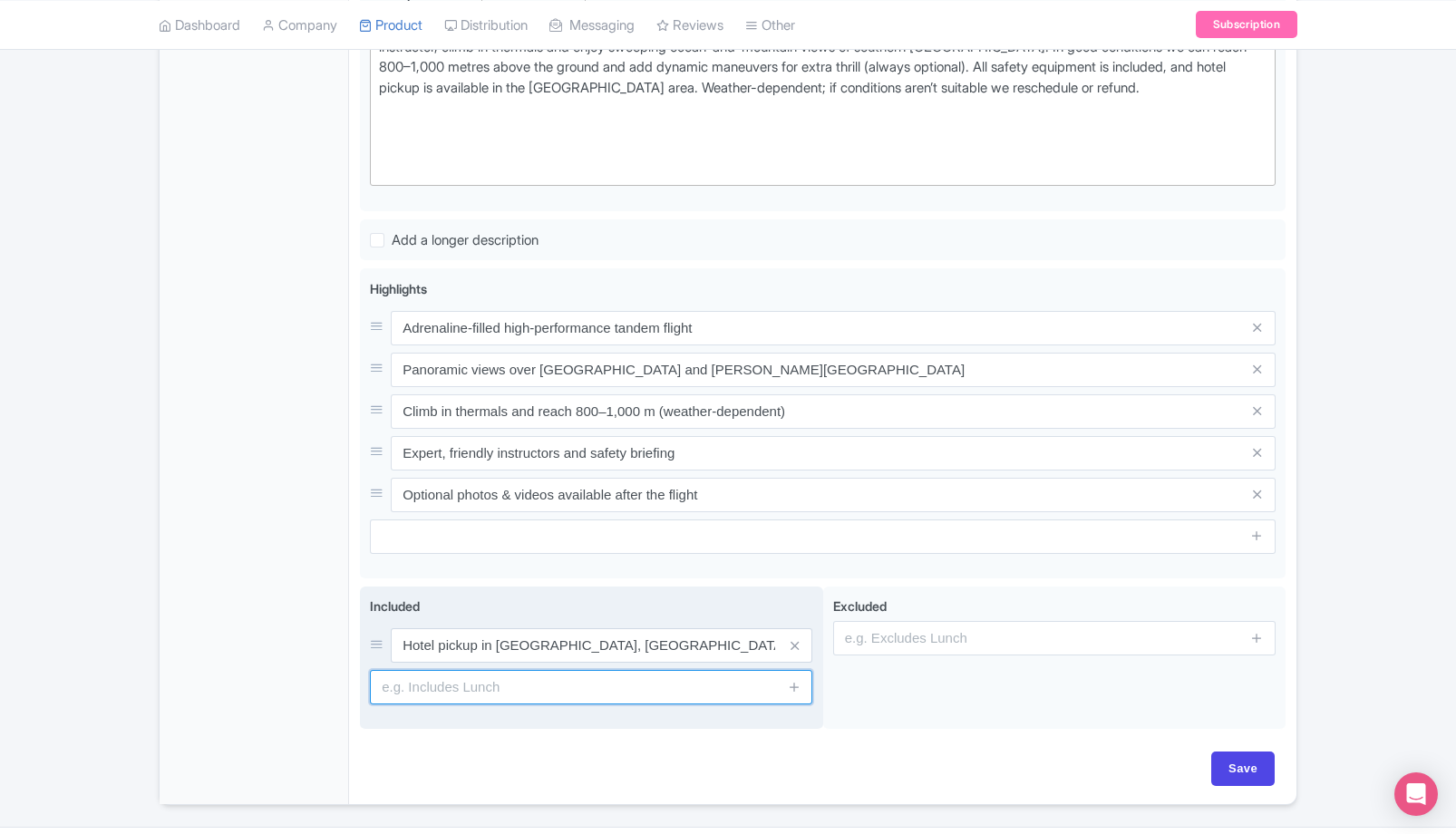
click at [647, 680] on input "text" at bounding box center [591, 687] width 442 height 34
paste input "High-performance tandem paragliding flight"
type input "High-performance tandem paragliding flight"
click at [793, 685] on icon at bounding box center [795, 687] width 14 height 14
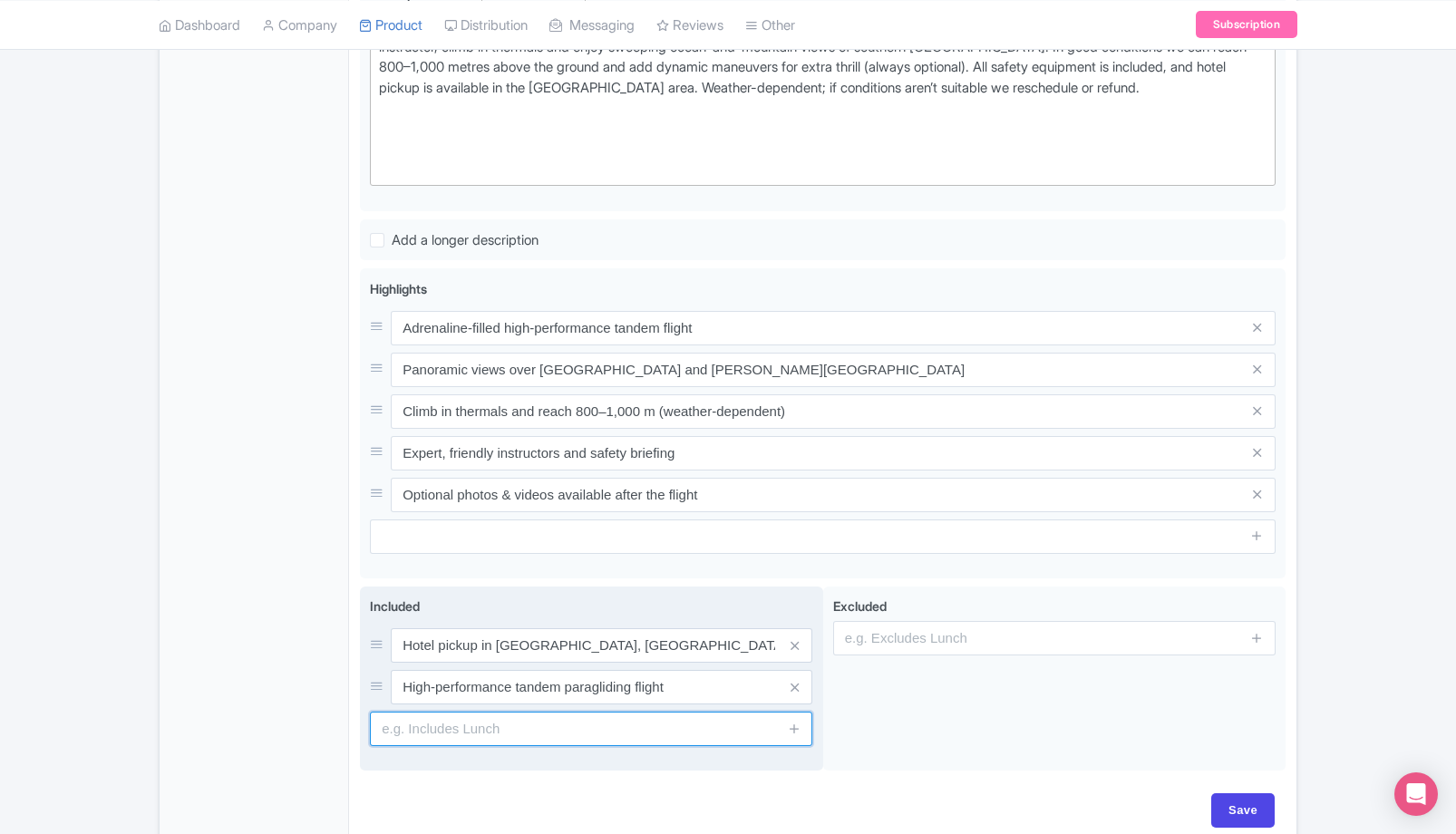
click at [600, 722] on input "text" at bounding box center [591, 729] width 442 height 34
paste input "Safety equipment (helmet, harness)"
type input "Safety equipment (helmet, harness)"
click at [796, 733] on icon at bounding box center [795, 729] width 14 height 14
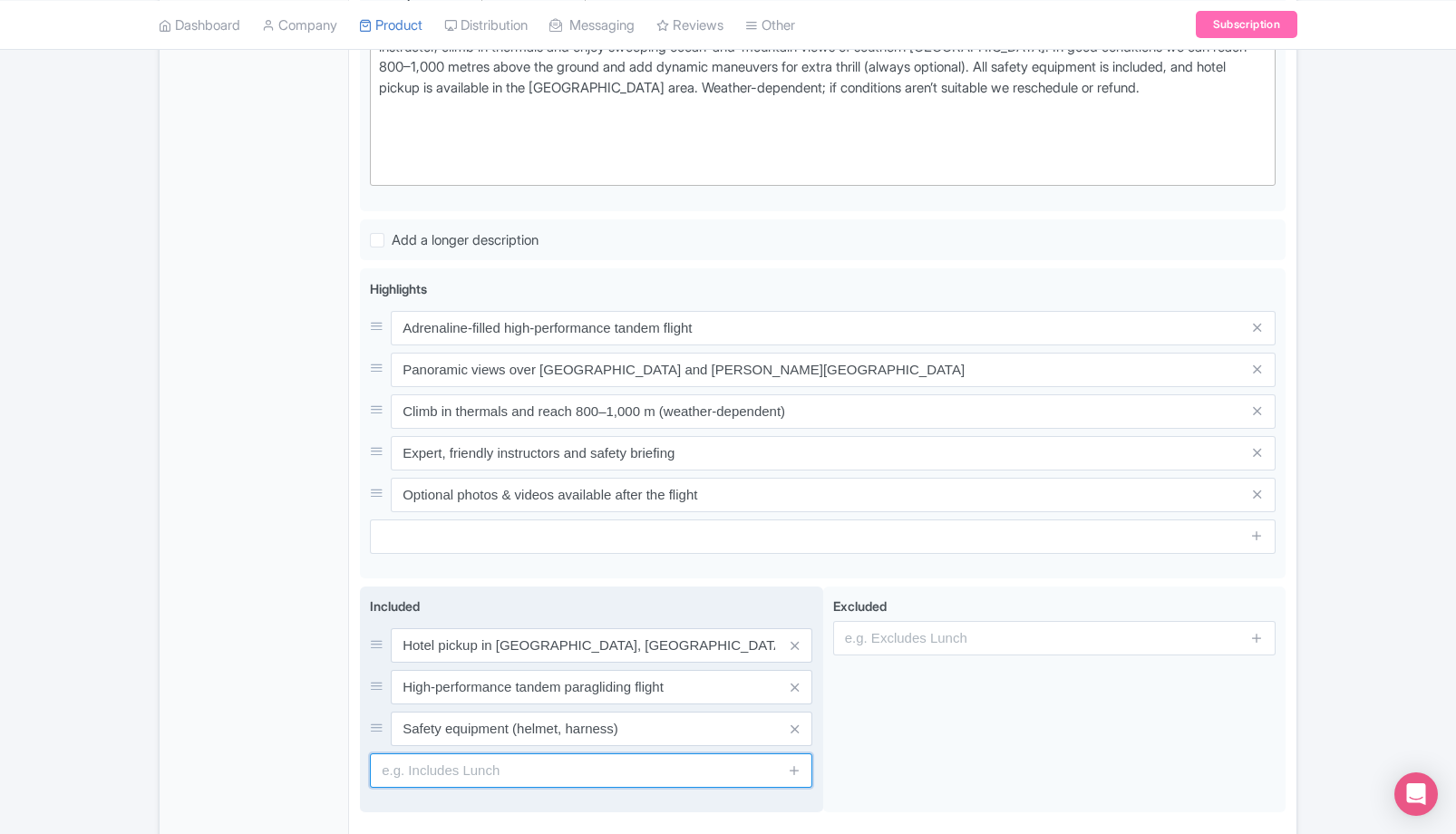
click at [539, 773] on input "text" at bounding box center [591, 770] width 442 height 34
paste input "Professional, licensed instructor"
type input "Professional, licensed instructor"
click at [794, 769] on icon at bounding box center [795, 770] width 14 height 14
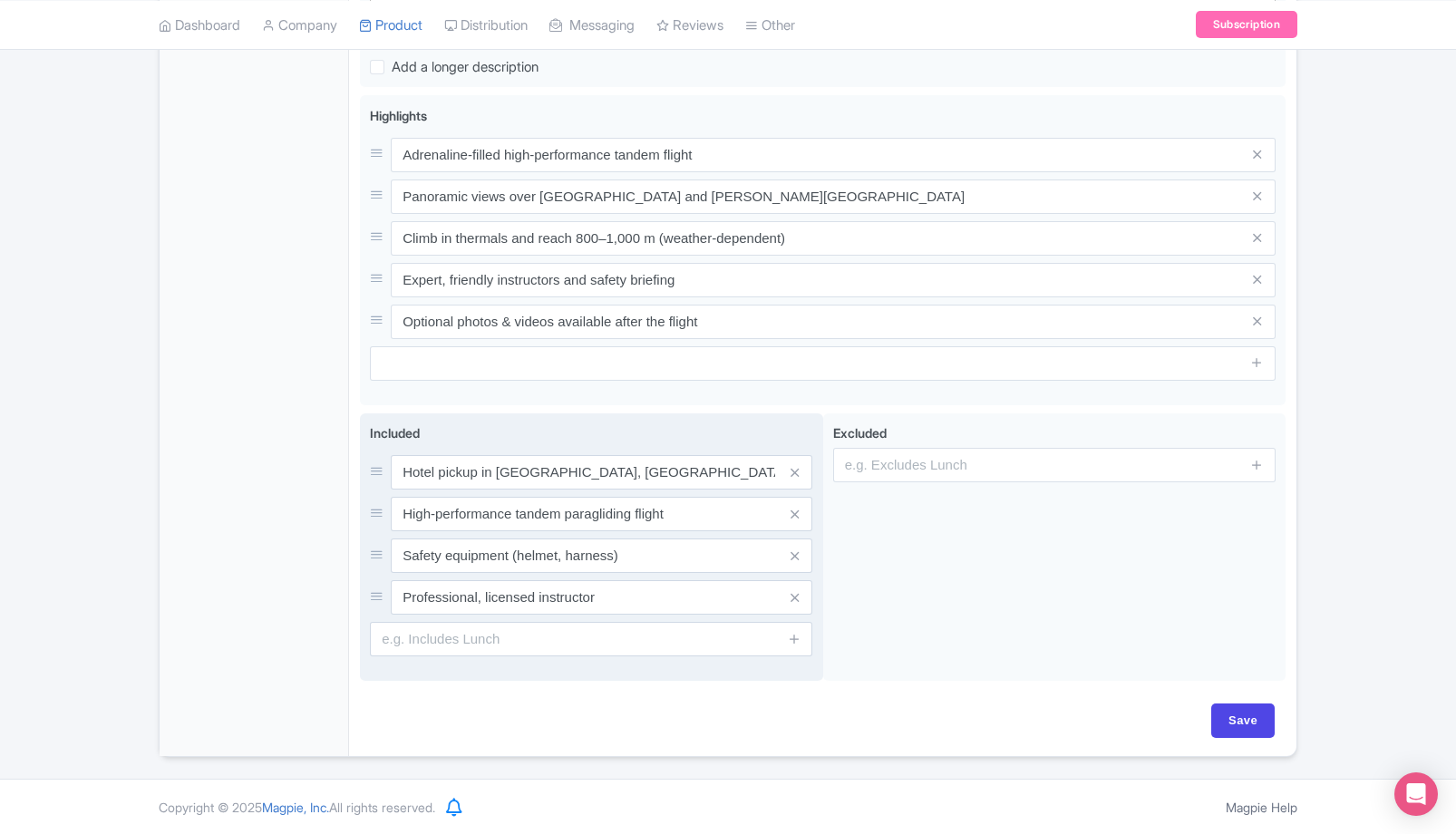
scroll to position [765, 0]
click at [533, 639] on input "text" at bounding box center [591, 638] width 442 height 34
paste input "Liability insurance"
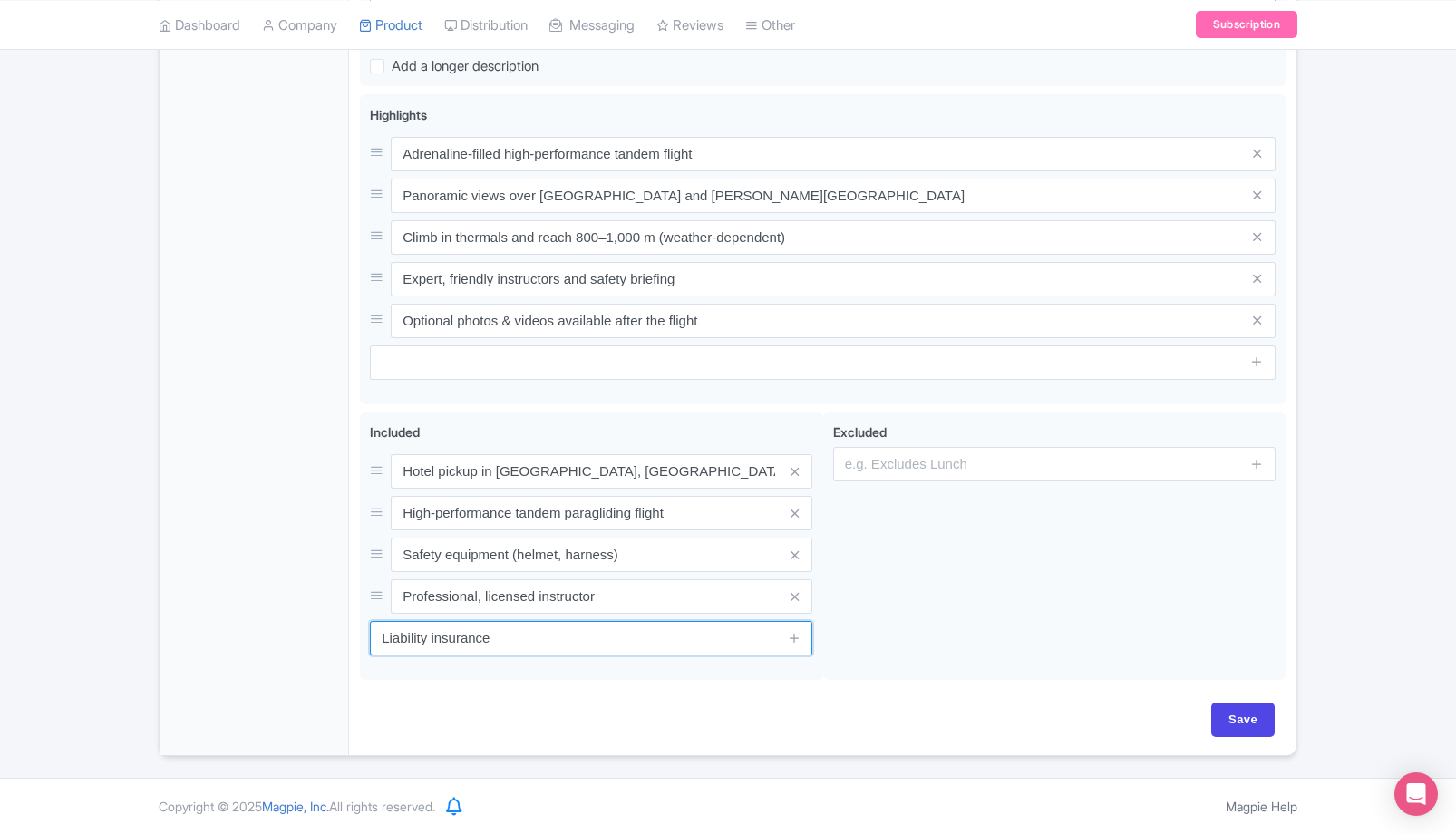
type input "Liability insurance"
click at [310, 689] on div "General Booking Info Settings Pricing FAQs" at bounding box center [254, 145] width 189 height 1220
click at [796, 639] on icon at bounding box center [795, 638] width 14 height 14
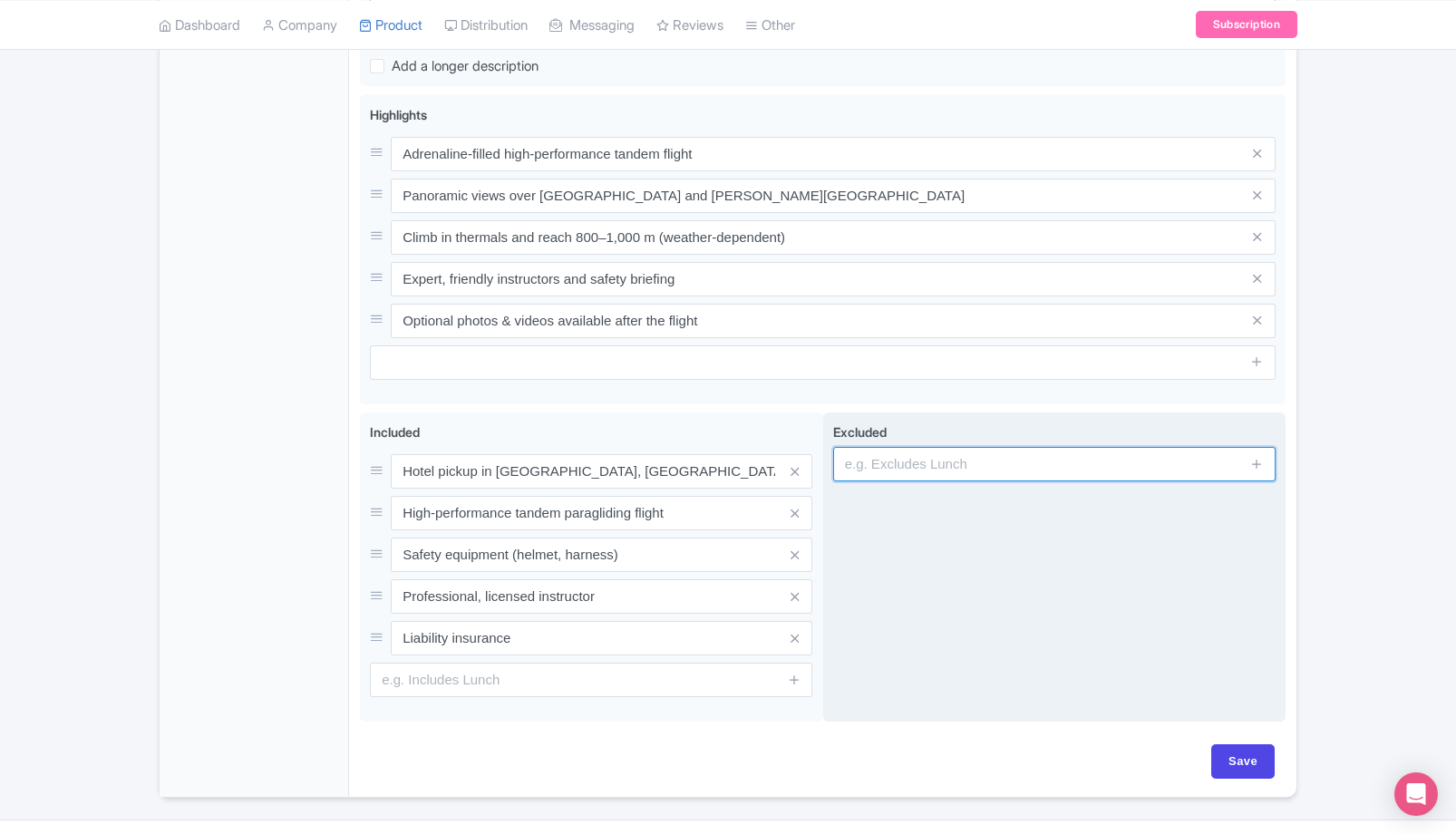
click at [986, 466] on input "text" at bounding box center [1054, 464] width 442 height 34
paste input "Photos and videos (available to purchase)"
type input "Photos and videos (available to purchase)"
click at [976, 560] on div "Excluded Photos and videos (available to purchase)" at bounding box center [1054, 568] width 463 height 310
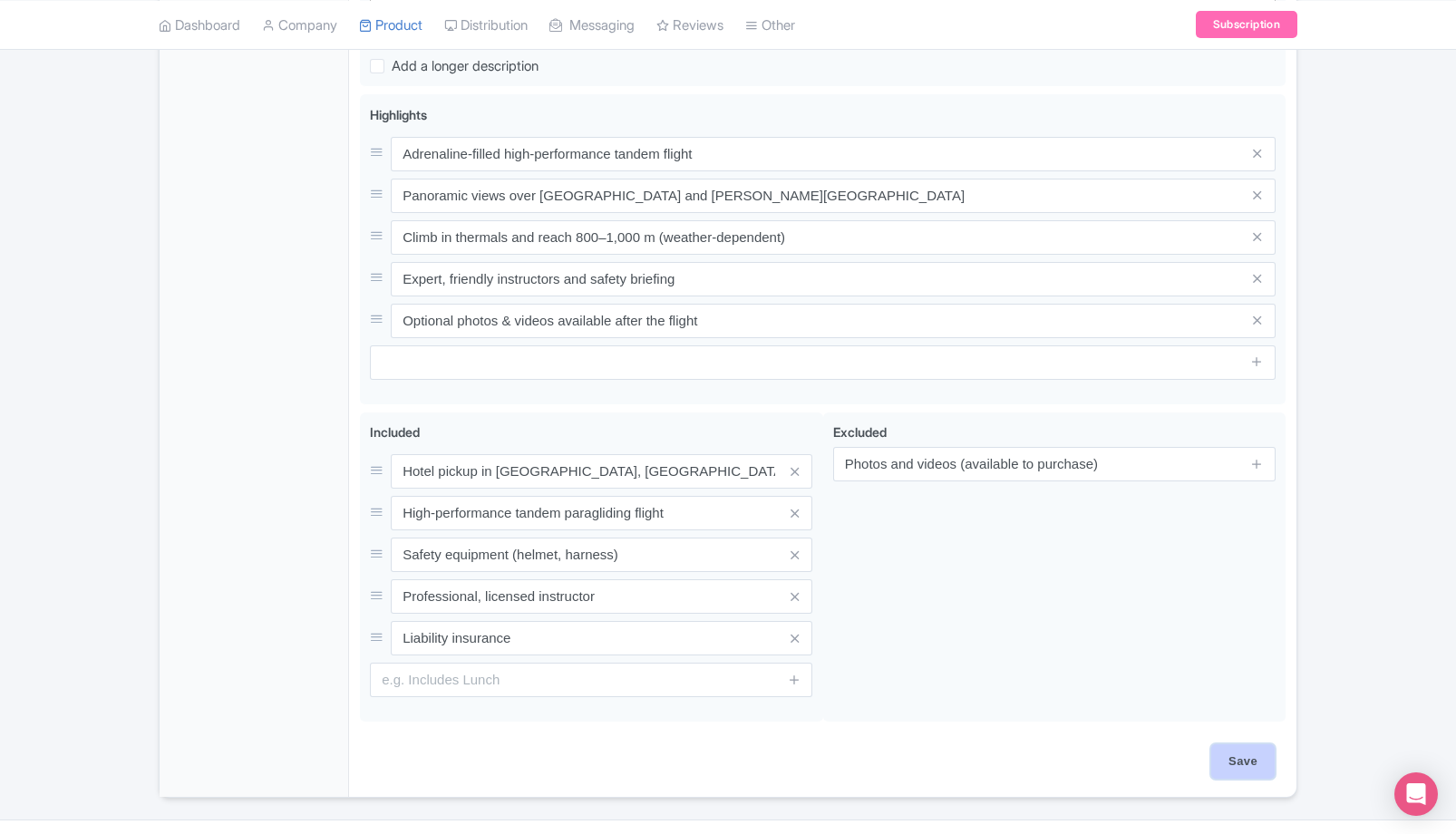
click at [1240, 765] on input "Save" at bounding box center [1242, 761] width 63 height 34
type input "Saving..."
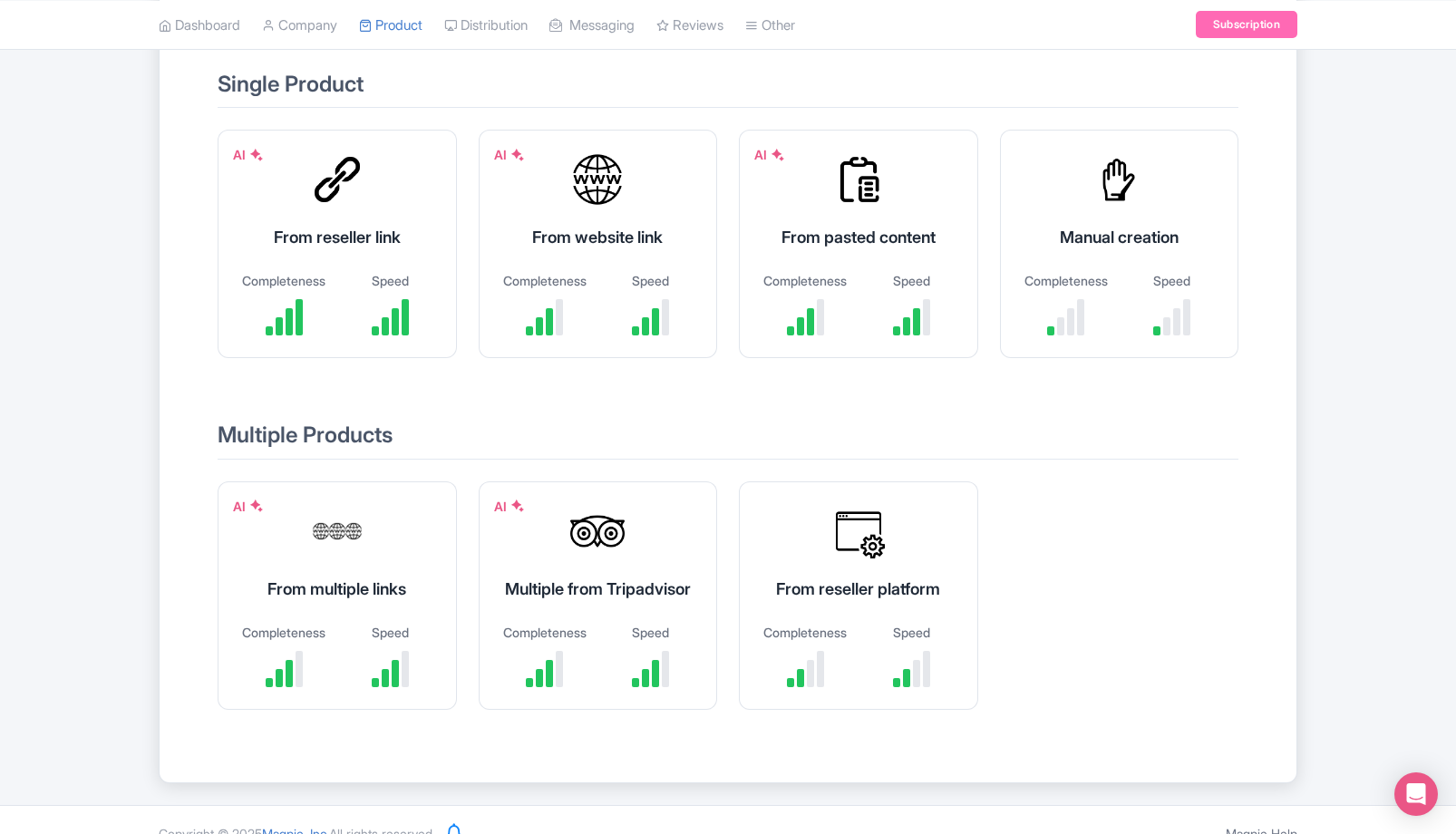
scroll to position [81, 0]
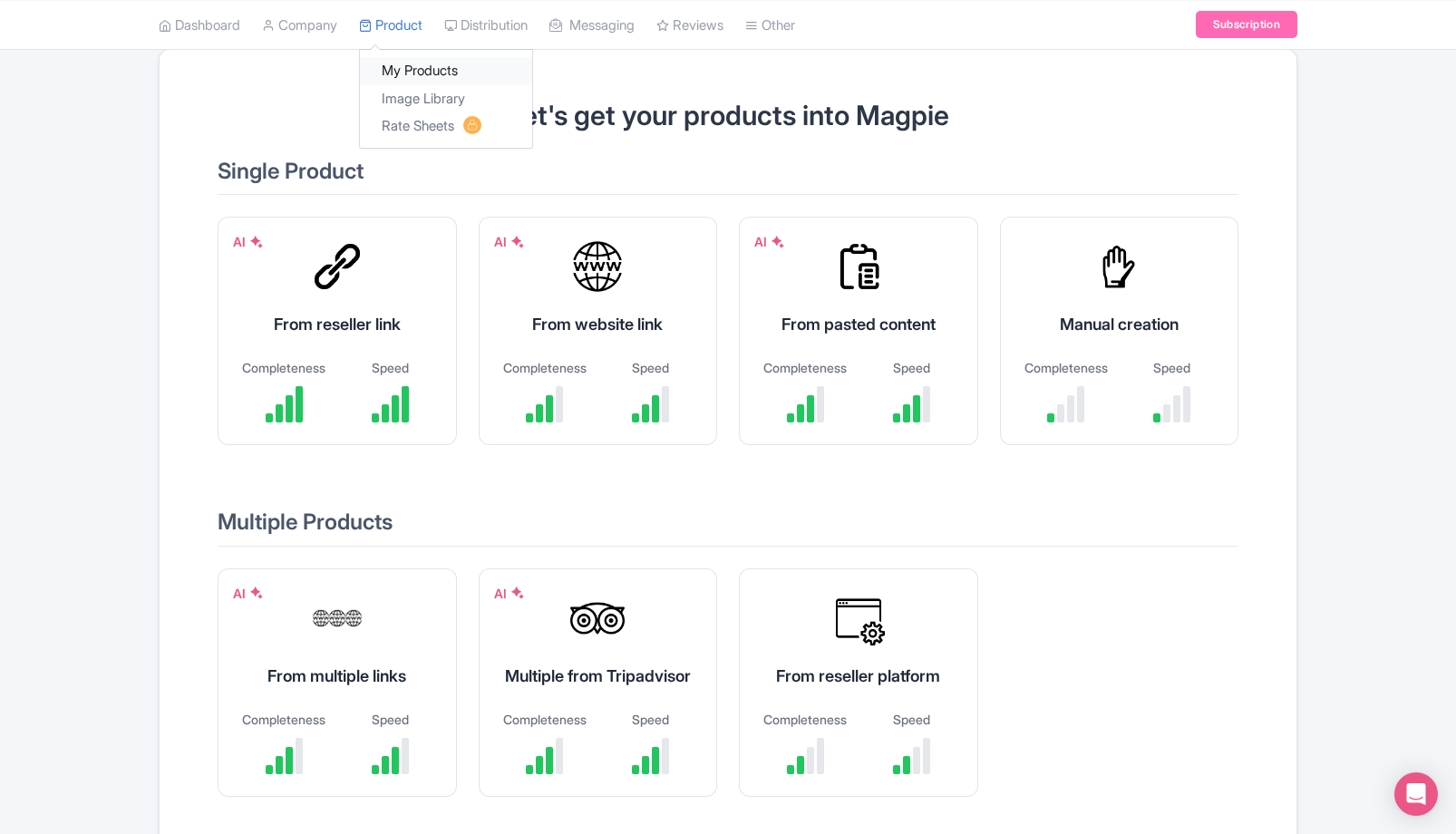
click at [418, 68] on link "My Products" at bounding box center [446, 71] width 172 height 28
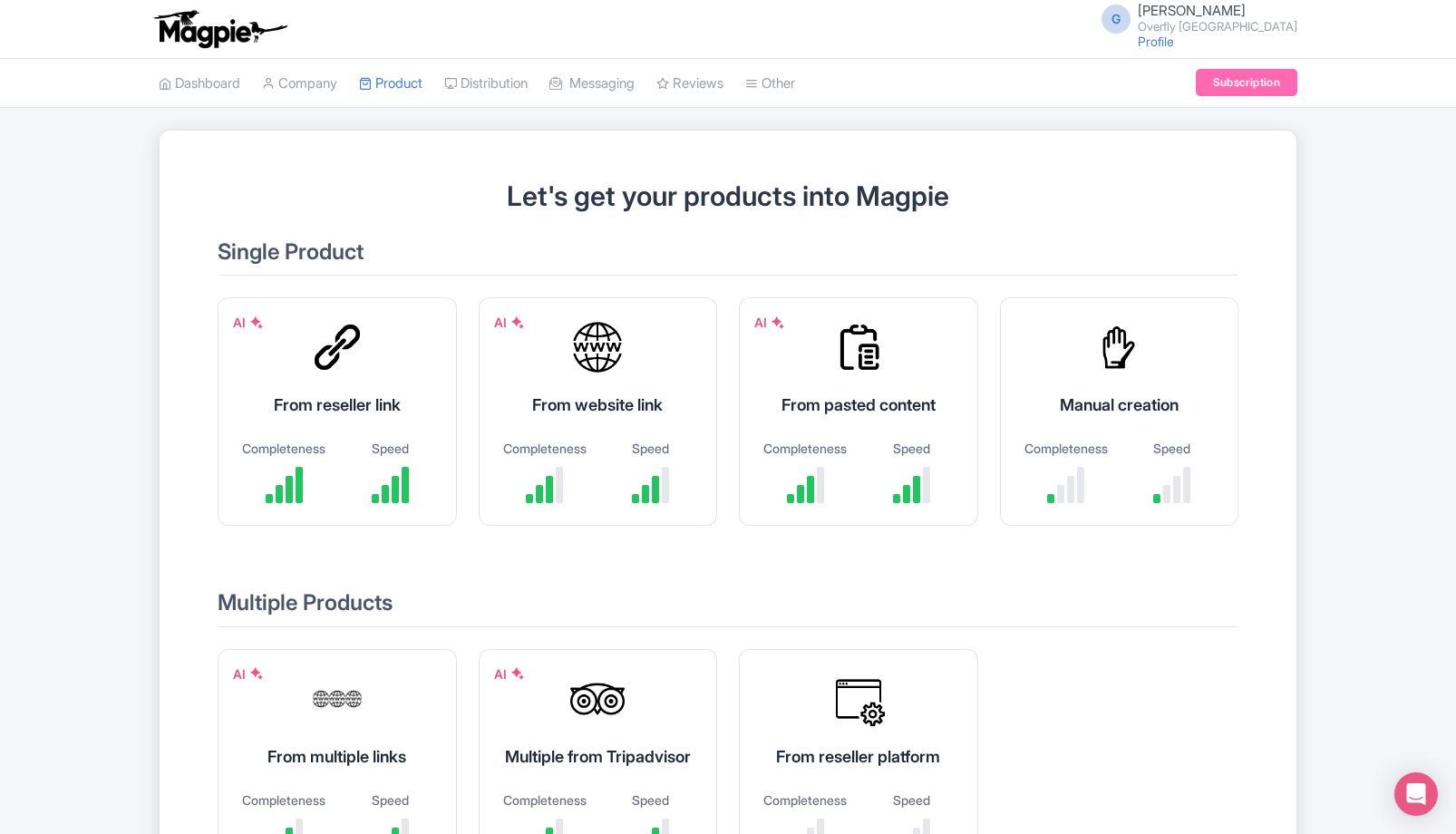
click at [323, 253] on h2 "Single Product" at bounding box center [728, 257] width 1021 height 35
click at [334, 79] on link "Company" at bounding box center [299, 84] width 75 height 50
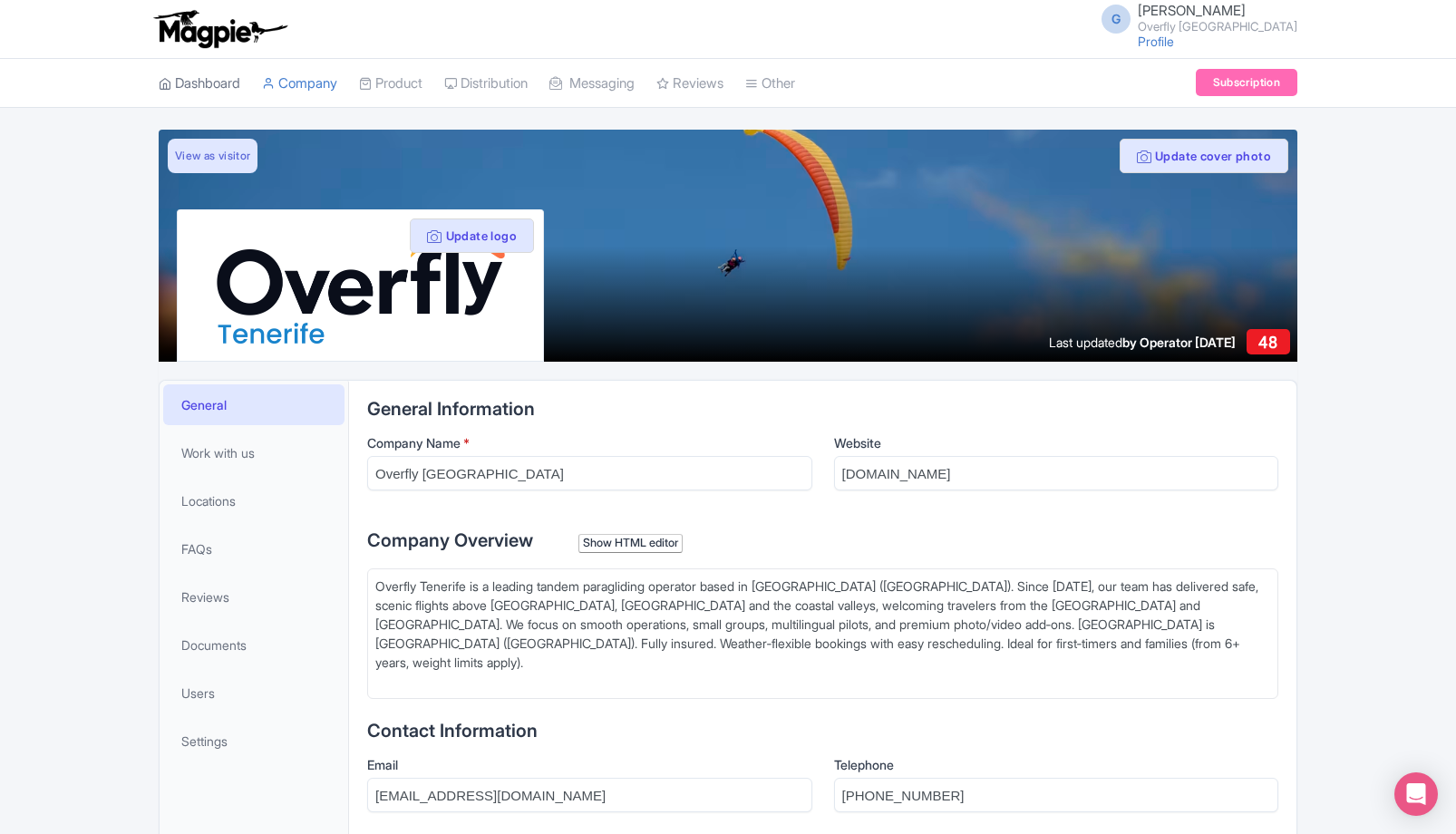
click at [215, 85] on link "Dashboard" at bounding box center [200, 84] width 82 height 50
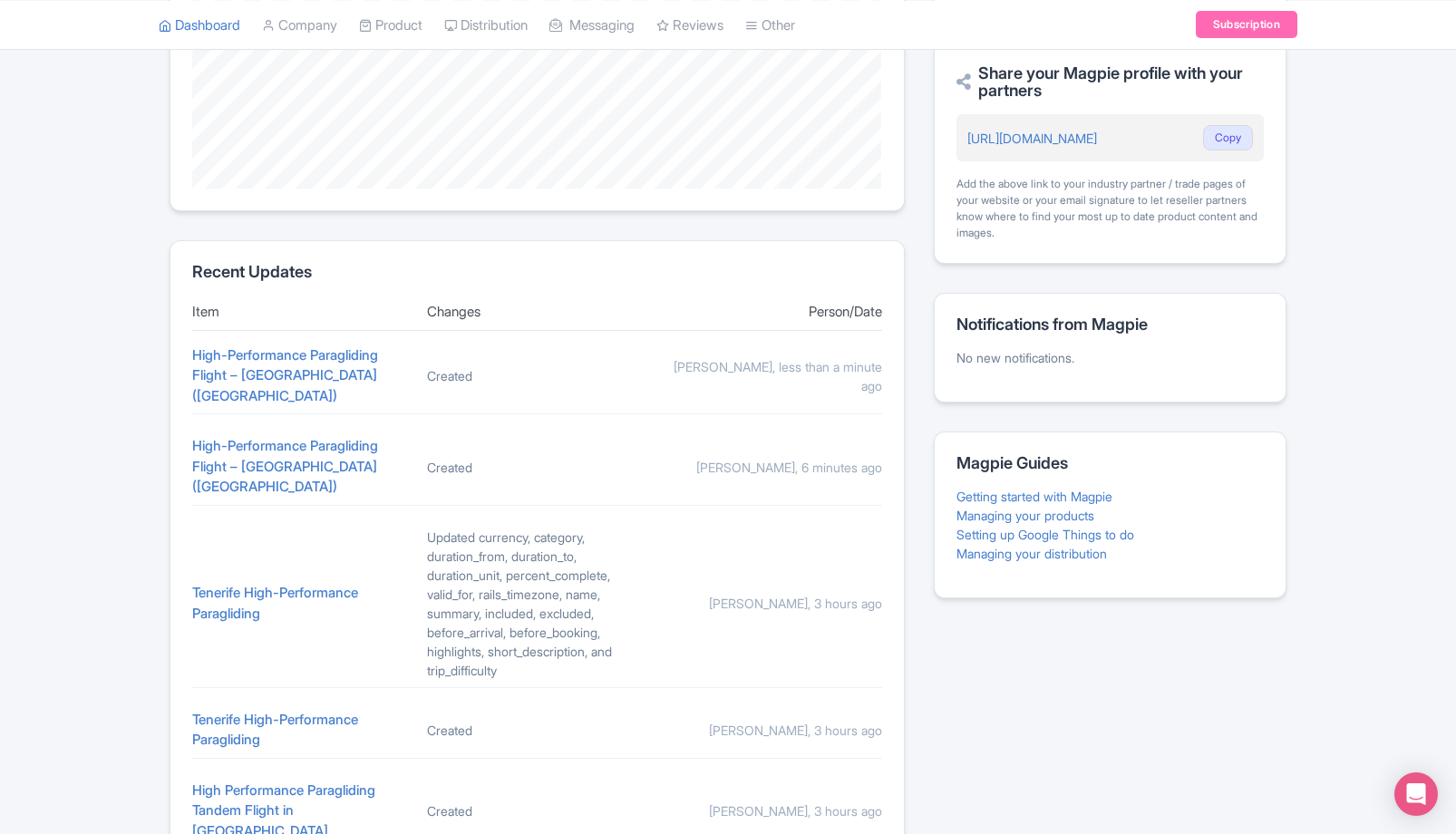
scroll to position [588, 0]
